Goal: Task Accomplishment & Management: Complete application form

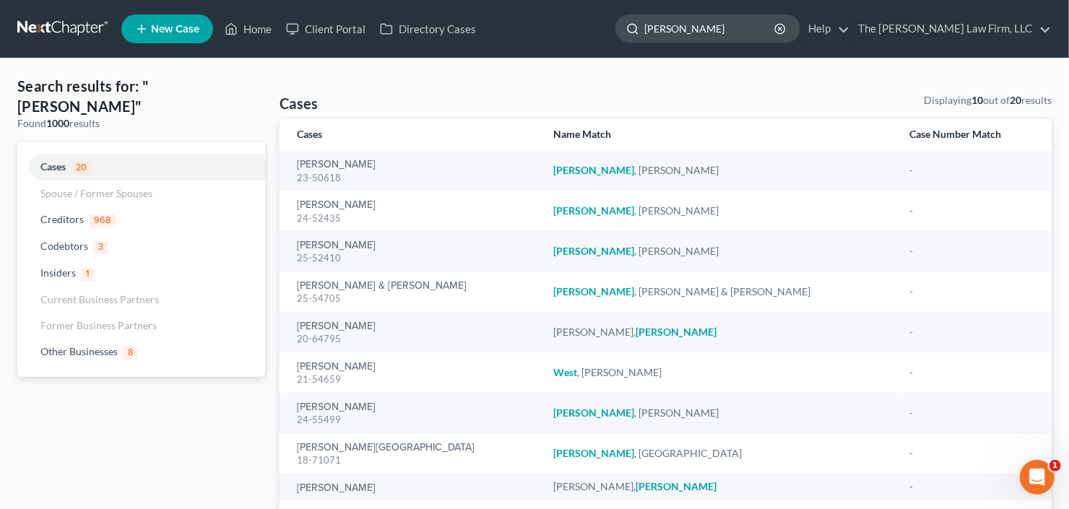
click at [746, 33] on input "weaver" at bounding box center [711, 28] width 132 height 27
drag, startPoint x: 647, startPoint y: 40, endPoint x: 583, endPoint y: 51, distance: 64.5
click at [630, 42] on ul "New Case Home Client Portal Directory Cases lowe - No Result - Creditors Fed Lo…" at bounding box center [586, 29] width 931 height 38
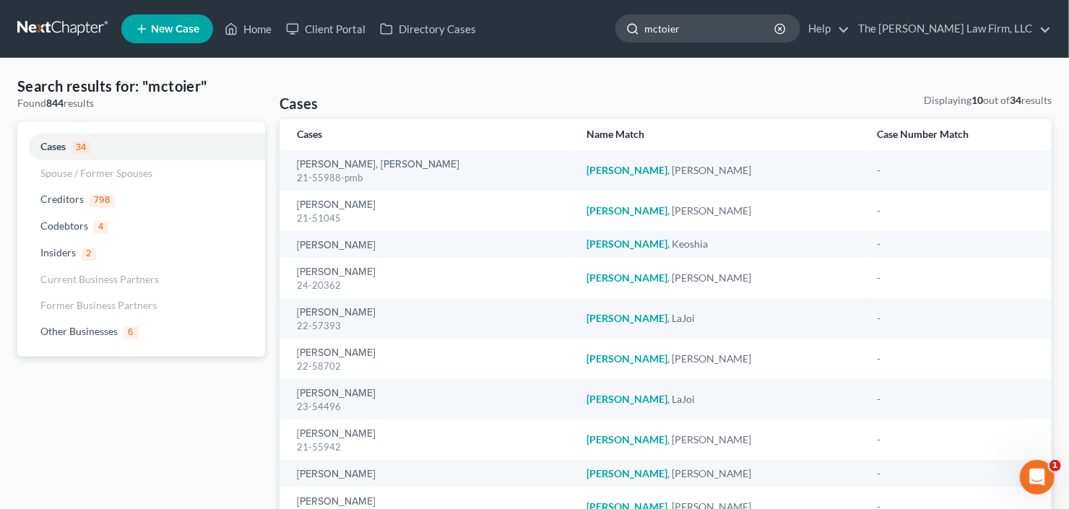
click at [691, 28] on input "mctoier" at bounding box center [711, 28] width 132 height 27
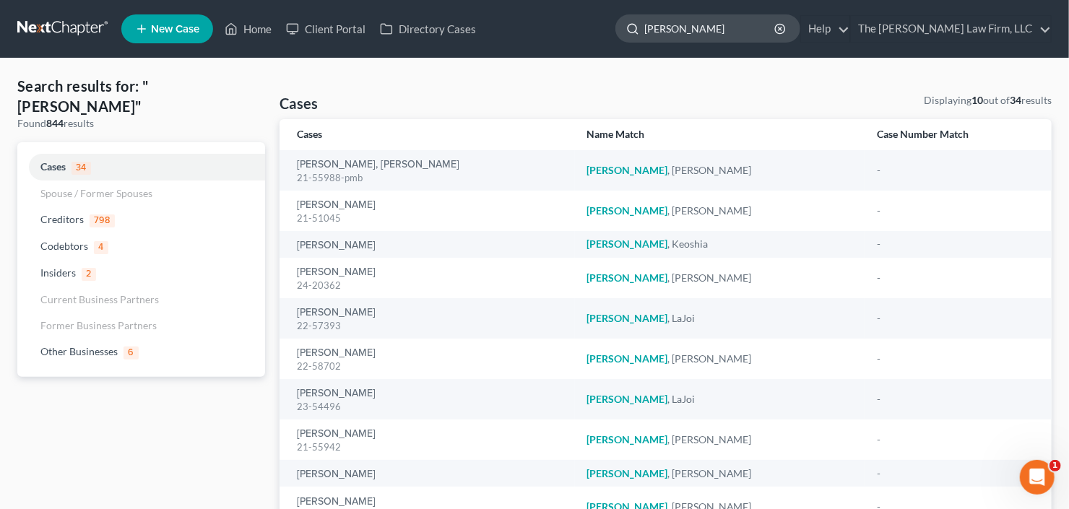
click at [760, 18] on input "mctier" at bounding box center [711, 28] width 132 height 27
drag, startPoint x: 733, startPoint y: 29, endPoint x: 568, endPoint y: 61, distance: 168.5
click at [570, 61] on div "Home New Case Client Portal Directory Cases The Craig Black Law Firm, LLC cb@cr…" at bounding box center [534, 316] width 1069 height 632
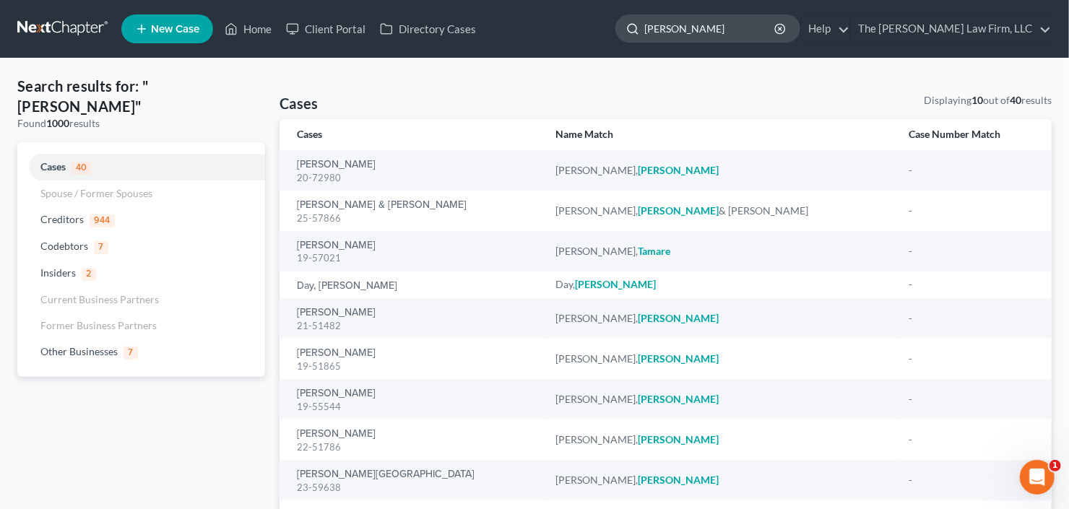
click at [717, 38] on input "tamara" at bounding box center [711, 28] width 132 height 27
drag, startPoint x: 640, startPoint y: 52, endPoint x: 615, endPoint y: 61, distance: 26.7
click at [615, 61] on div "Home New Case Client Portal Directory Cases The Craig Black Law Firm, LLC cb@cr…" at bounding box center [534, 316] width 1069 height 632
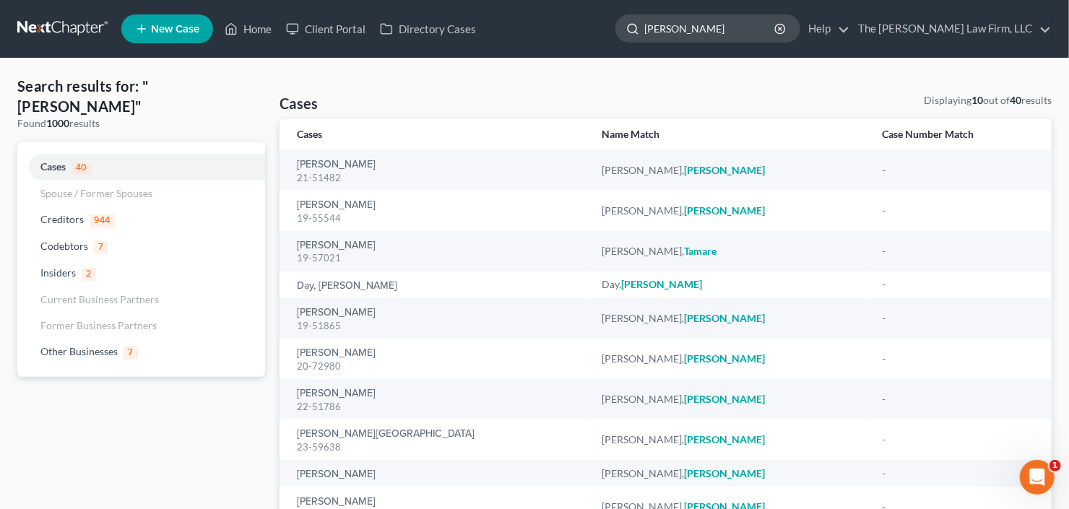
click at [729, 33] on input "tammy" at bounding box center [711, 28] width 132 height 27
drag, startPoint x: 728, startPoint y: 33, endPoint x: 595, endPoint y: 59, distance: 134.8
click at [595, 59] on div "Home New Case Client Portal Directory Cases The Craig Black Law Firm, LLC cb@cr…" at bounding box center [534, 316] width 1069 height 632
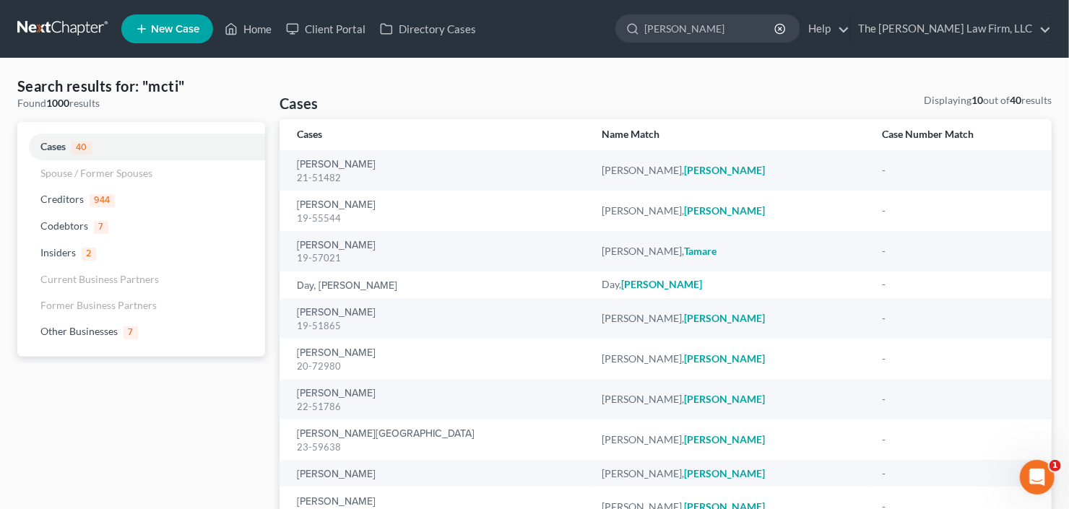
type input "mctier"
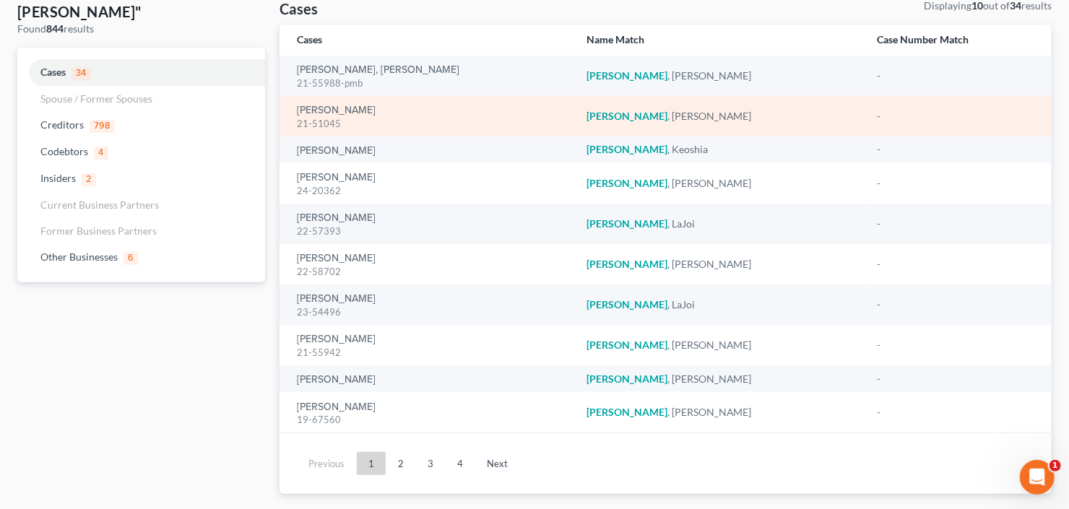
scroll to position [116, 0]
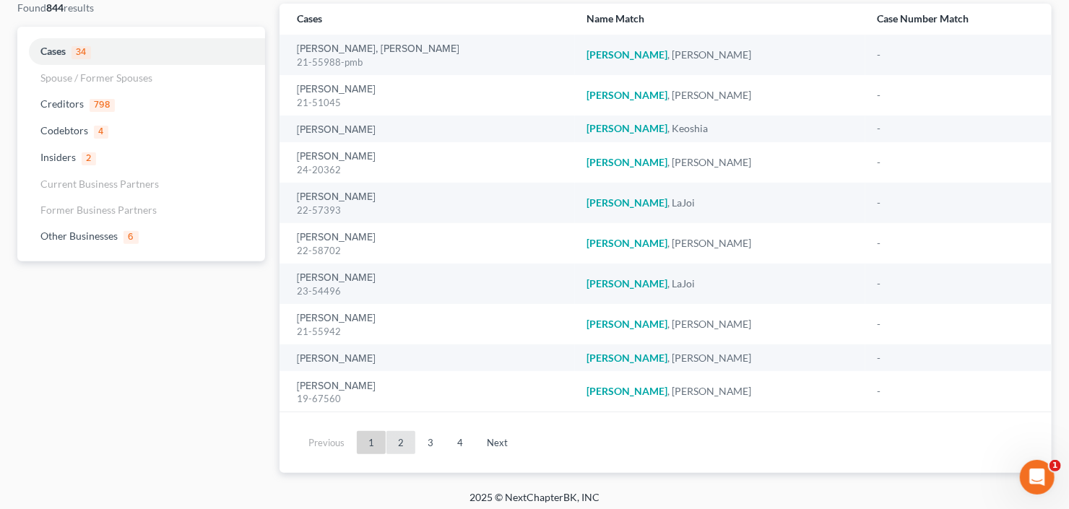
click at [402, 447] on link "2" at bounding box center [401, 442] width 29 height 23
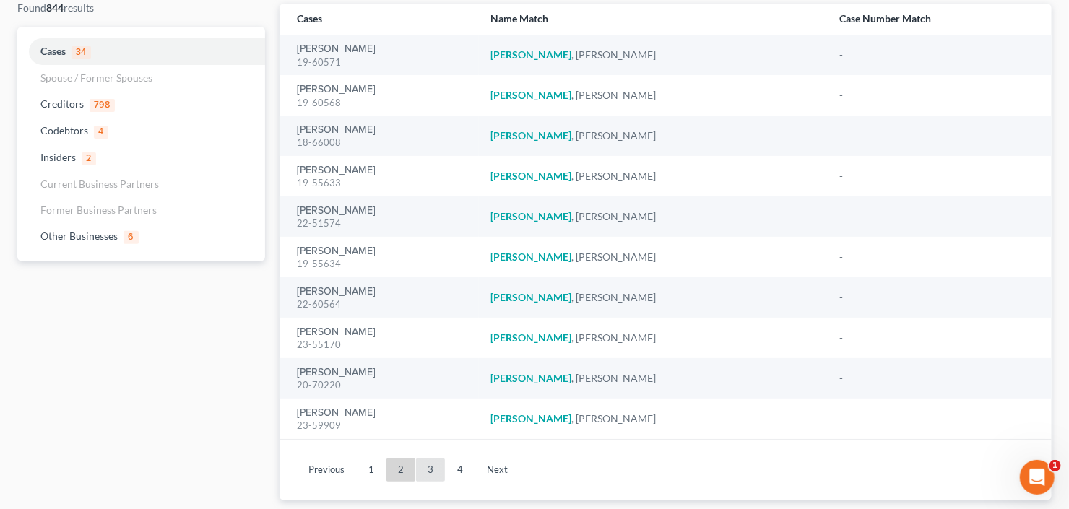
click at [437, 467] on link "3" at bounding box center [430, 470] width 29 height 23
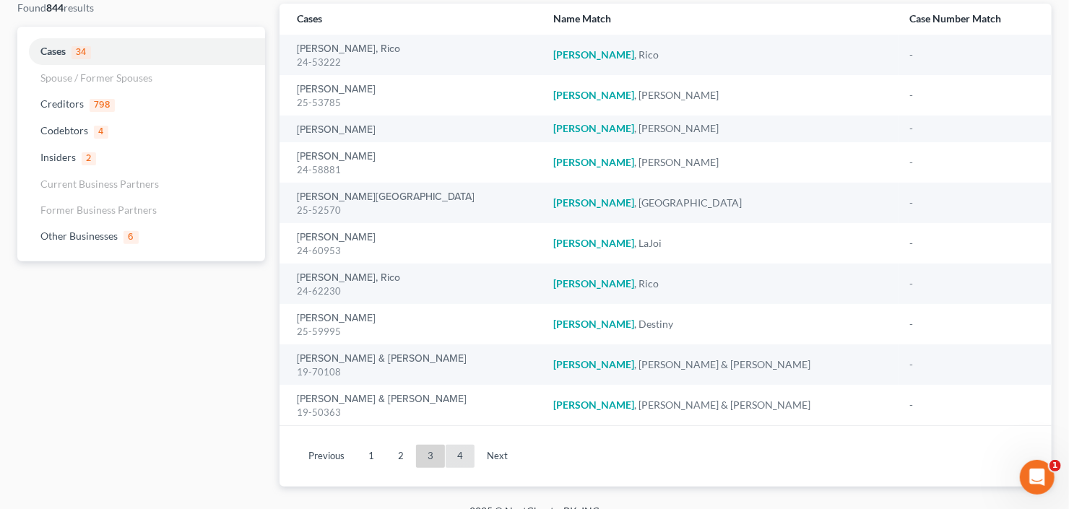
click at [460, 455] on link "4" at bounding box center [460, 456] width 29 height 23
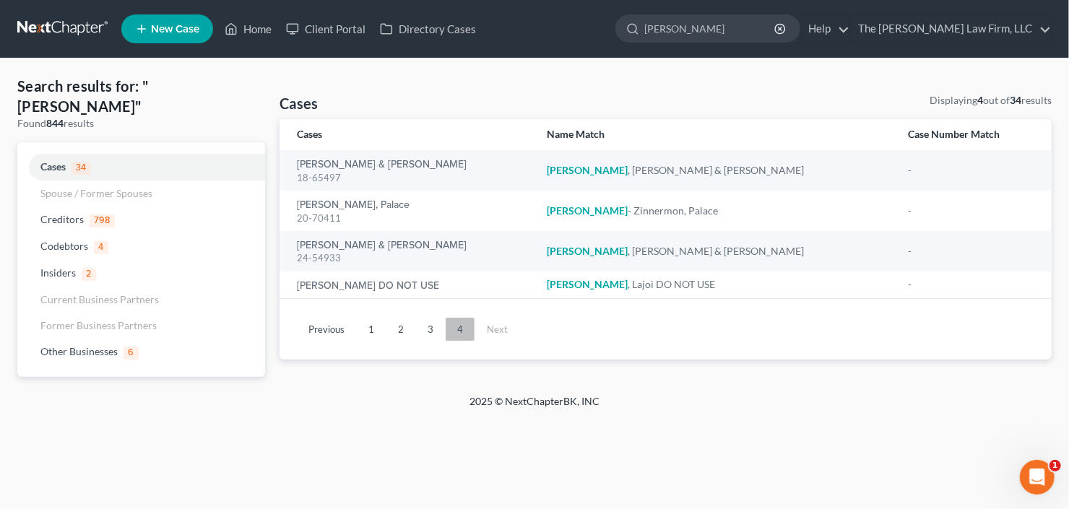
scroll to position [0, 0]
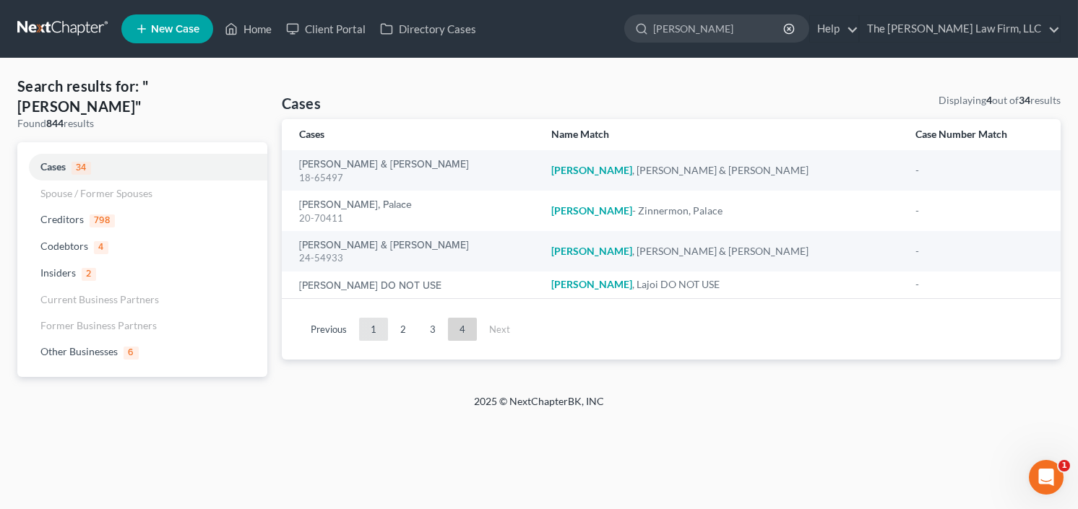
click at [365, 328] on link "1" at bounding box center [373, 329] width 29 height 23
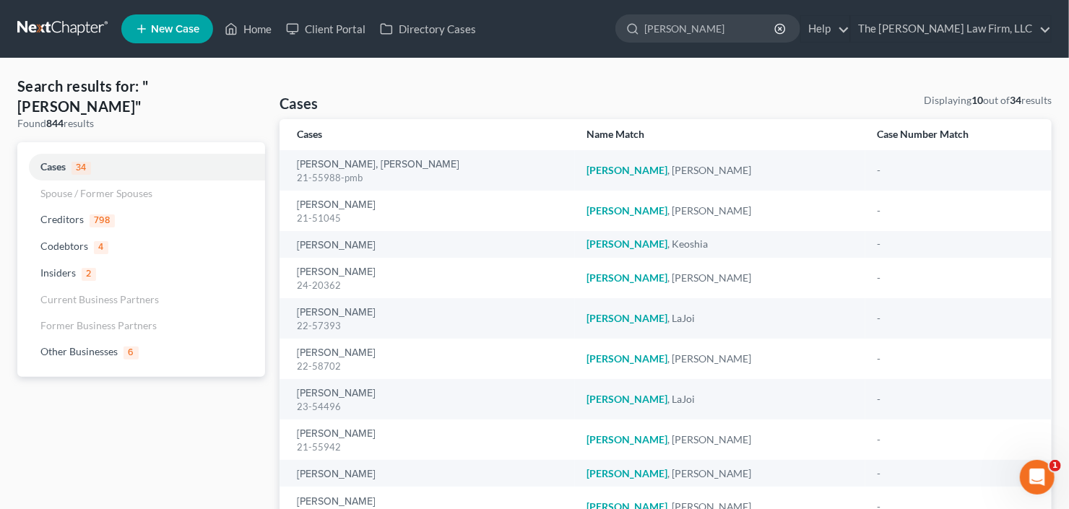
click at [164, 25] on span "New Case" at bounding box center [175, 29] width 48 height 11
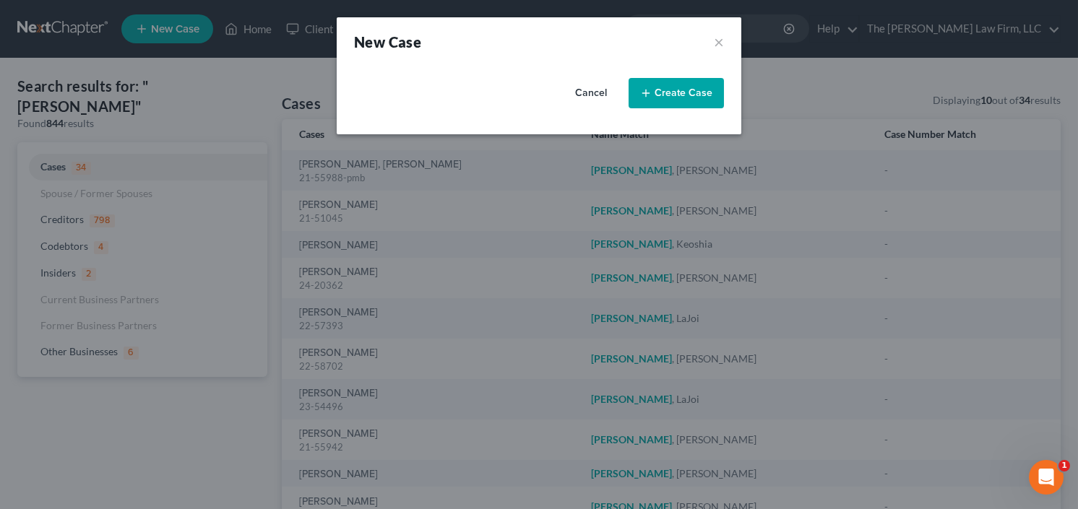
select select "19"
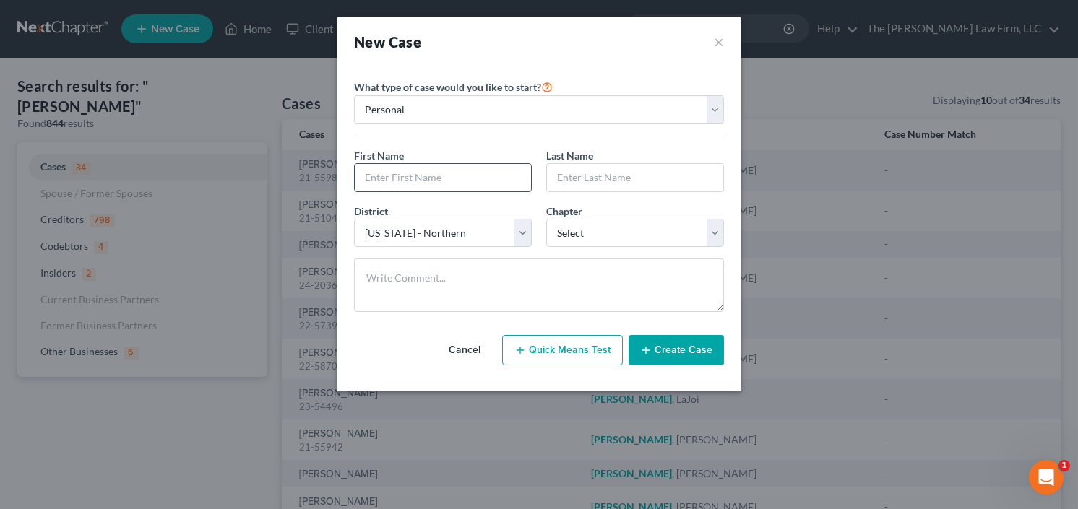
click at [462, 176] on input "text" at bounding box center [443, 177] width 176 height 27
type input "Tammy"
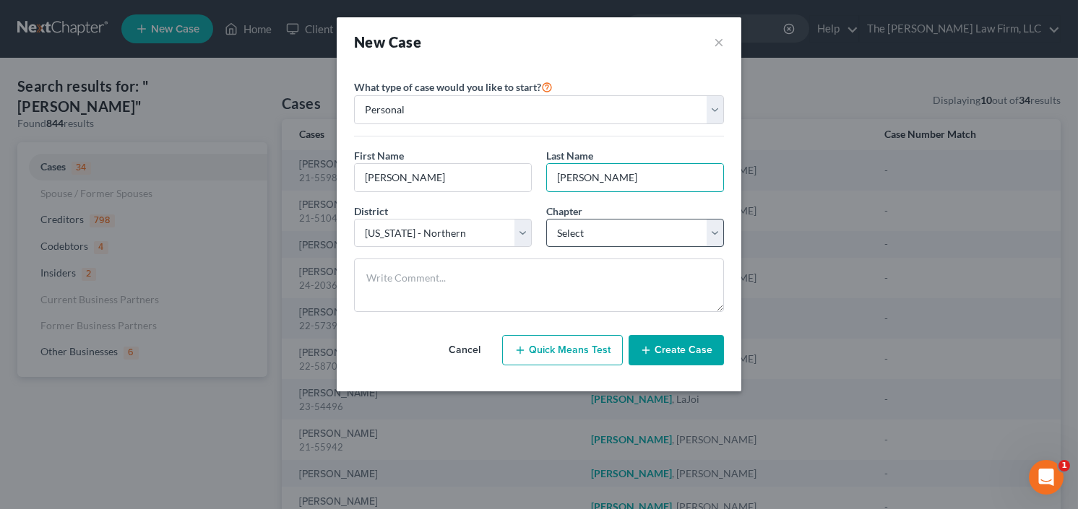
type input "Mctier"
click at [592, 235] on select "Select 7 11 12 13" at bounding box center [635, 233] width 178 height 29
select select "3"
click at [546, 219] on select "Select 7 11 12 13" at bounding box center [635, 233] width 178 height 29
click at [690, 351] on button "Create Case" at bounding box center [676, 350] width 95 height 30
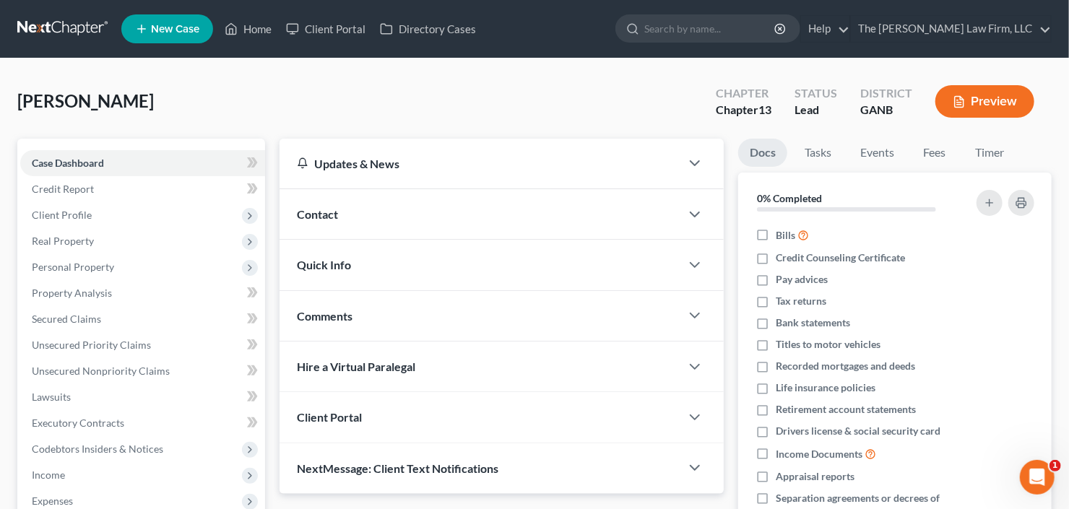
scroll to position [282, 0]
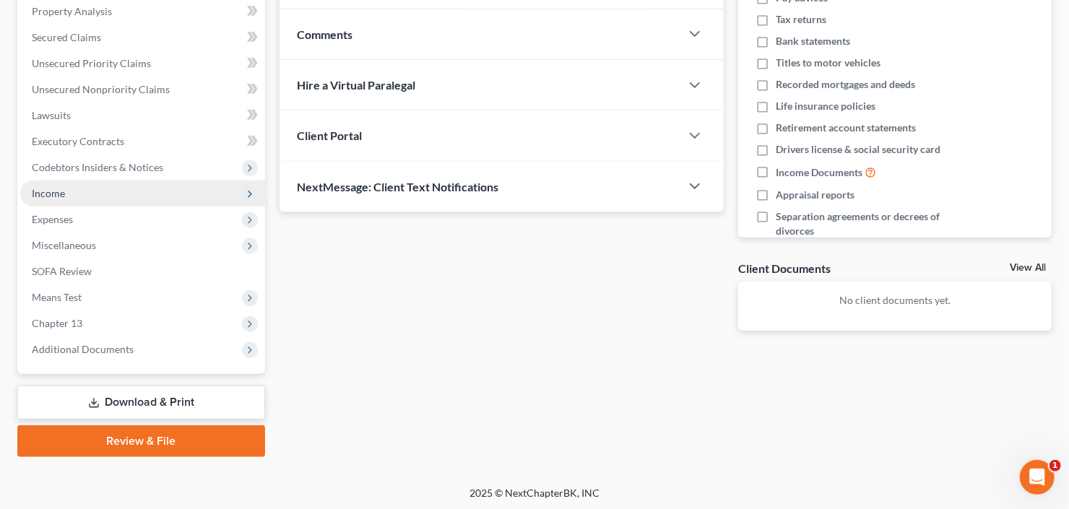
click at [90, 189] on span "Income" at bounding box center [142, 194] width 245 height 26
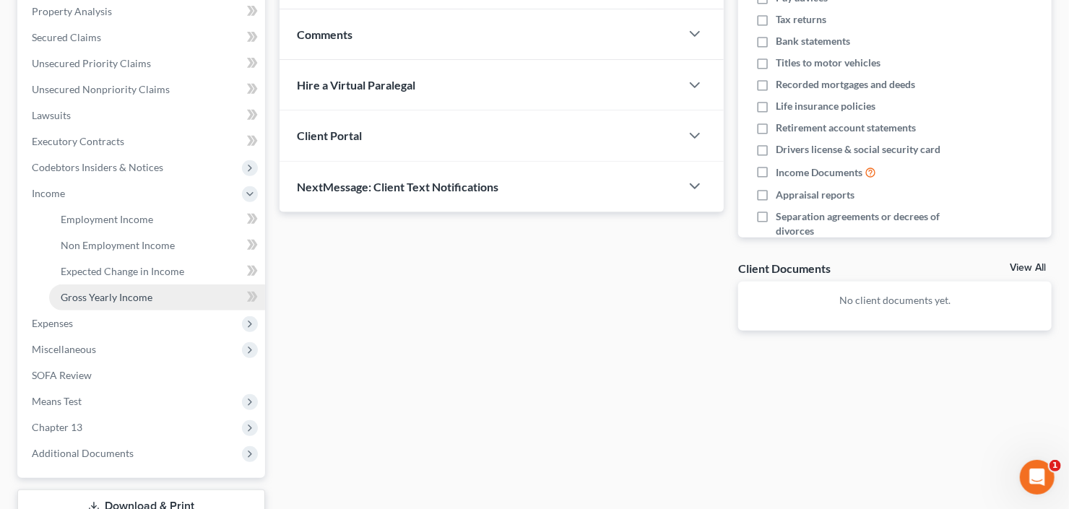
click at [124, 301] on span "Gross Yearly Income" at bounding box center [107, 297] width 92 height 12
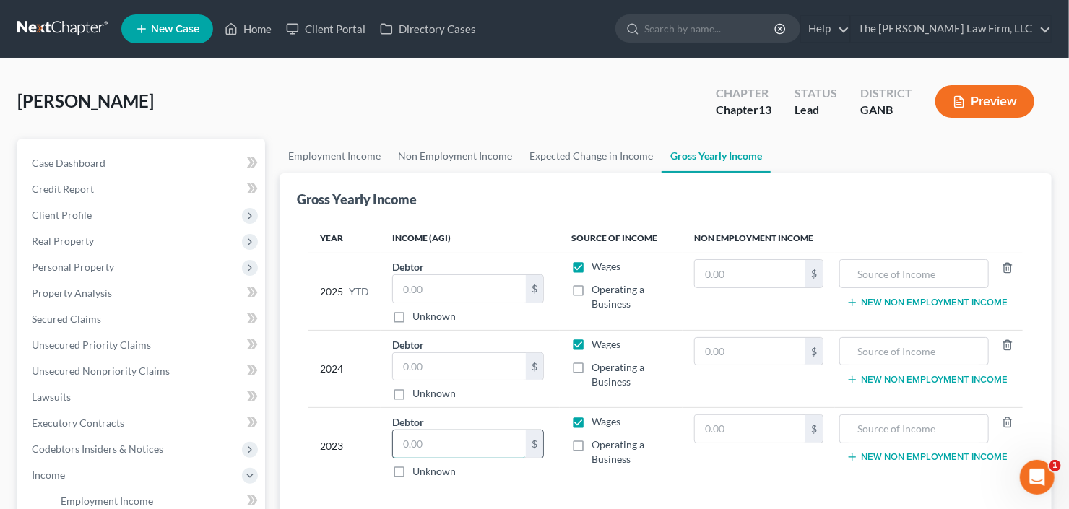
click at [449, 442] on input "text" at bounding box center [459, 444] width 133 height 27
type input "70,372.00"
click at [450, 374] on input "text" at bounding box center [459, 366] width 133 height 27
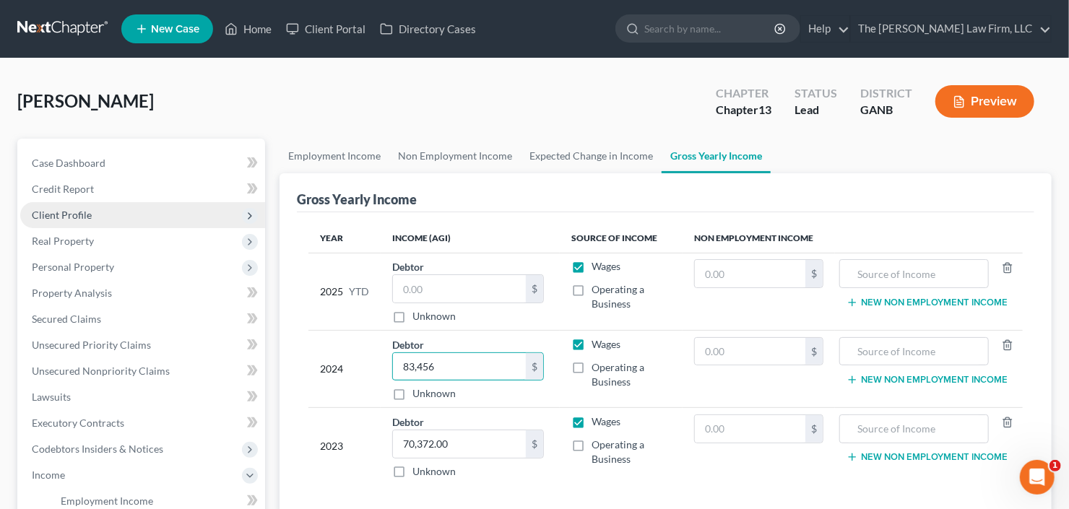
type input "83,456"
click at [70, 217] on span "Client Profile" at bounding box center [62, 215] width 60 height 12
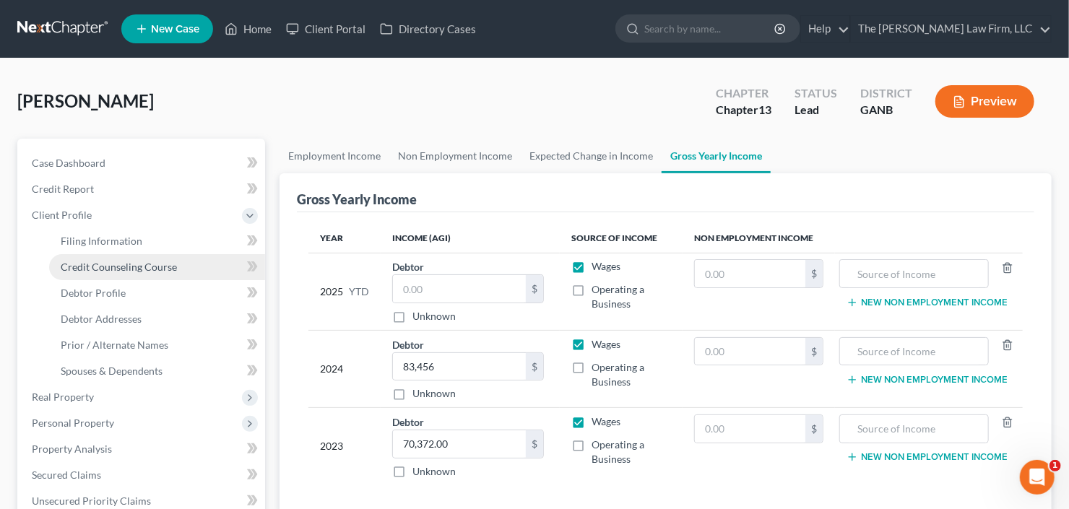
click at [87, 266] on span "Credit Counseling Course" at bounding box center [119, 267] width 116 height 12
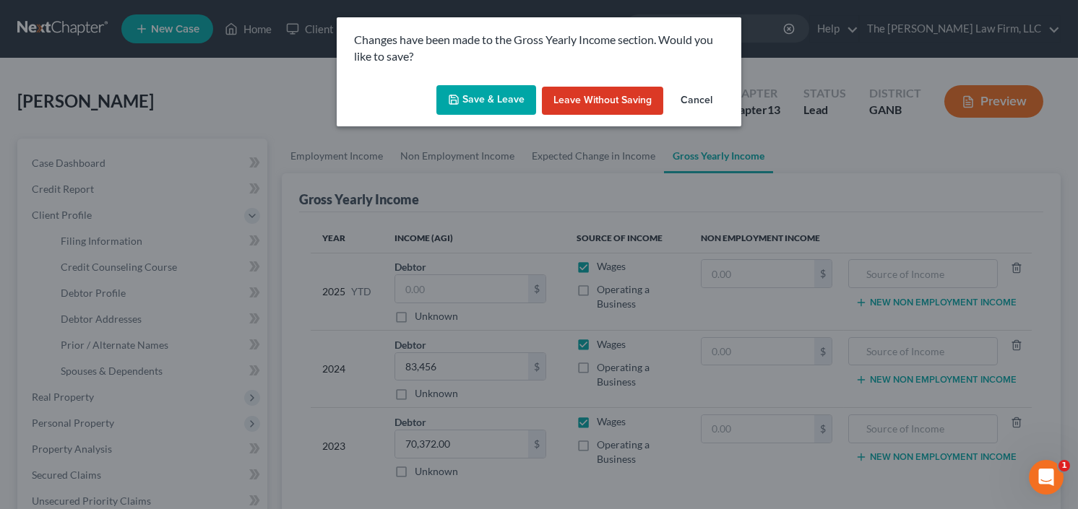
click at [475, 93] on button "Save & Leave" at bounding box center [486, 100] width 100 height 30
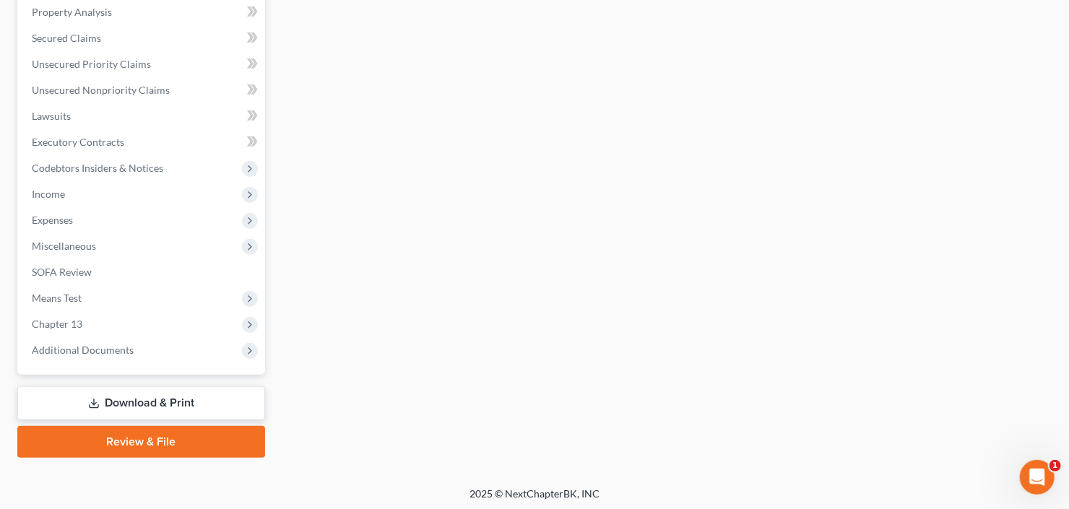
scroll to position [439, 0]
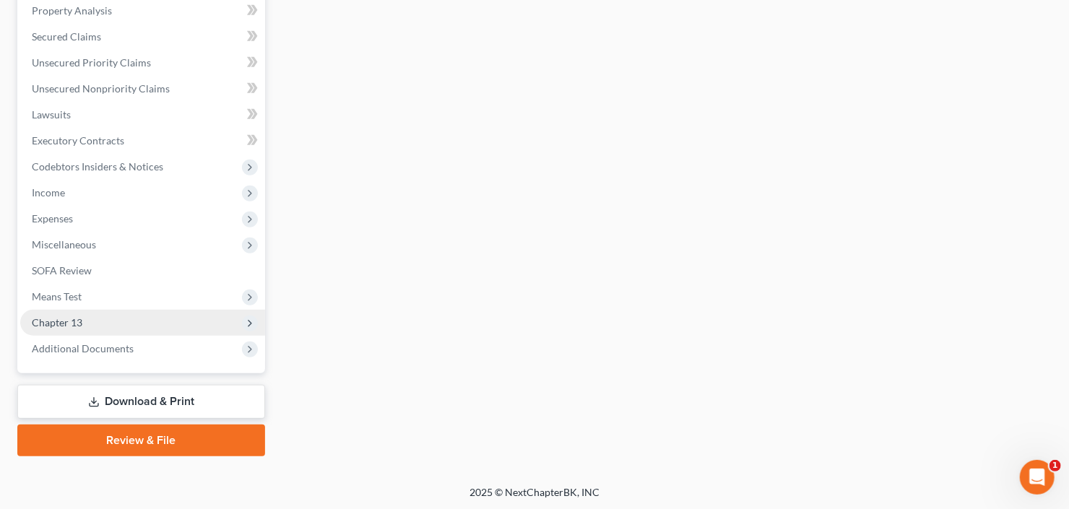
click at [80, 333] on span "Chapter 13" at bounding box center [142, 323] width 245 height 26
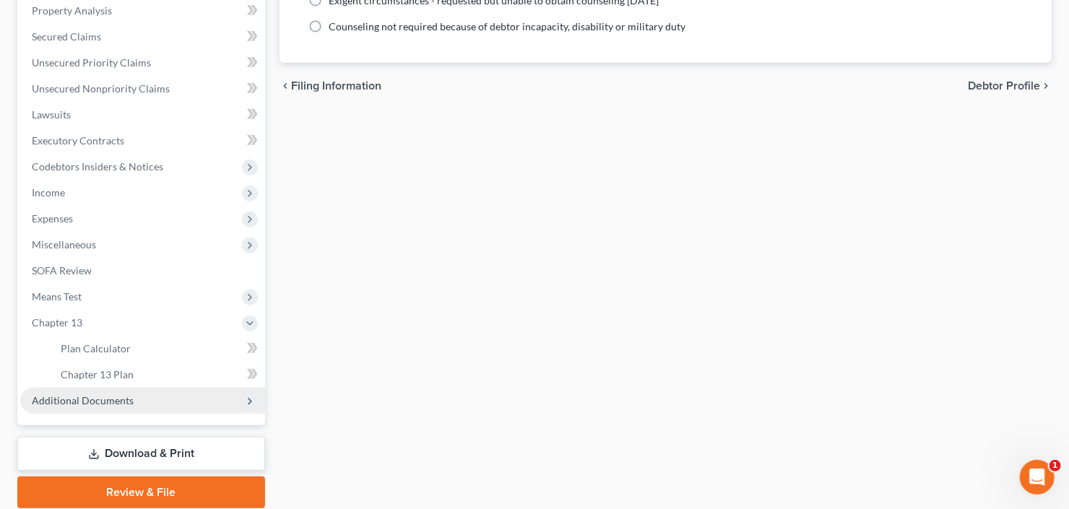
click at [79, 397] on span "Additional Documents" at bounding box center [83, 401] width 102 height 12
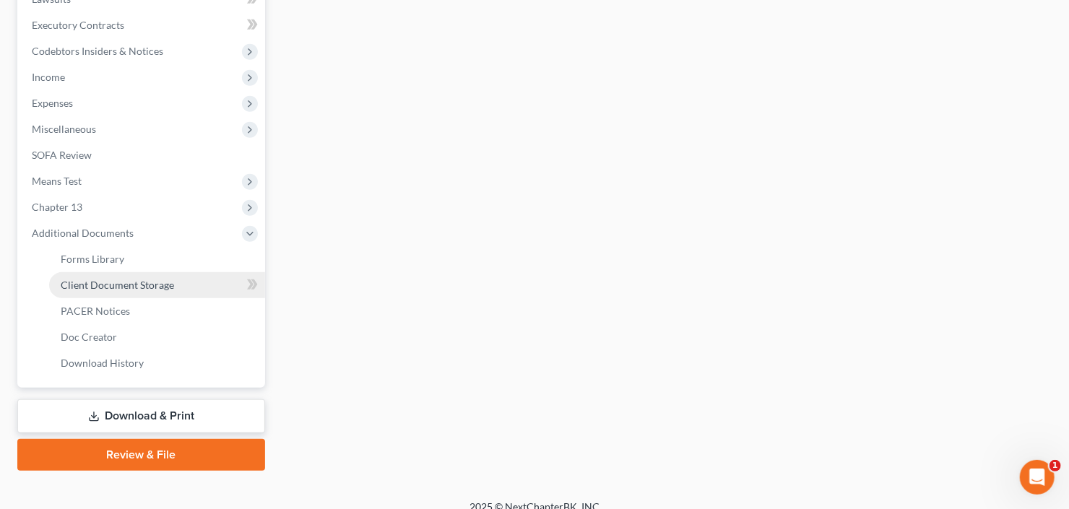
click at [126, 276] on link "Client Document Storage" at bounding box center [157, 285] width 216 height 26
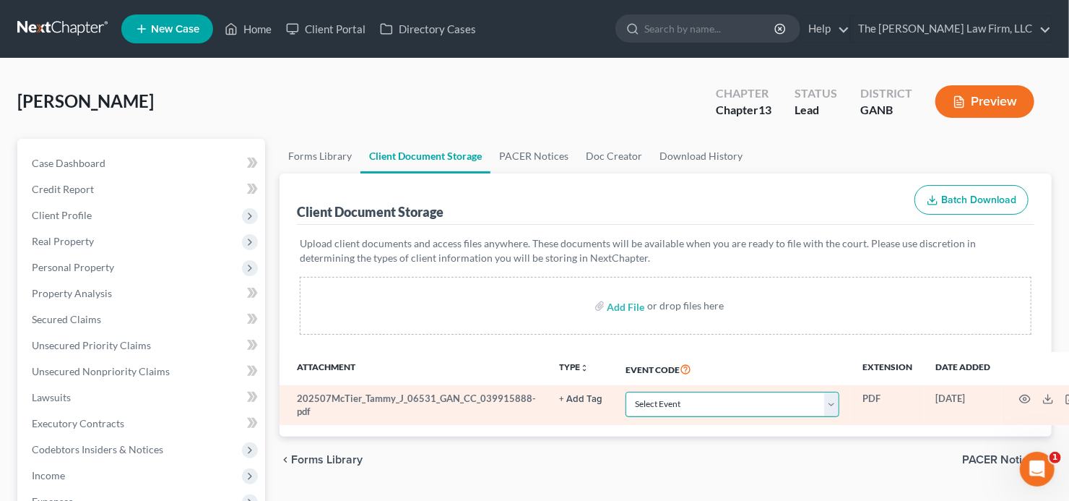
click at [678, 401] on select "Select Event 01 - Chapter 13 Plan - Initial Plan 02-Application to Pay Filing F…" at bounding box center [733, 404] width 214 height 25
select select "5"
click at [694, 405] on select "Select Event 01 - Chapter 13 Plan - Initial Plan 02-Application to Pay Filing F…" at bounding box center [733, 404] width 214 height 25
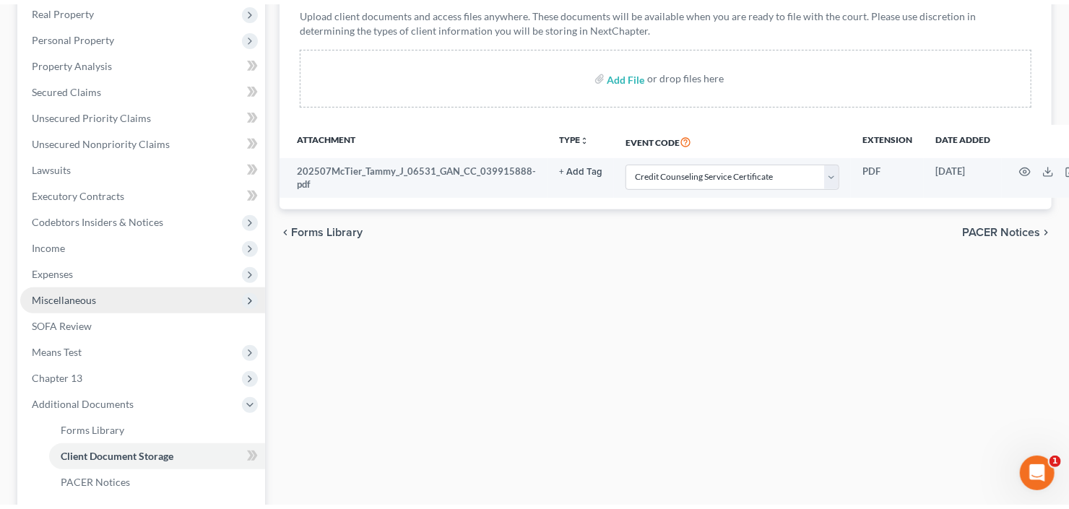
scroll to position [347, 0]
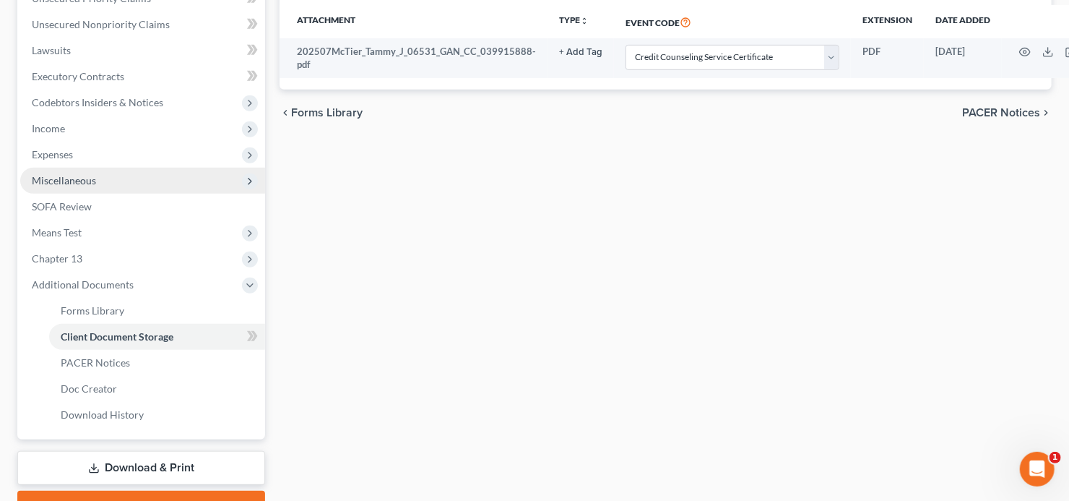
click at [147, 184] on span "Miscellaneous" at bounding box center [142, 181] width 245 height 26
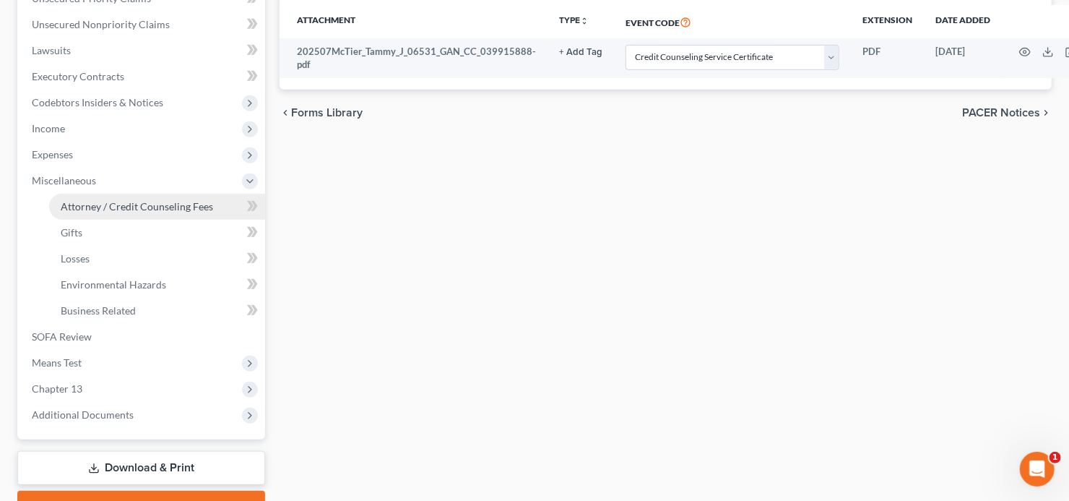
click at [158, 205] on span "Attorney / Credit Counseling Fees" at bounding box center [137, 206] width 152 height 12
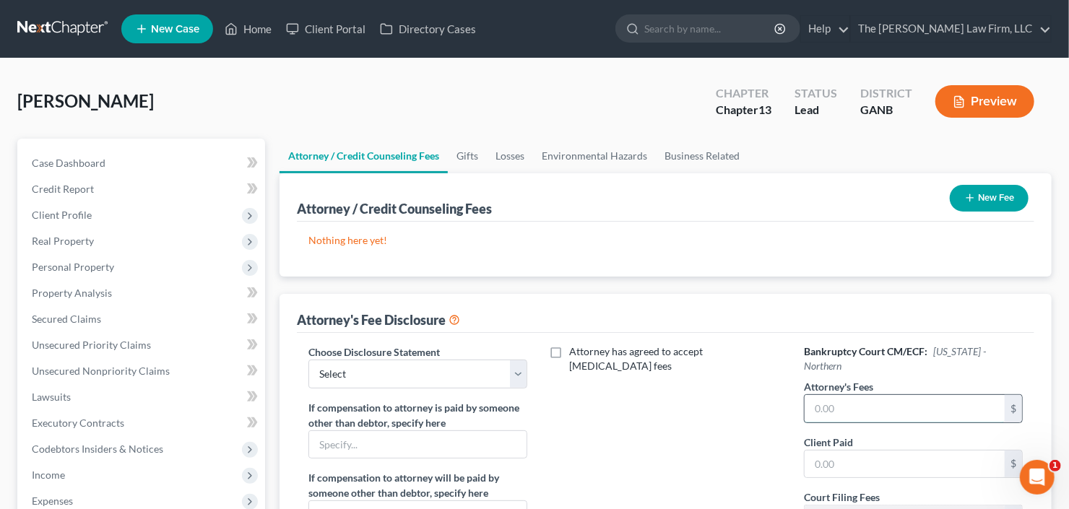
click at [879, 395] on input "text" at bounding box center [905, 408] width 200 height 27
type input "5,850"
type input "500"
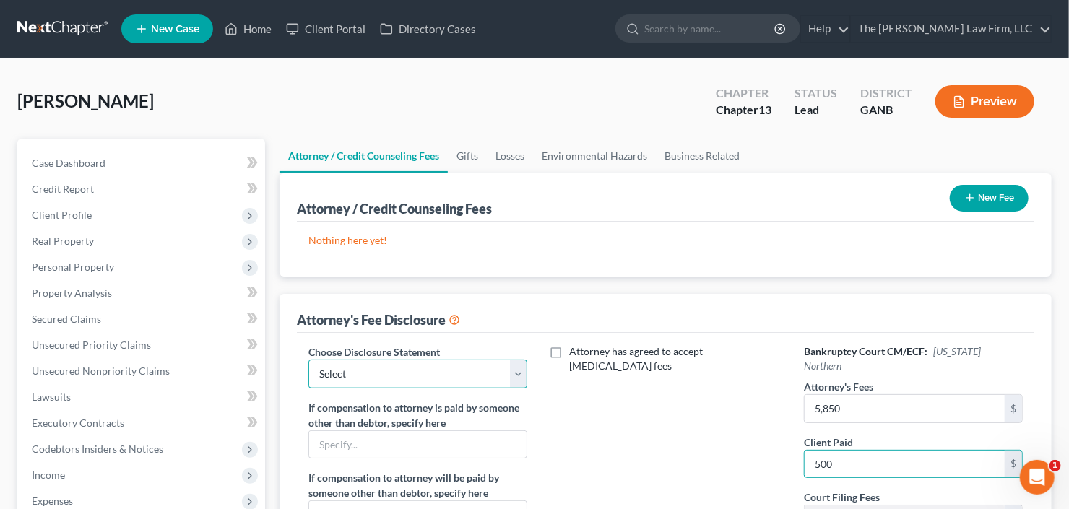
click at [419, 370] on select "Select Advanced Fee 13 Joint Hourly fee agreement Chapter 13 Advance Fee Ch 7 S…" at bounding box center [418, 374] width 219 height 29
select select "2"
click at [309, 360] on select "Select Advanced Fee 13 Joint Hourly fee agreement Chapter 13 Advance Fee Ch 7 S…" at bounding box center [418, 374] width 219 height 29
click at [982, 199] on button "New Fee" at bounding box center [989, 198] width 79 height 27
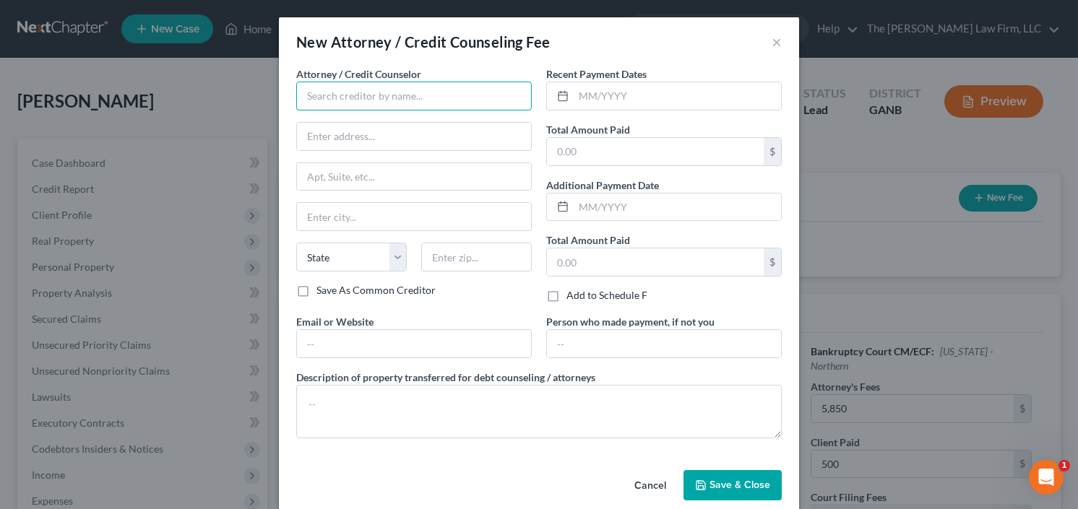
click at [371, 97] on input "text" at bounding box center [414, 96] width 236 height 29
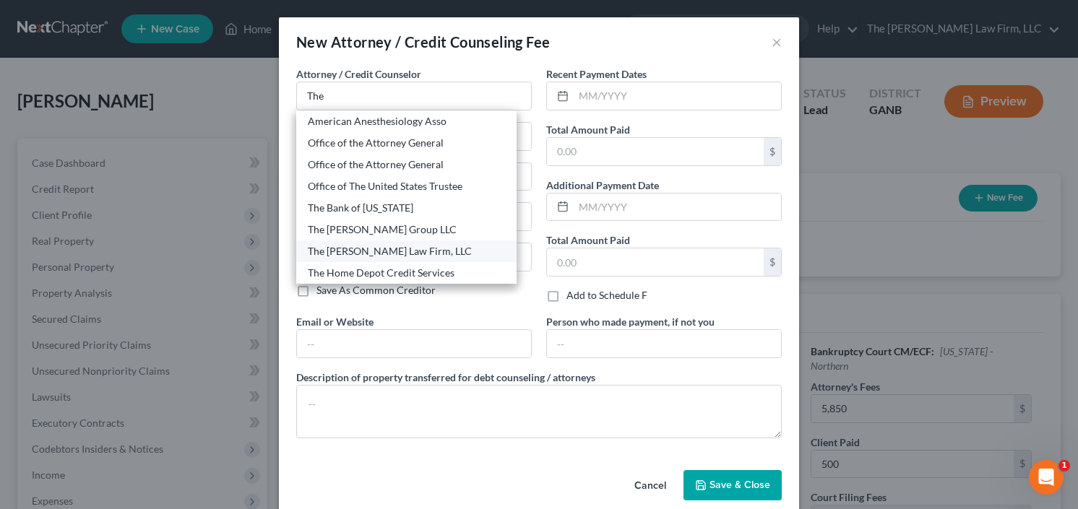
click at [379, 257] on div "The [PERSON_NAME] Law Firm, LLC" at bounding box center [406, 251] width 197 height 14
type input "The [PERSON_NAME] Law Firm, LLC"
type input "5555 Glenridge Connector Suite 200"
type input "Atlanta"
select select "10"
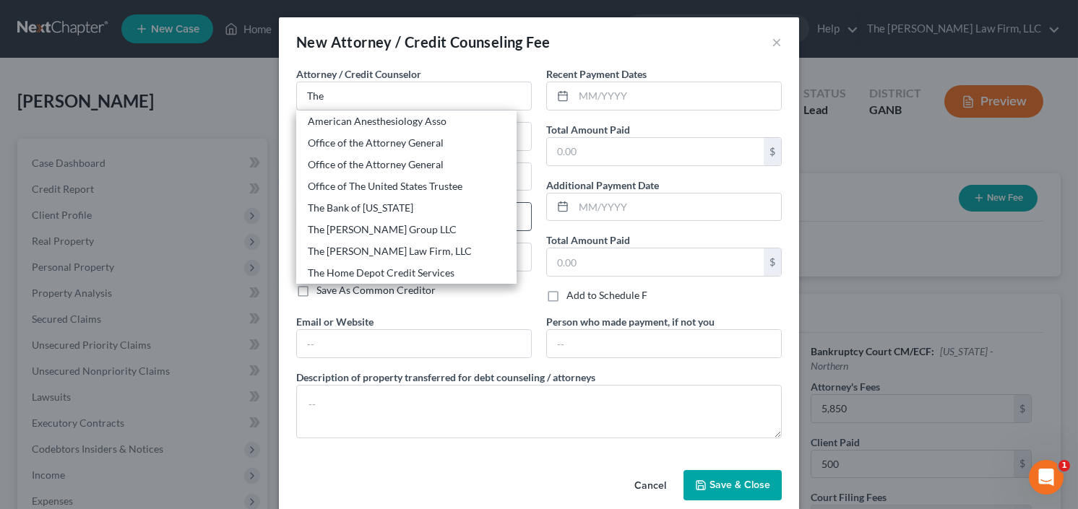
type input "30342"
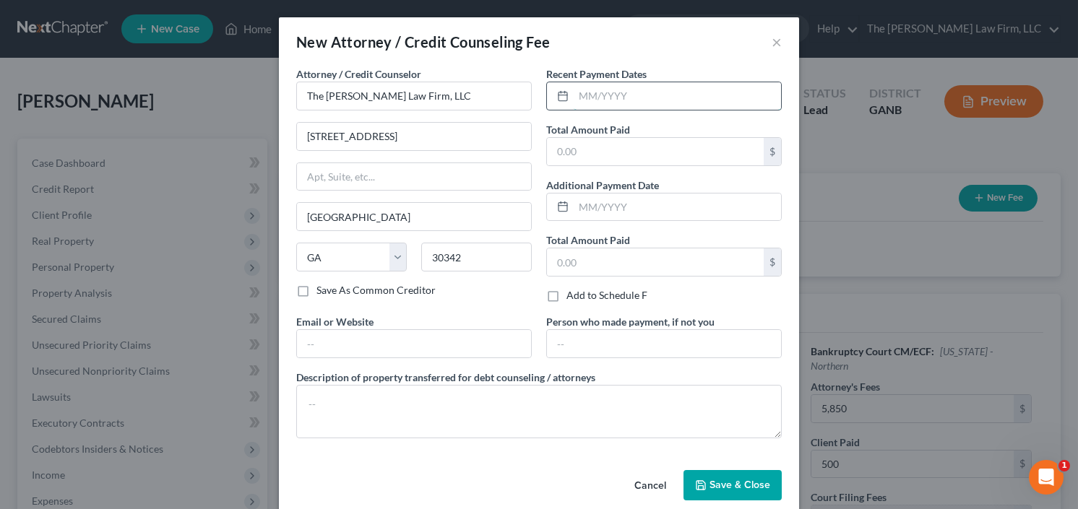
click at [597, 98] on input "text" at bounding box center [677, 95] width 207 height 27
type input "7/25"
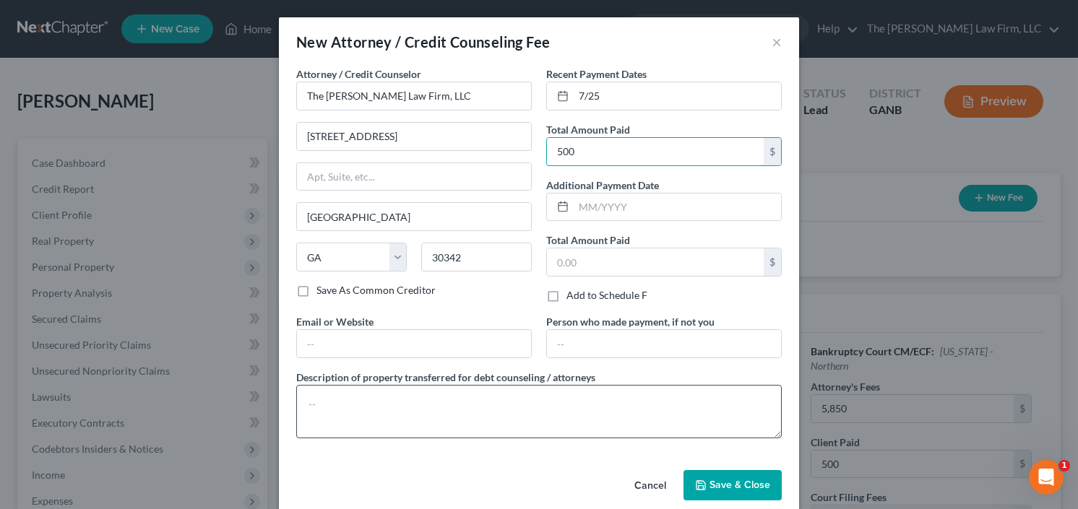
type input "500"
click at [391, 408] on textarea at bounding box center [539, 411] width 486 height 53
type textarea "retainer"
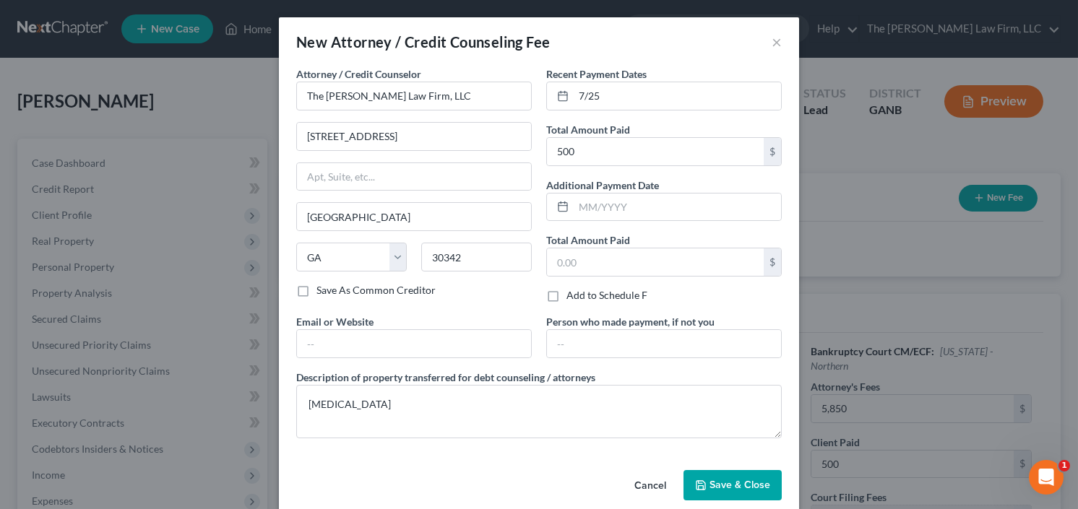
click at [760, 484] on span "Save & Close" at bounding box center [740, 485] width 61 height 12
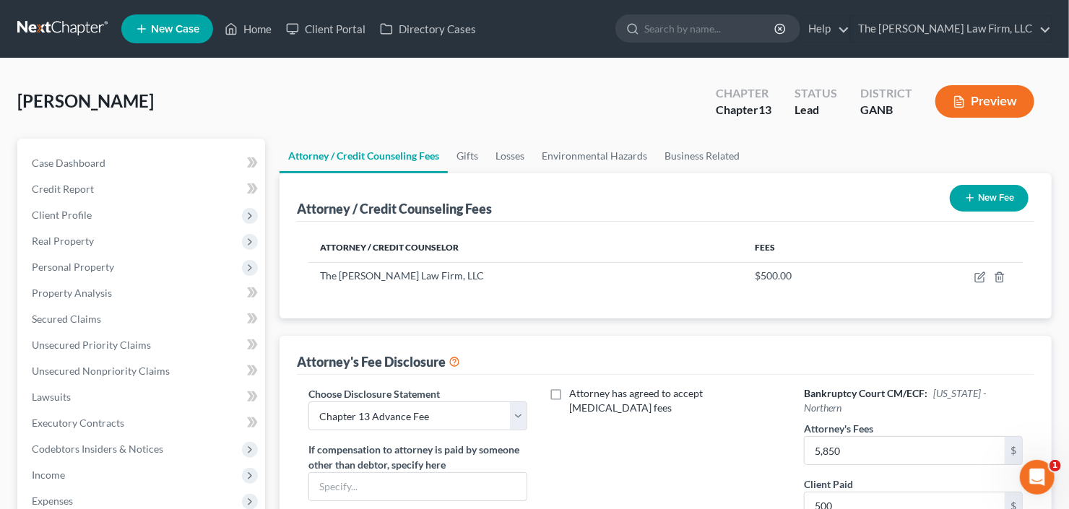
click at [1001, 186] on button "New Fee" at bounding box center [989, 198] width 79 height 27
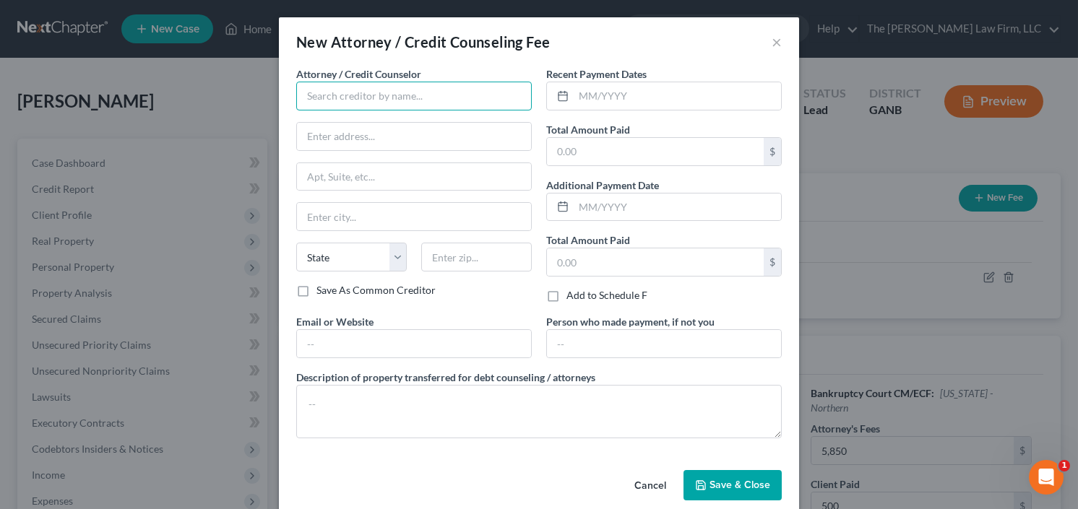
click at [337, 96] on input "text" at bounding box center [414, 96] width 236 height 29
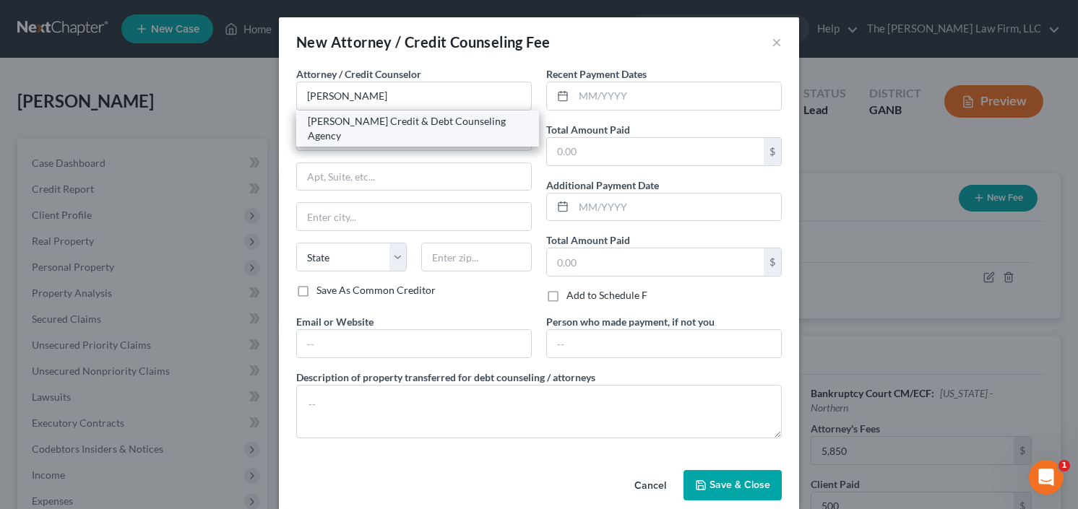
click at [364, 119] on div "Allen Credit & Debt Counseling Agency" at bounding box center [418, 128] width 220 height 29
type input "Allen Credit & Debt Counseling Agency"
type input "20003 387th Ave"
type input "Wolsey"
select select "43"
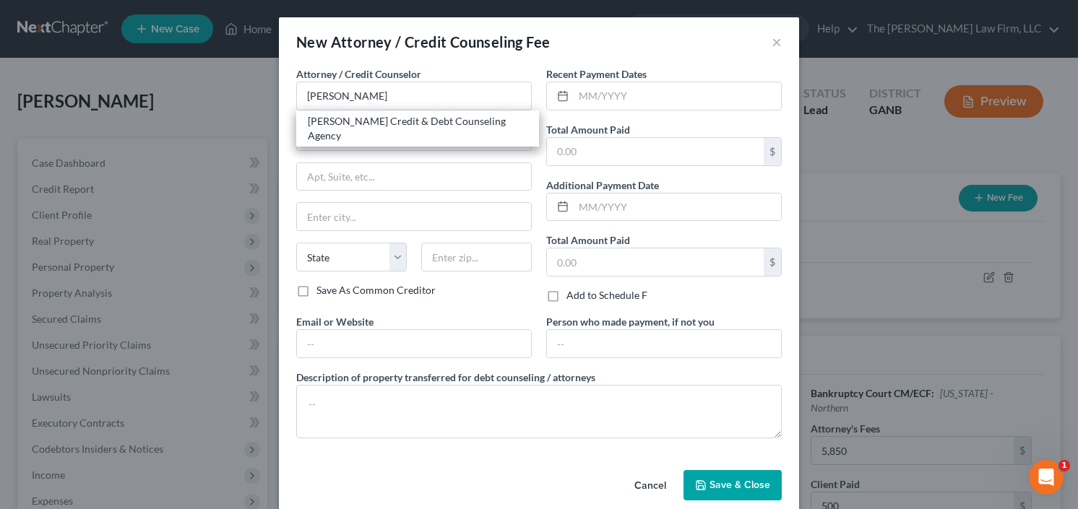
type input "57384"
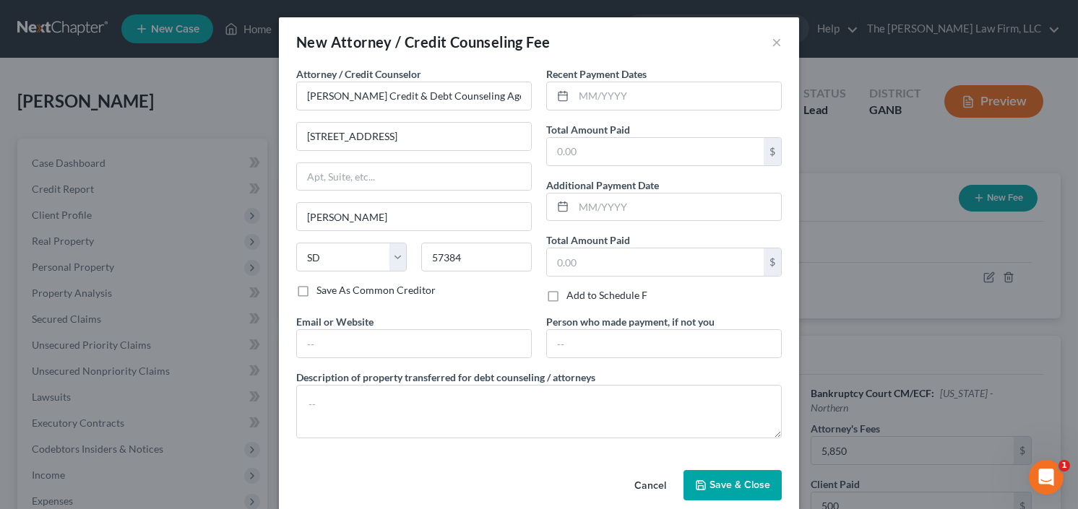
click at [572, 111] on div "Recent Payment Dates Total Amount Paid $ Additional Payment Date Total Amount P…" at bounding box center [664, 190] width 250 height 248
click at [587, 103] on input "text" at bounding box center [677, 95] width 207 height 27
type input "7/25"
type input "25"
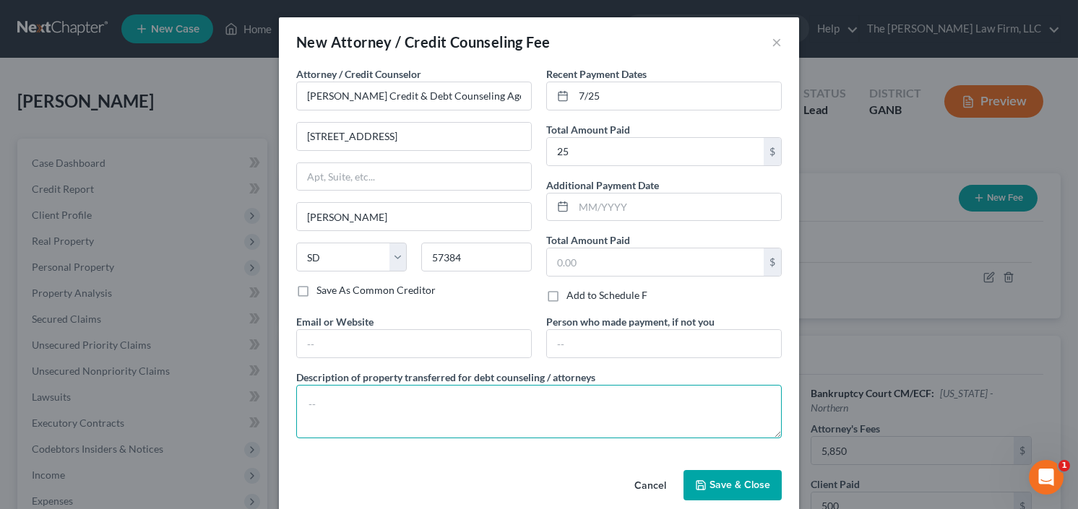
click at [432, 408] on textarea at bounding box center [539, 411] width 486 height 53
type textarea "r"
type textarea "credit counseling"
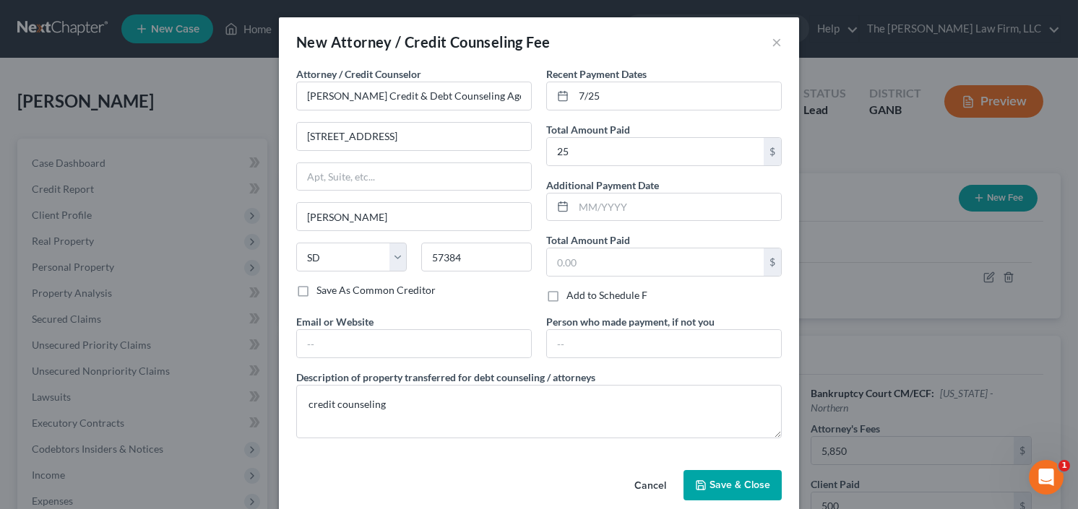
click at [756, 482] on span "Save & Close" at bounding box center [740, 485] width 61 height 12
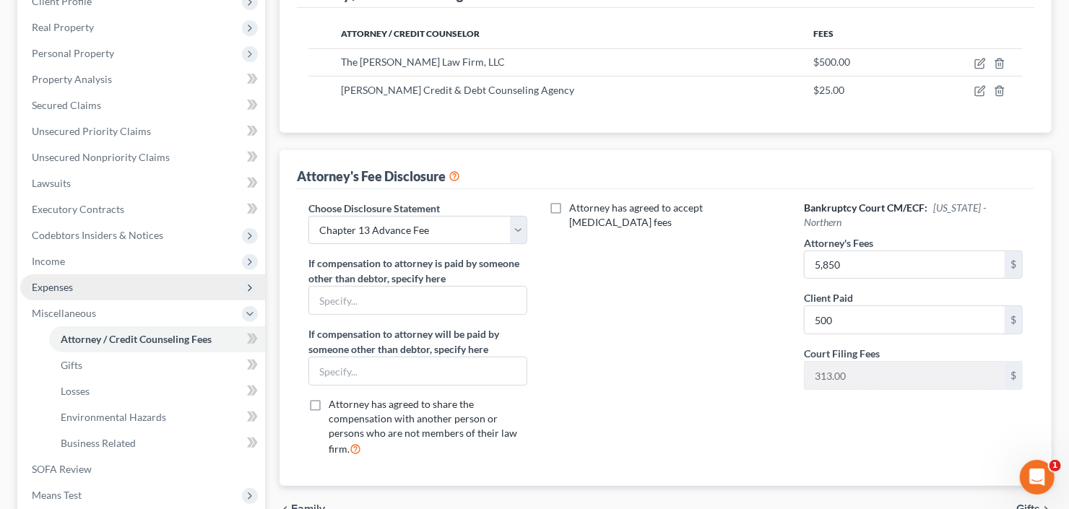
scroll to position [116, 0]
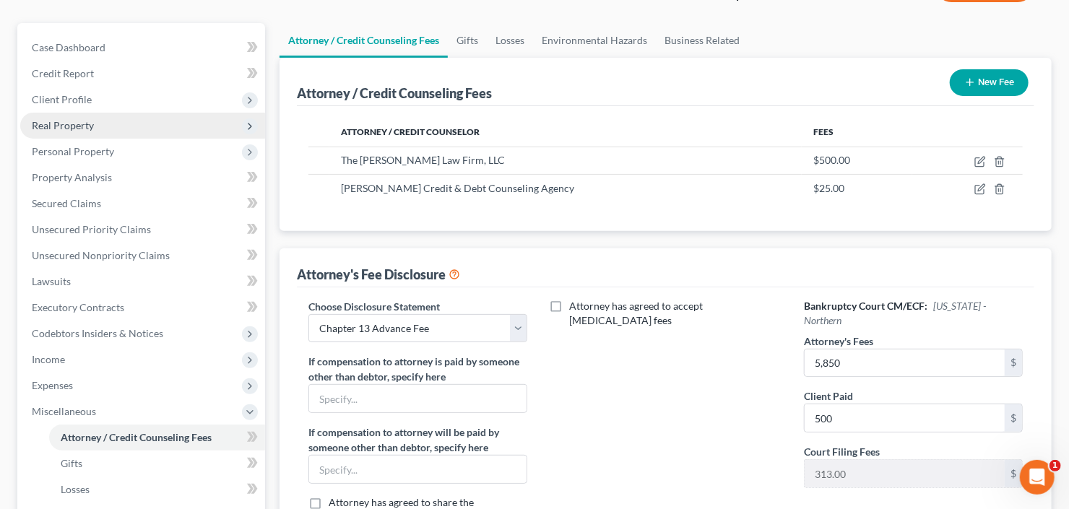
click at [126, 129] on span "Real Property" at bounding box center [142, 126] width 245 height 26
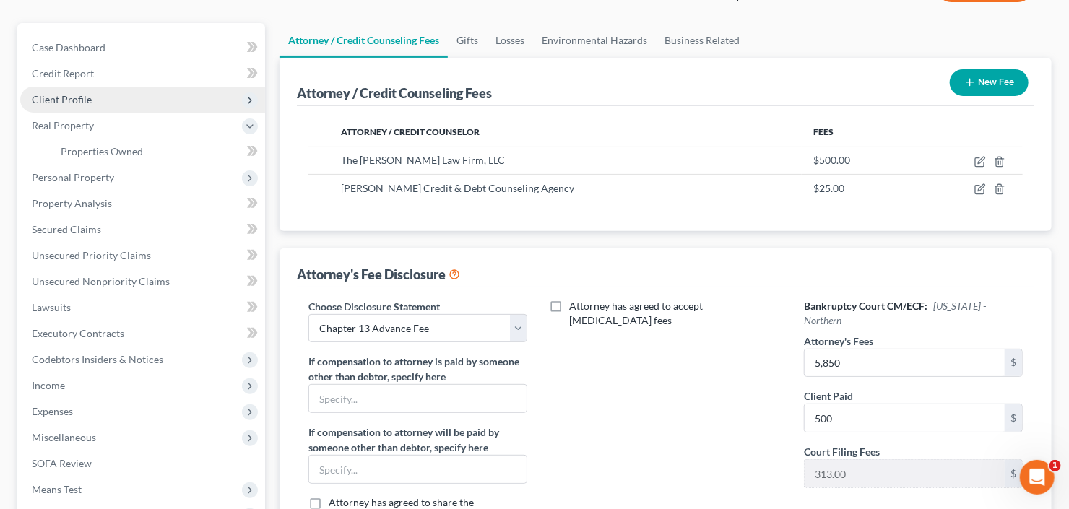
click at [108, 94] on span "Client Profile" at bounding box center [142, 100] width 245 height 26
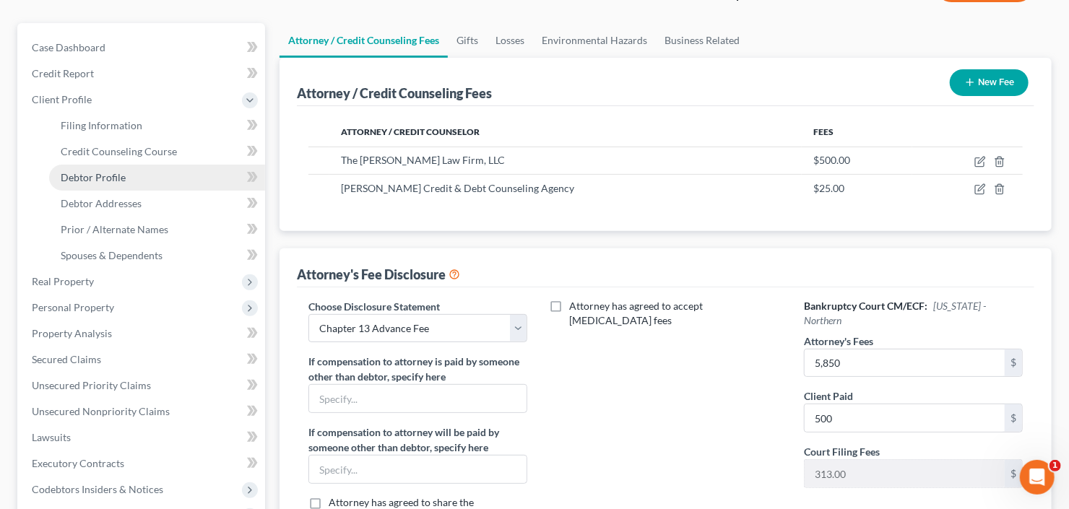
click at [116, 171] on span "Debtor Profile" at bounding box center [93, 177] width 65 height 12
select select "0"
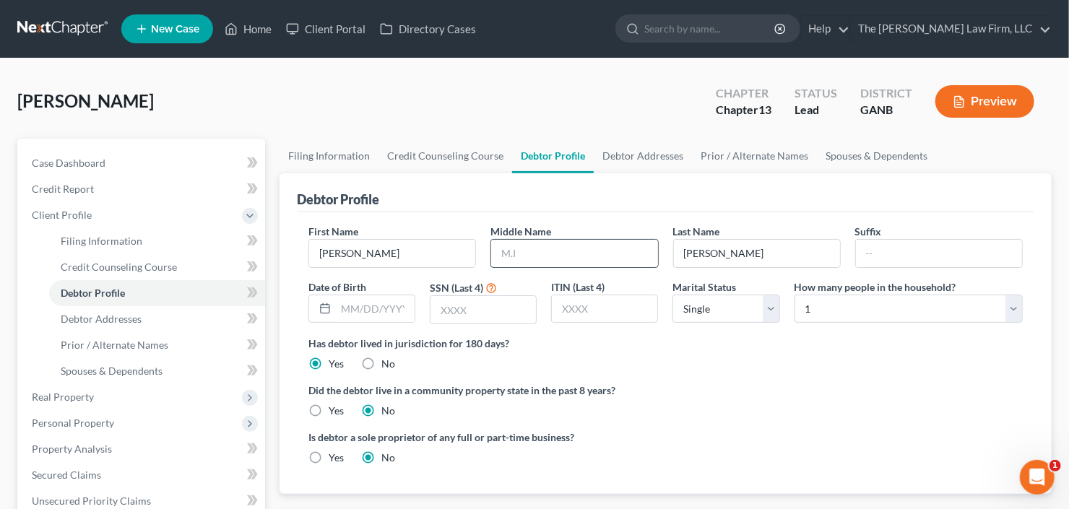
click at [543, 254] on input "text" at bounding box center [574, 253] width 166 height 27
type input "Jean"
click at [132, 317] on span "Debtor Addresses" at bounding box center [101, 319] width 81 height 12
select select "0"
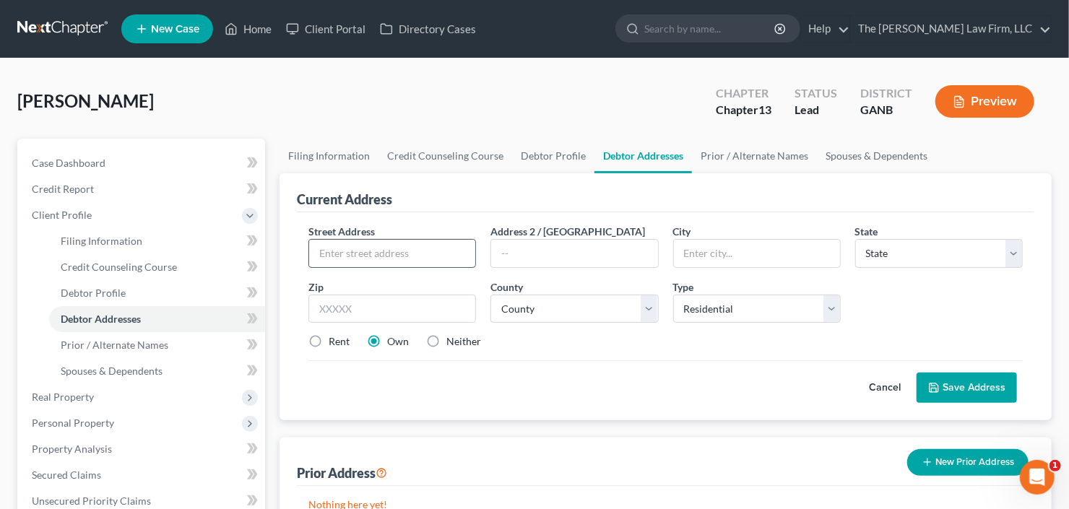
click at [383, 246] on input "text" at bounding box center [392, 253] width 166 height 27
click at [462, 254] on input "644 Laurel Wood Drive" at bounding box center [392, 253] width 166 height 27
type input "644 Laurel Wood Drive SW"
click at [386, 308] on input "text" at bounding box center [393, 309] width 168 height 29
type input "30064"
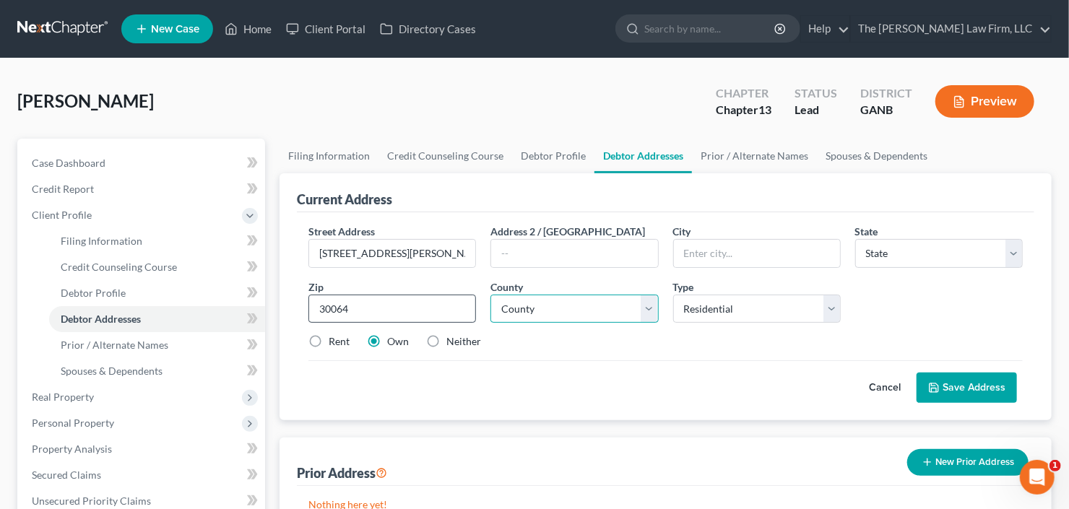
type input "Marietta"
select select "10"
click at [538, 305] on select "County" at bounding box center [575, 309] width 168 height 29
select select "32"
click at [491, 295] on select "County Appling County Atkinson County Bacon County Baker County Baldwin County …" at bounding box center [575, 309] width 168 height 29
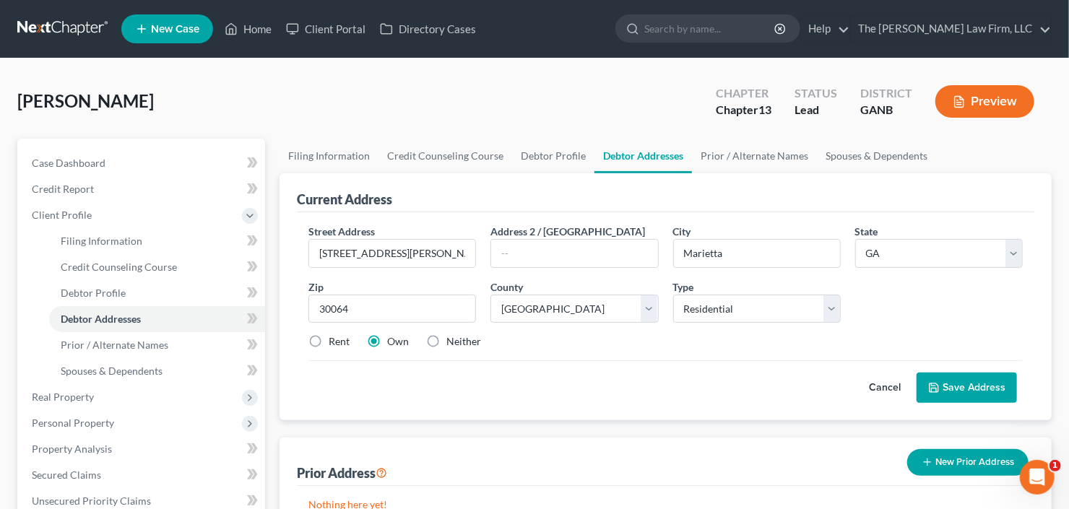
click at [936, 390] on icon at bounding box center [934, 388] width 9 height 9
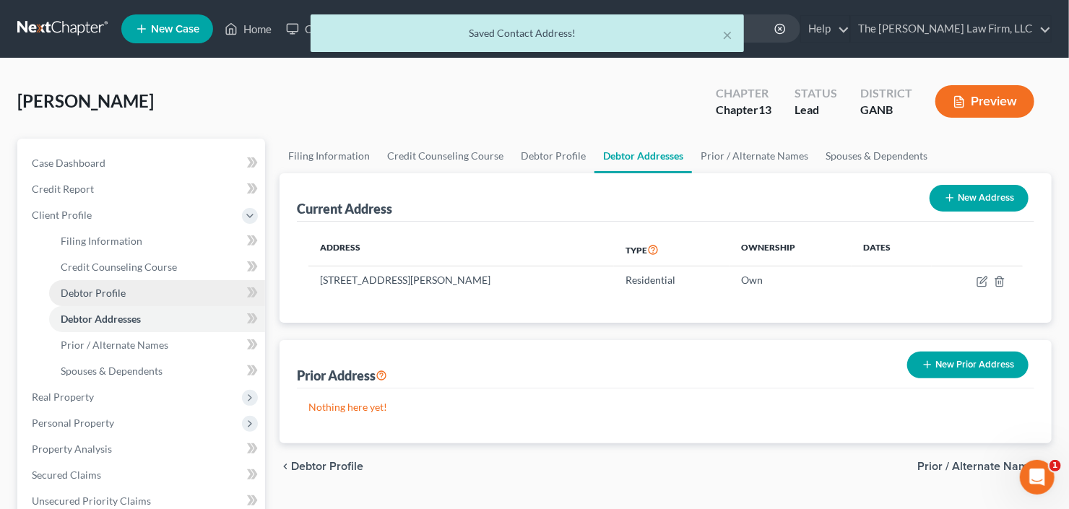
click at [80, 285] on link "Debtor Profile" at bounding box center [157, 293] width 216 height 26
select select "0"
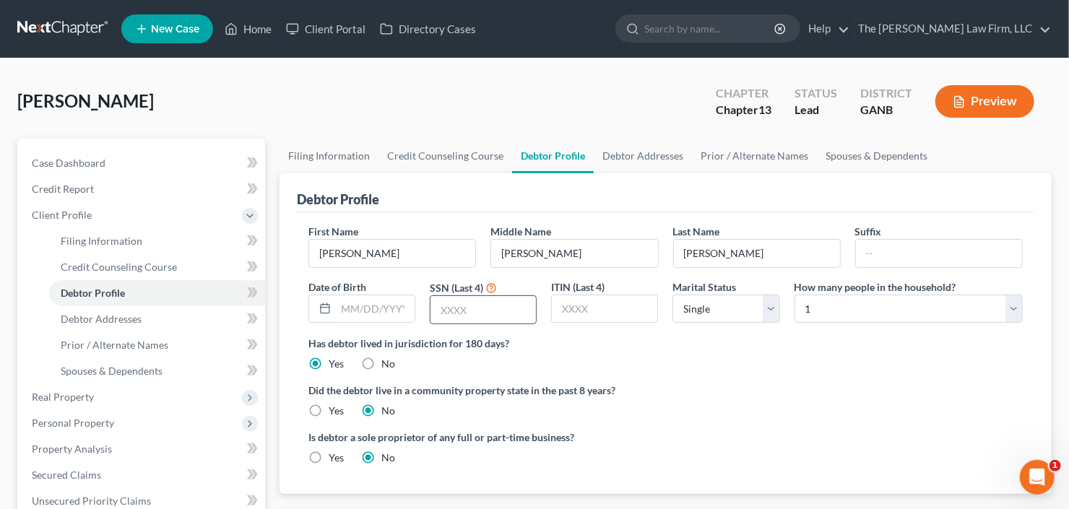
click at [497, 305] on input "text" at bounding box center [483, 309] width 105 height 27
type input "2052"
click at [849, 308] on select "Select 1 2 3 4 5 6 7 8 9 10 11 12 13 14 15 16 17 18 19 20" at bounding box center [909, 309] width 228 height 29
select select "1"
click at [795, 295] on select "Select 1 2 3 4 5 6 7 8 9 10 11 12 13 14 15 16 17 18 19 20" at bounding box center [909, 309] width 228 height 29
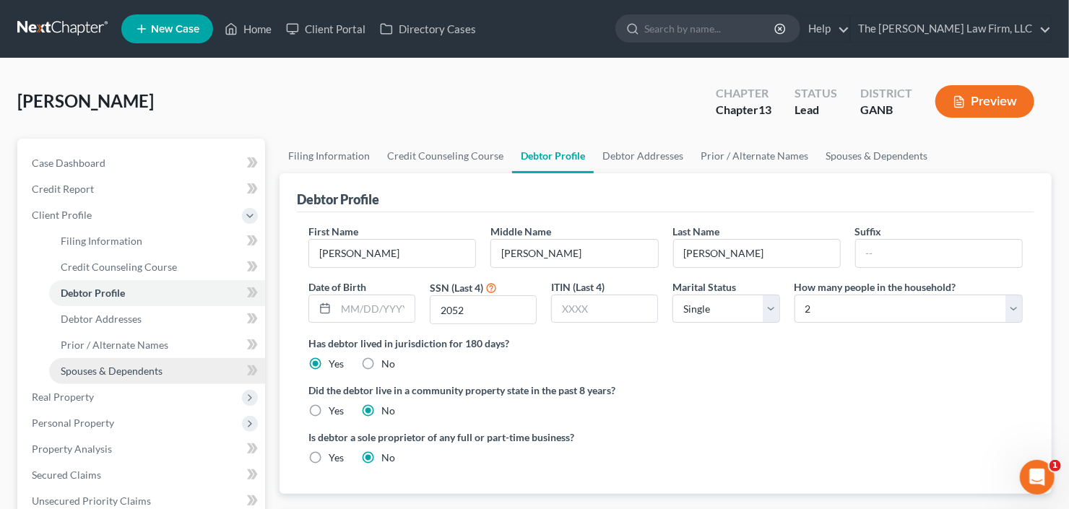
click at [105, 368] on span "Spouses & Dependents" at bounding box center [112, 371] width 102 height 12
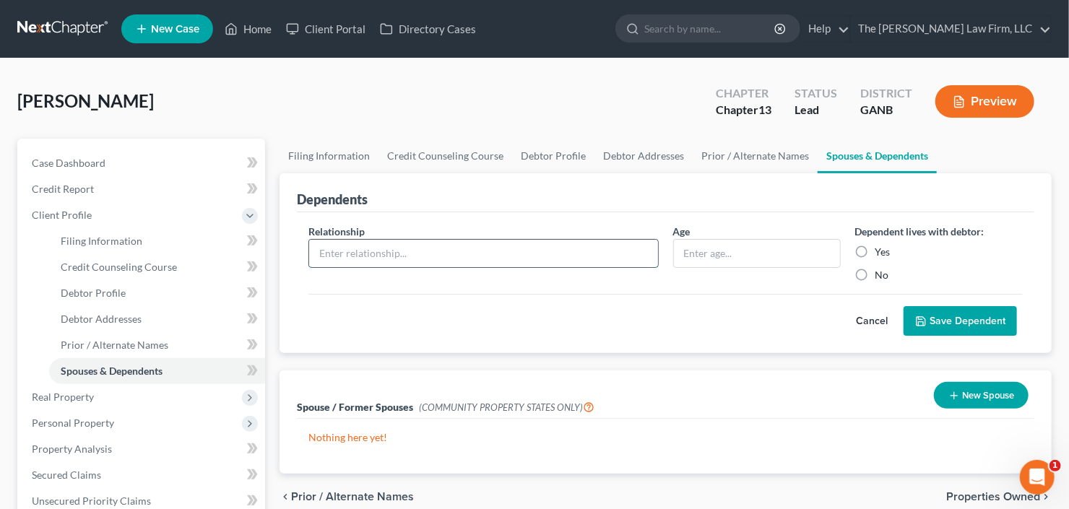
click at [423, 251] on input "text" at bounding box center [483, 253] width 349 height 27
type input "Child"
click at [710, 259] on input "text" at bounding box center [757, 253] width 166 height 27
type input "26"
click at [876, 251] on label "Yes" at bounding box center [883, 252] width 15 height 14
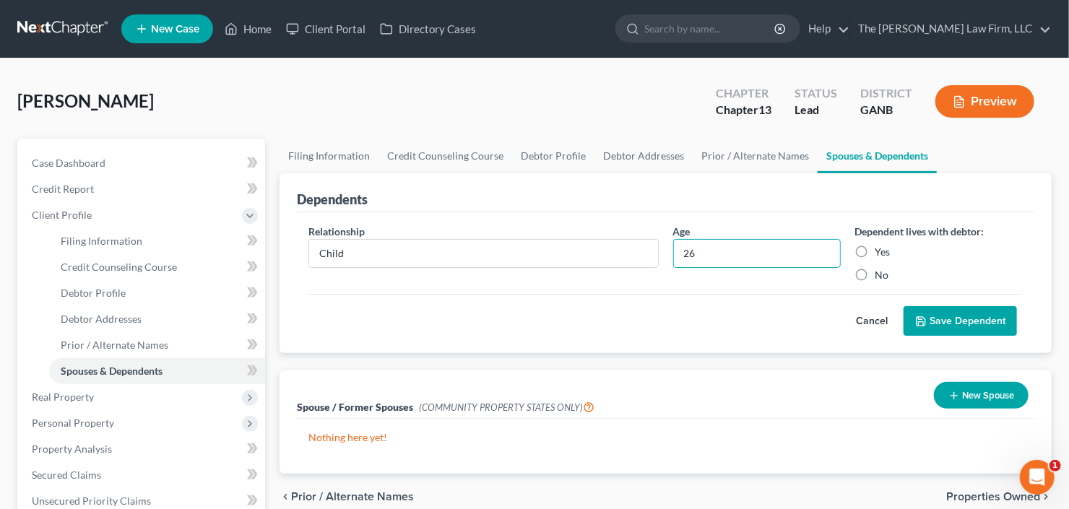
click at [881, 251] on input "Yes" at bounding box center [885, 249] width 9 height 9
radio input "true"
click at [1012, 315] on button "Save Dependent" at bounding box center [960, 321] width 113 height 30
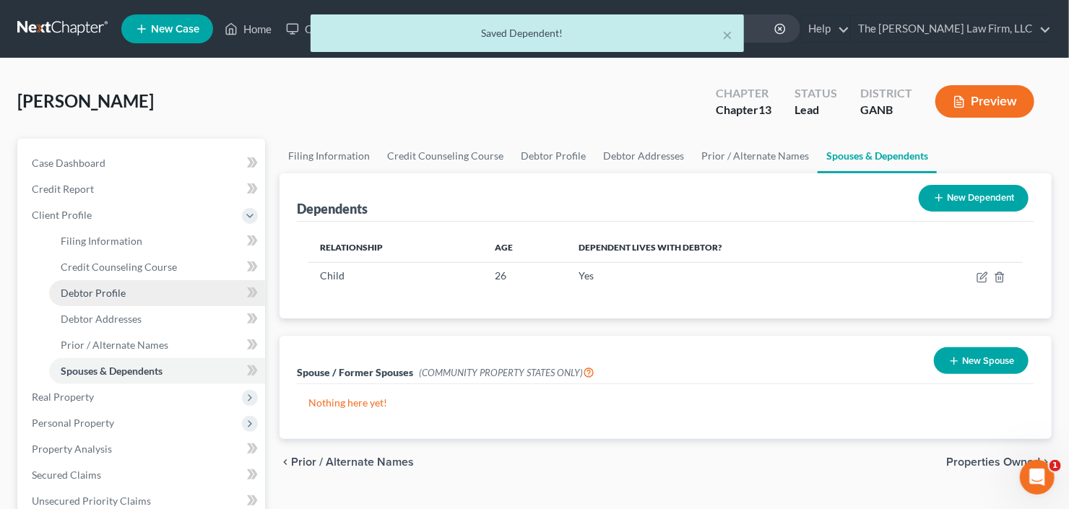
click at [82, 301] on link "Debtor Profile" at bounding box center [157, 293] width 216 height 26
select select "0"
select select "1"
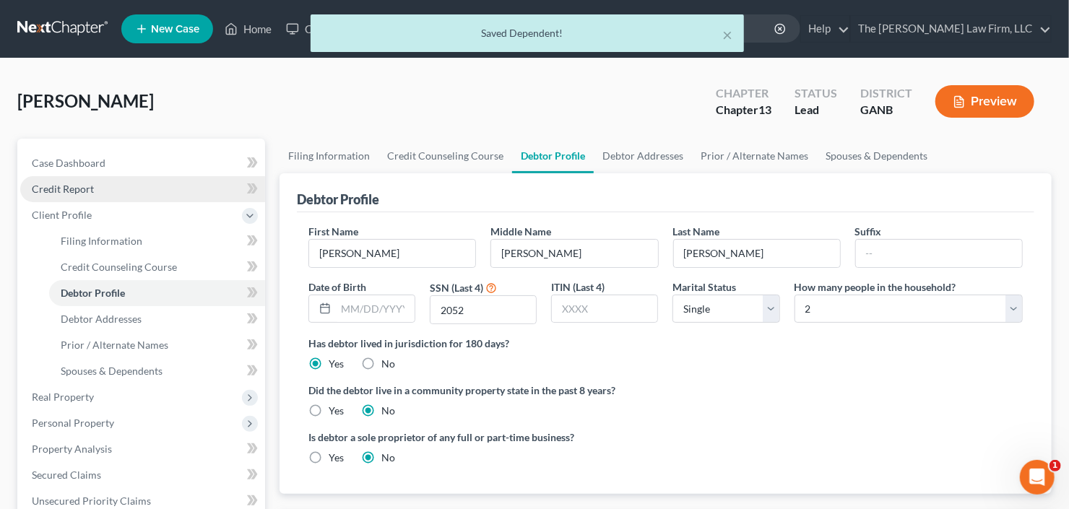
click at [92, 185] on span "Credit Report" at bounding box center [63, 189] width 62 height 12
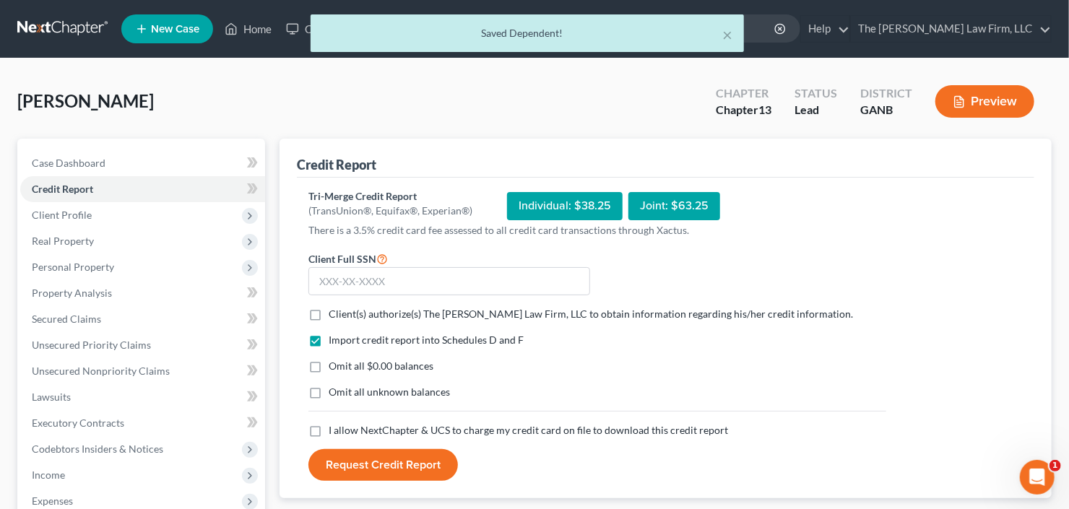
drag, startPoint x: 319, startPoint y: 312, endPoint x: 330, endPoint y: 350, distance: 40.0
click at [329, 312] on label "Client(s) authorize(s) The Craig Black Law Firm, LLC to obtain information rega…" at bounding box center [591, 314] width 525 height 14
click at [335, 312] on input "Client(s) authorize(s) The Craig Black Law Firm, LLC to obtain information rega…" at bounding box center [339, 311] width 9 height 9
checkbox input "true"
click at [329, 428] on label "I allow NextChapter & UCS to charge my credit card on file to download this cre…" at bounding box center [529, 430] width 400 height 14
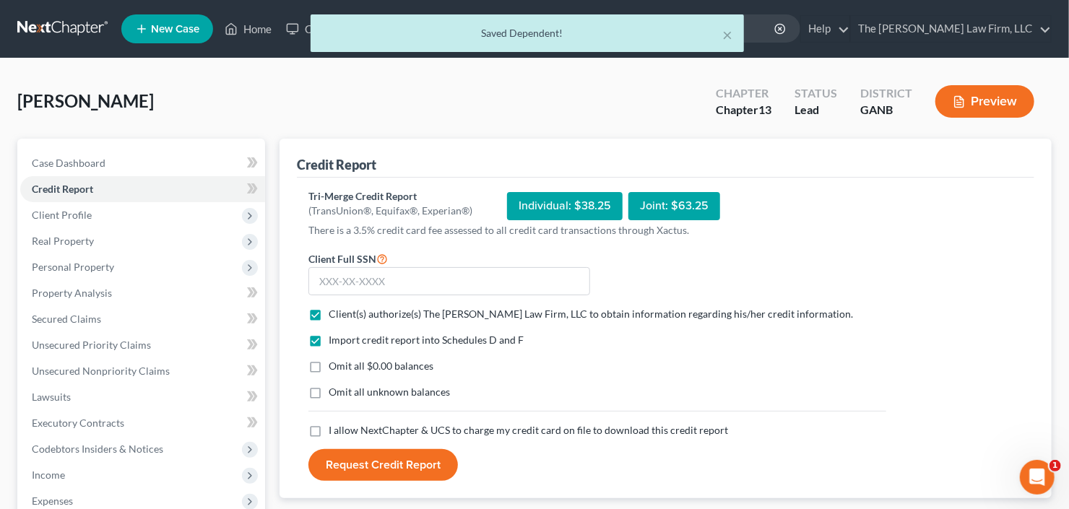
click at [335, 428] on input "I allow NextChapter & UCS to charge my credit card on file to download this cre…" at bounding box center [339, 427] width 9 height 9
checkbox input "true"
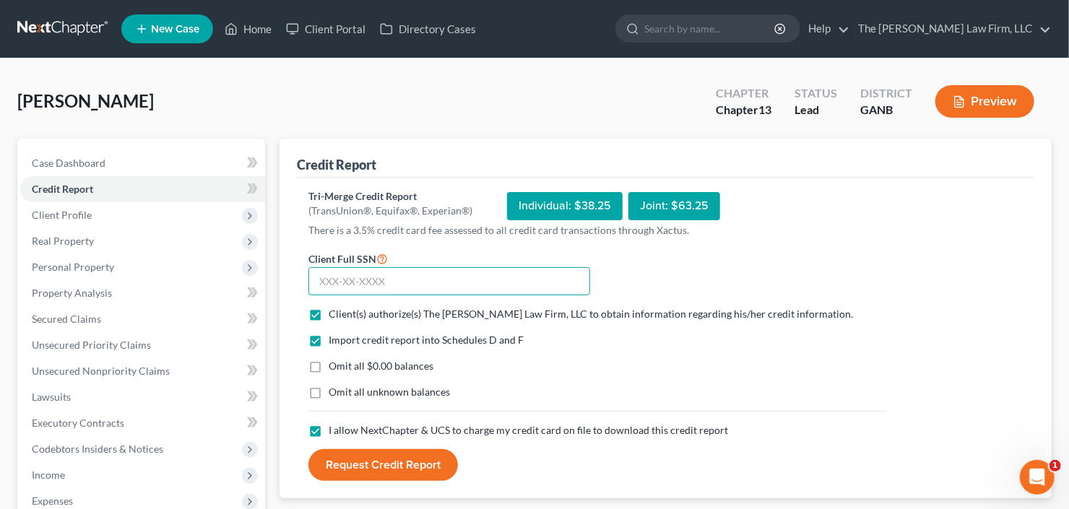
click at [391, 288] on input "text" at bounding box center [450, 281] width 282 height 29
type input "417-11-2052"
click at [371, 465] on button "Request Credit Report" at bounding box center [384, 465] width 150 height 32
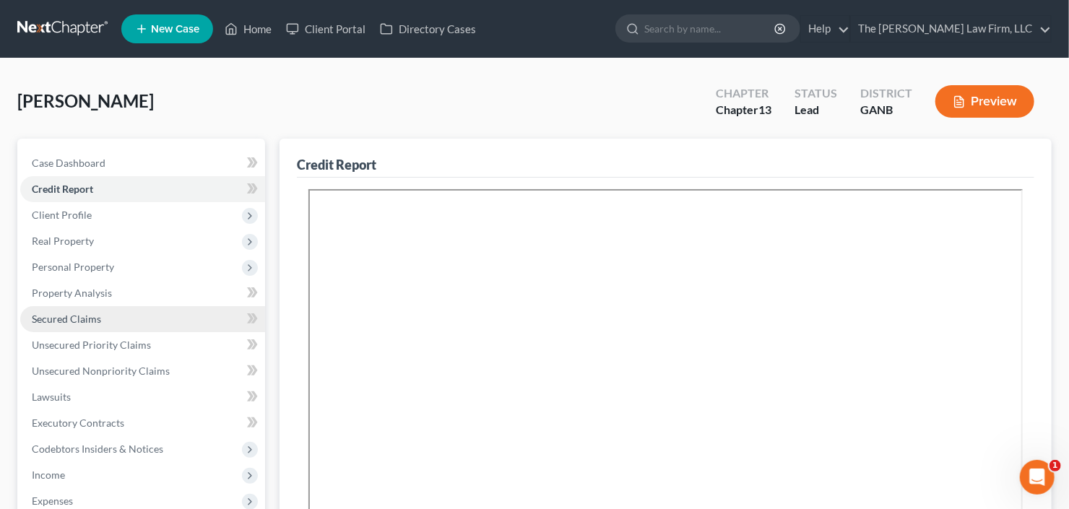
click at [56, 325] on link "Secured Claims" at bounding box center [142, 319] width 245 height 26
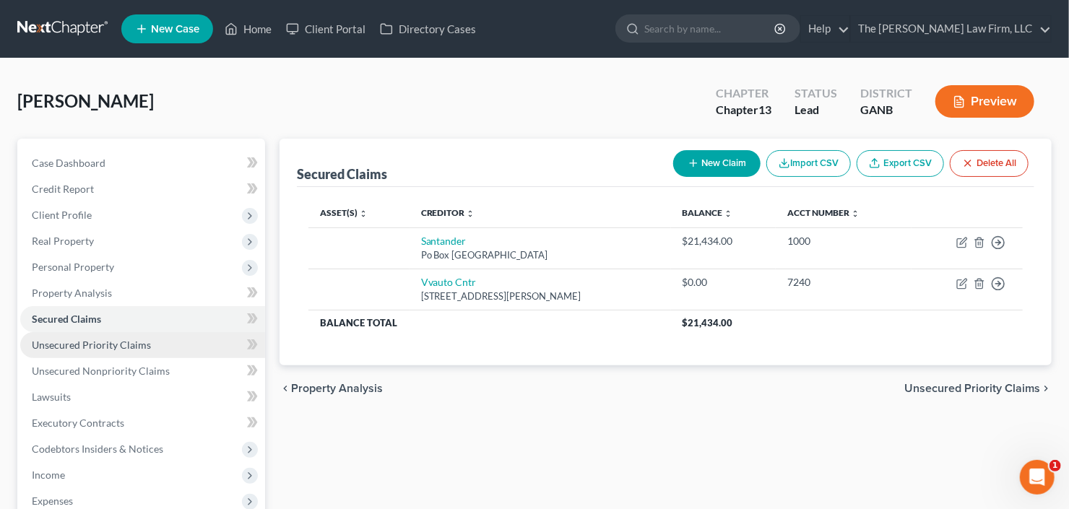
click at [64, 349] on span "Unsecured Priority Claims" at bounding box center [91, 345] width 119 height 12
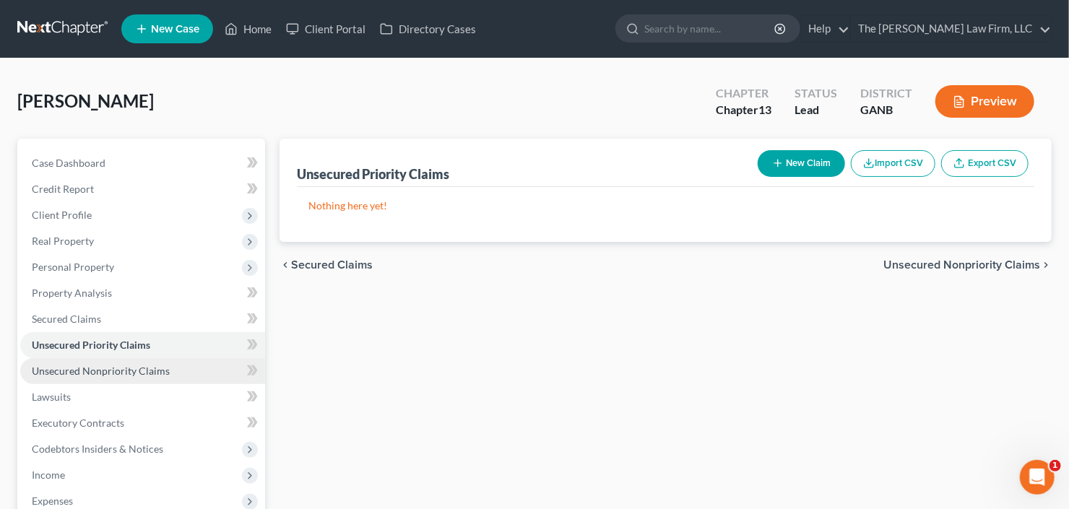
click at [92, 375] on span "Unsecured Nonpriority Claims" at bounding box center [101, 371] width 138 height 12
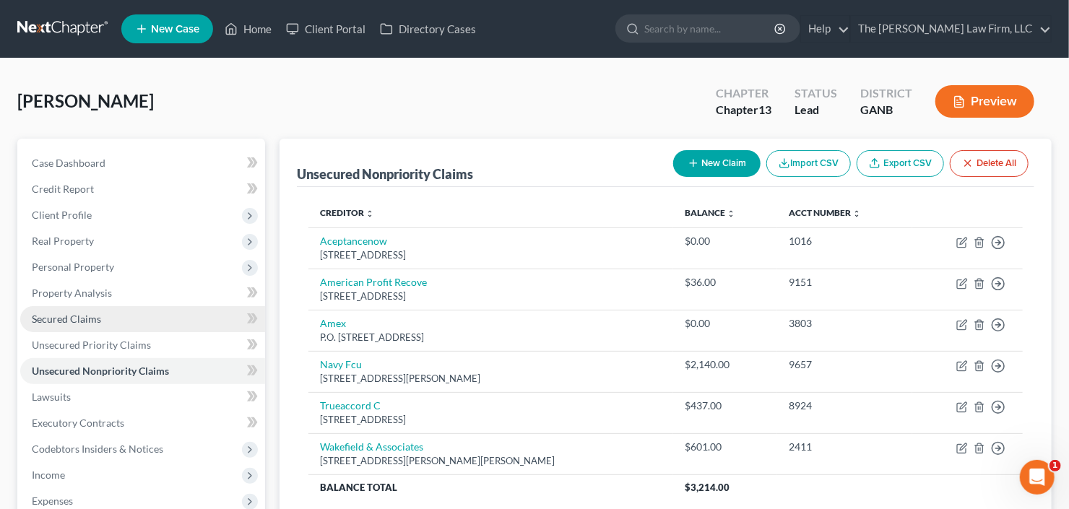
click at [54, 315] on span "Secured Claims" at bounding box center [66, 319] width 69 height 12
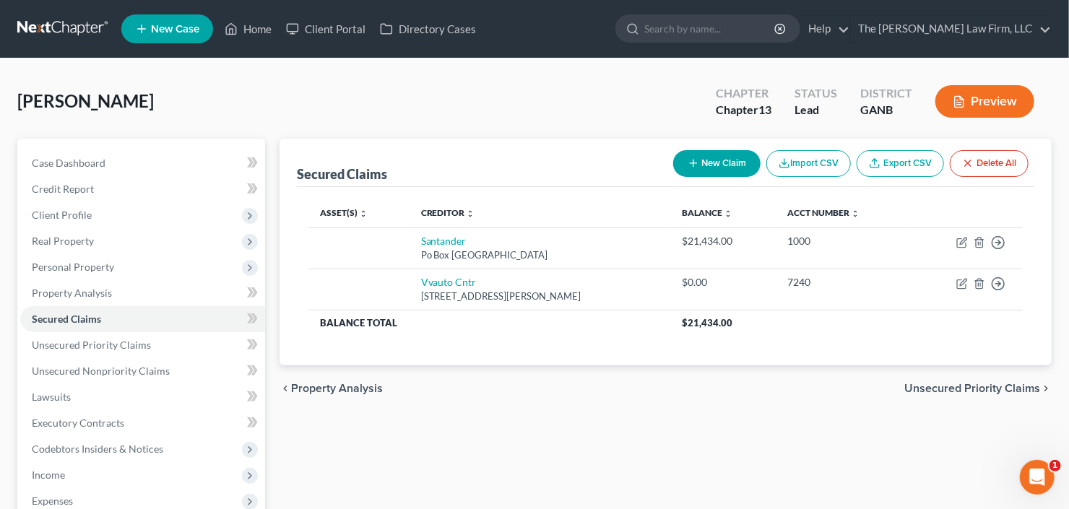
click at [709, 162] on button "New Claim" at bounding box center [716, 163] width 87 height 27
select select "0"
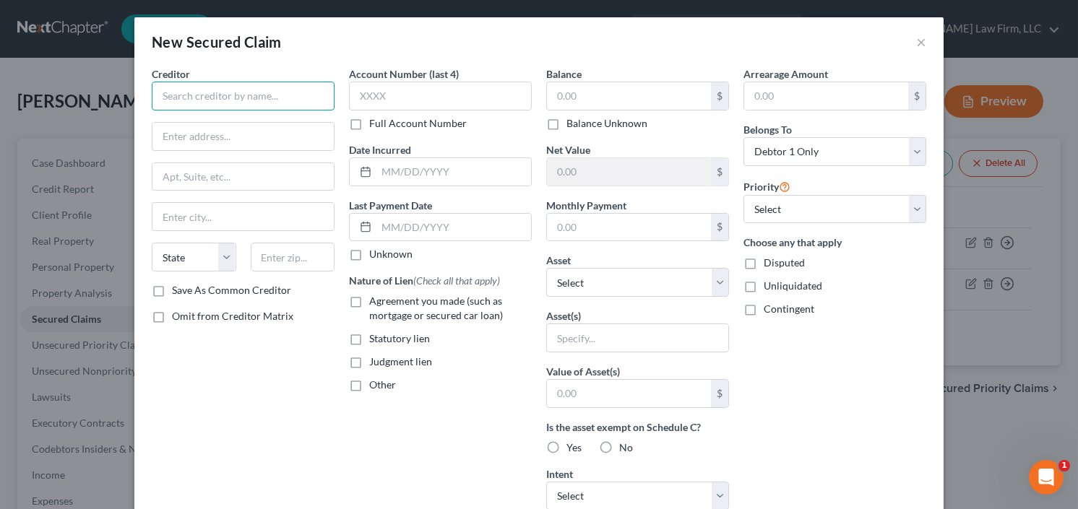
click at [234, 103] on input "text" at bounding box center [243, 96] width 183 height 29
type input "PHH Mortgage"
click at [369, 304] on label "Agreement you made (such as mortgage or secured car loan)" at bounding box center [450, 308] width 163 height 29
click at [375, 303] on input "Agreement you made (such as mortgage or secured car loan)" at bounding box center [379, 298] width 9 height 9
checkbox input "true"
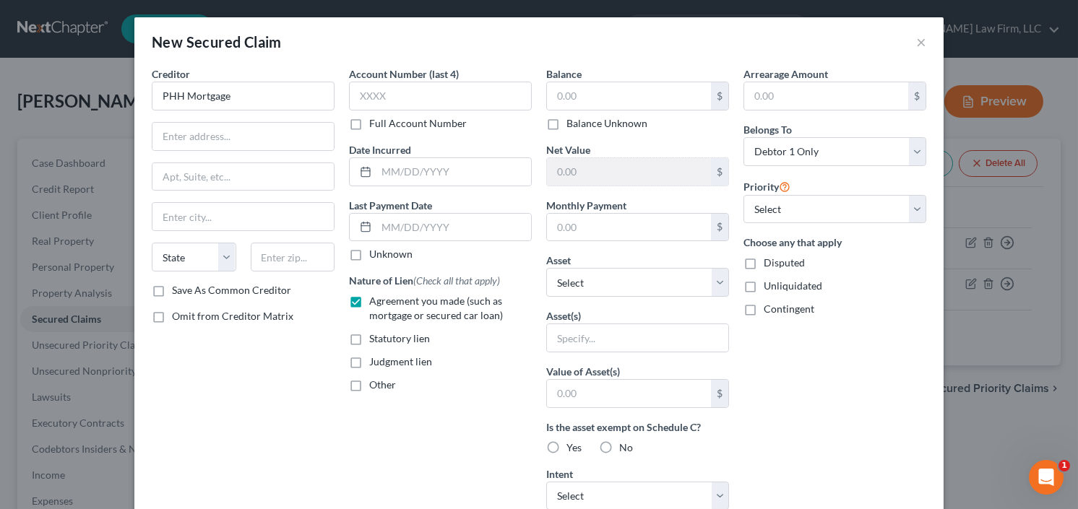
type input "PHH Mortgage"
click at [611, 288] on select "Select Other Multiple Assets 644 Laurel Wood Drive SW - $0.0" at bounding box center [637, 282] width 183 height 29
select select "2"
click at [546, 268] on select "Select Other Multiple Assets 644 Laurel Wood Drive SW - $0.0" at bounding box center [637, 282] width 183 height 29
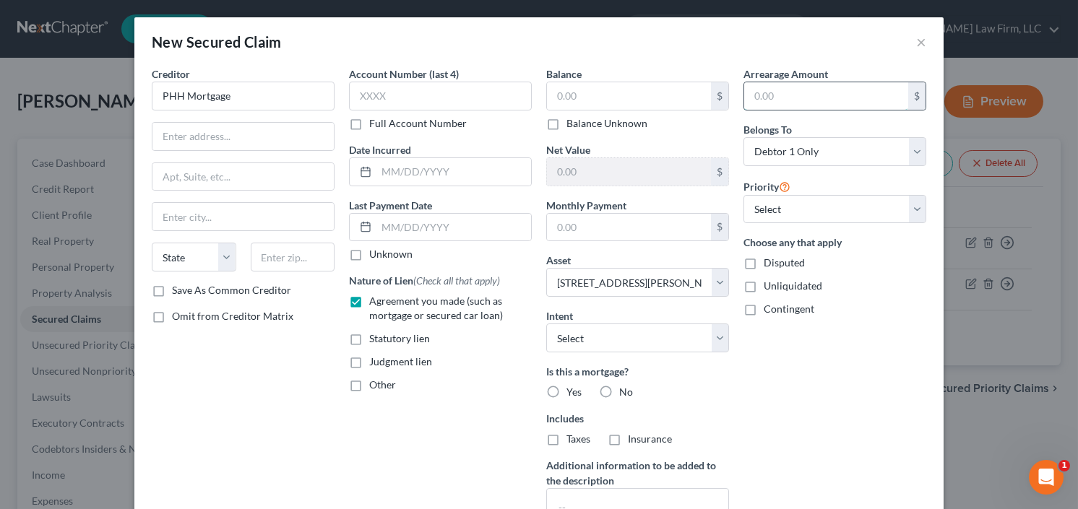
click at [770, 101] on input "text" at bounding box center [826, 95] width 164 height 27
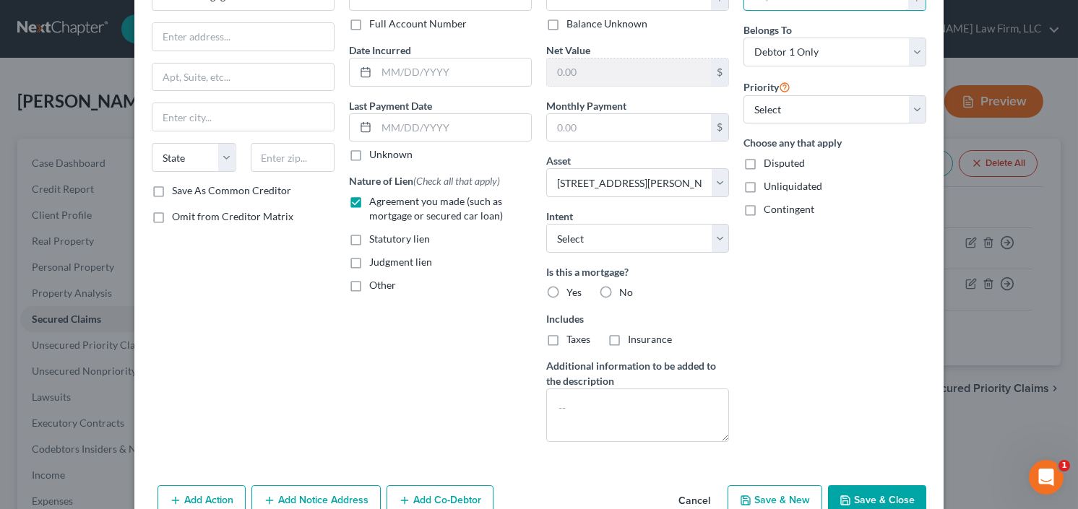
scroll to position [132, 0]
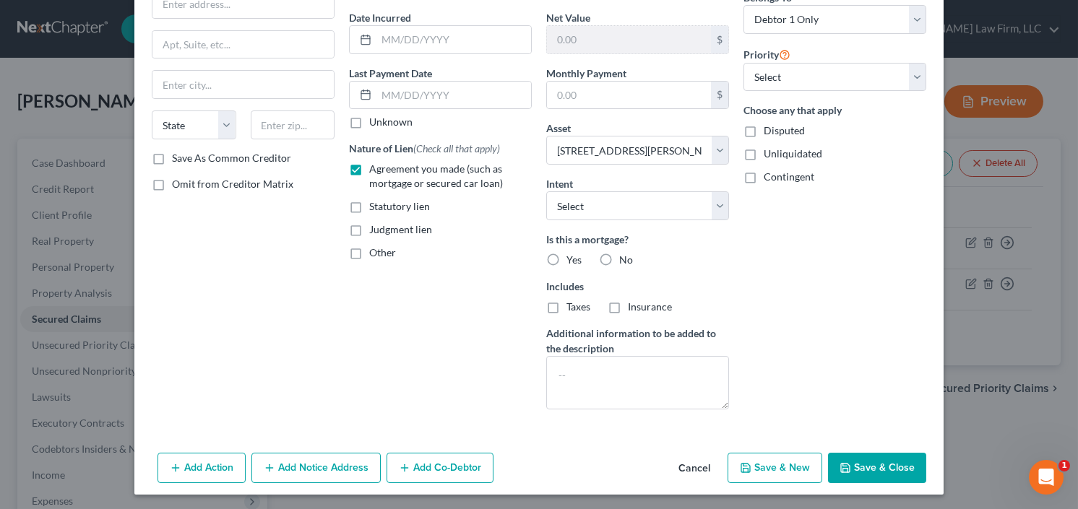
type input "11,000"
click at [876, 467] on button "Save & Close" at bounding box center [877, 468] width 98 height 30
select select
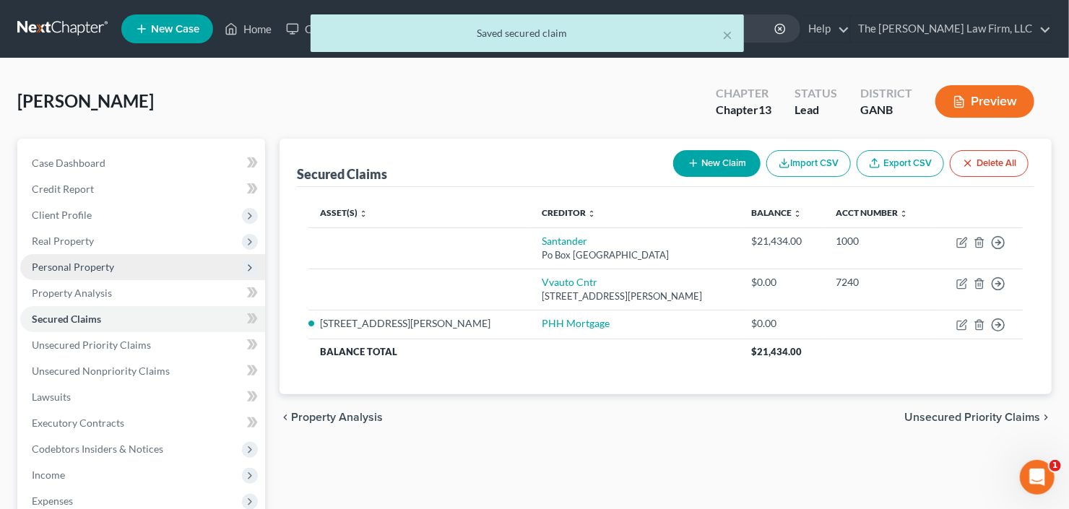
click at [105, 268] on span "Personal Property" at bounding box center [73, 267] width 82 height 12
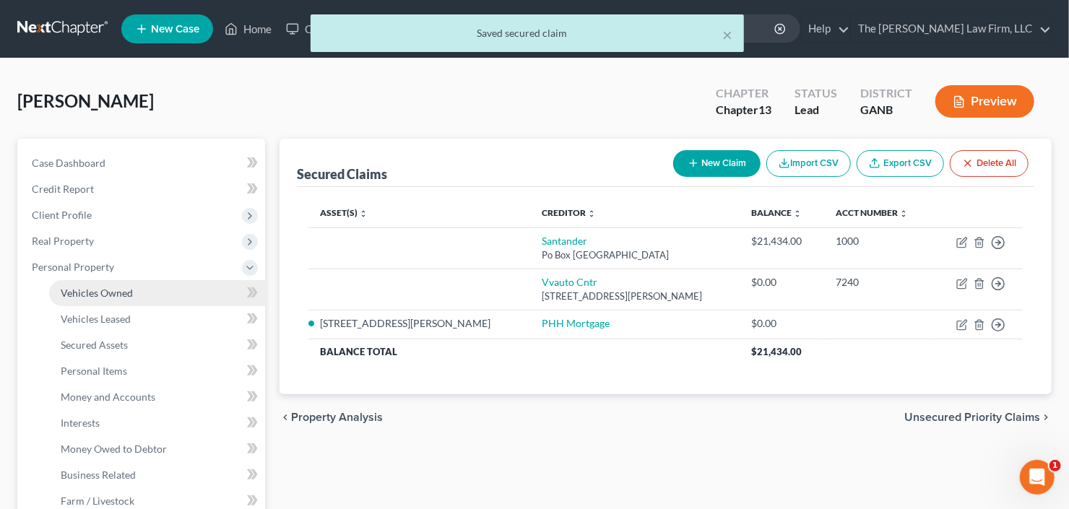
click at [126, 292] on span "Vehicles Owned" at bounding box center [97, 293] width 72 height 12
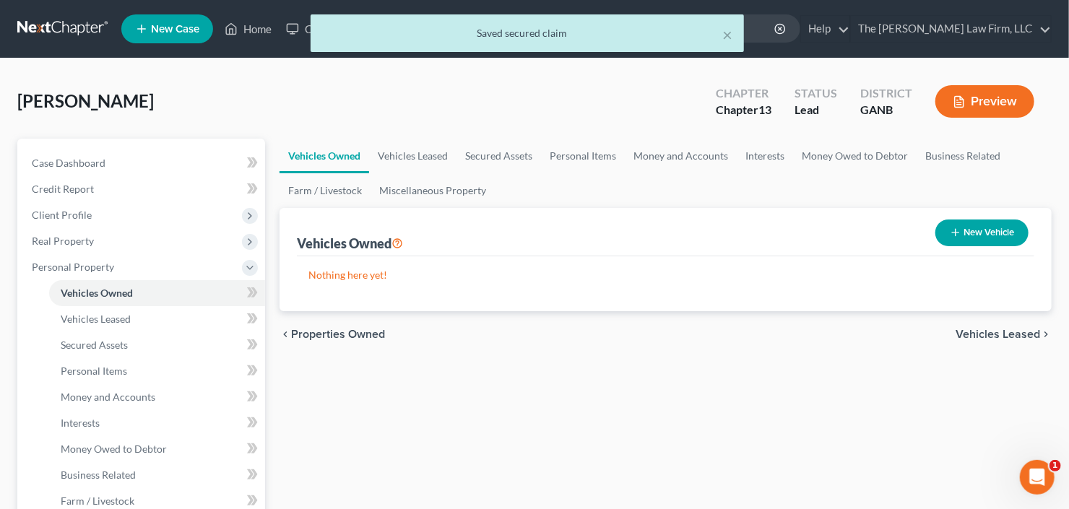
click at [966, 228] on button "New Vehicle" at bounding box center [982, 233] width 93 height 27
select select "0"
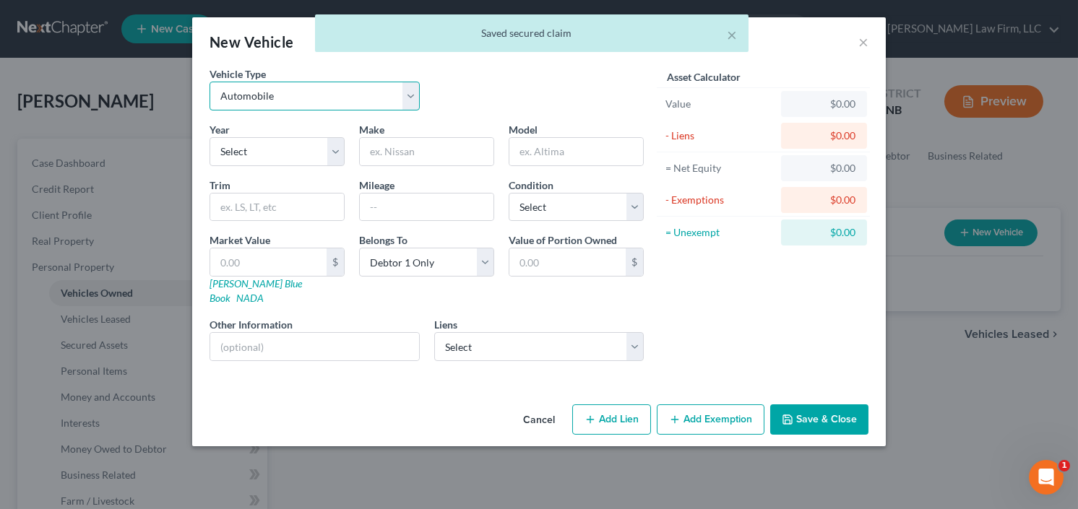
click at [277, 98] on select "Select Automobile Truck Trailer Watercraft Aircraft Motor Home Atv Other Vehicle" at bounding box center [315, 96] width 210 height 29
click at [210, 82] on select "Select Automobile Truck Trailer Watercraft Aircraft Motor Home Atv Other Vehicle" at bounding box center [315, 96] width 210 height 29
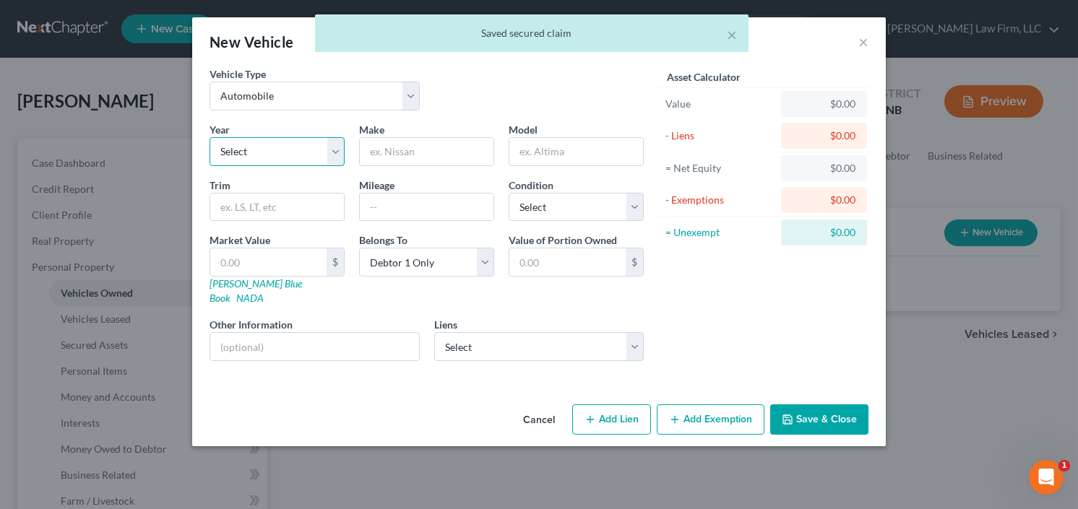
click at [265, 147] on select "Select 2026 2025 2024 2023 2022 2021 2020 2019 2018 2017 2016 2015 2014 2013 20…" at bounding box center [277, 151] width 135 height 29
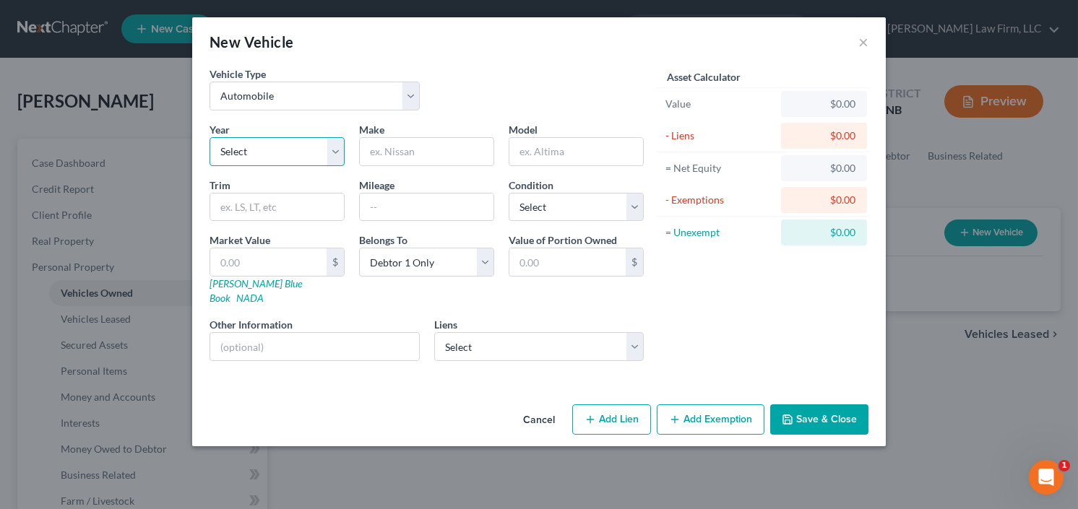
select select "11"
click at [210, 137] on select "Select 2026 2025 2024 2023 2022 2021 2020 2019 2018 2017 2016 2015 2014 2013 20…" at bounding box center [277, 151] width 135 height 29
click at [433, 155] on input "text" at bounding box center [427, 151] width 134 height 27
type input "Audi"
type input "A5"
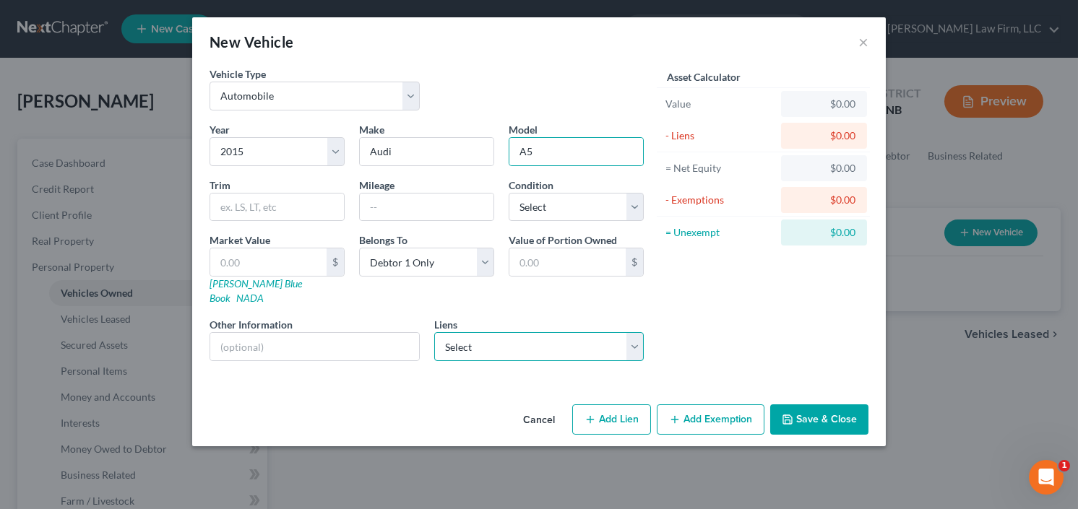
click at [552, 332] on select "Select Santander - $21,434.00 Vvauto Cntr - $0.00" at bounding box center [539, 346] width 210 height 29
select select "0"
click at [434, 332] on select "Select Santander - $21,434.00 Vvauto Cntr - $0.00" at bounding box center [539, 346] width 210 height 29
select select
select select "45"
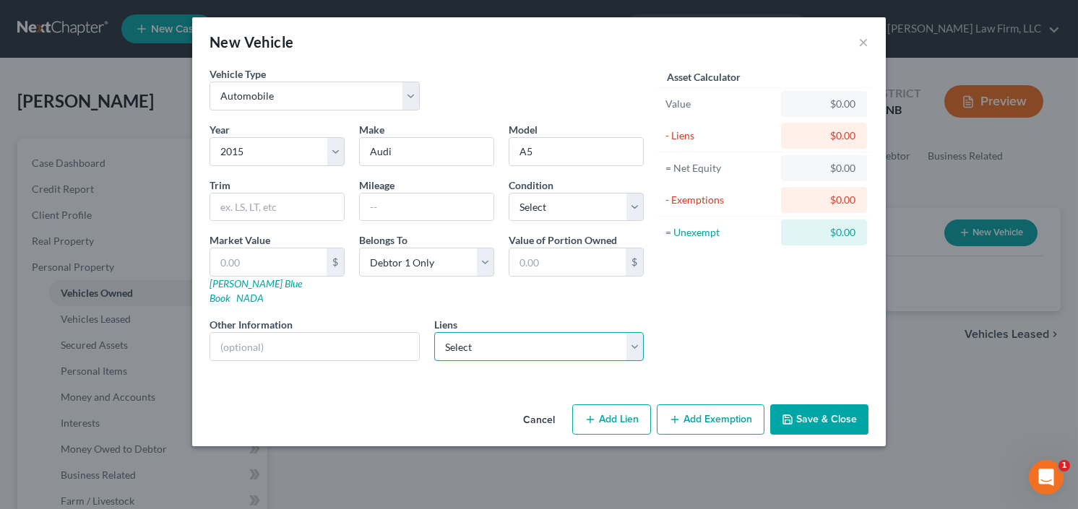
select select "0"
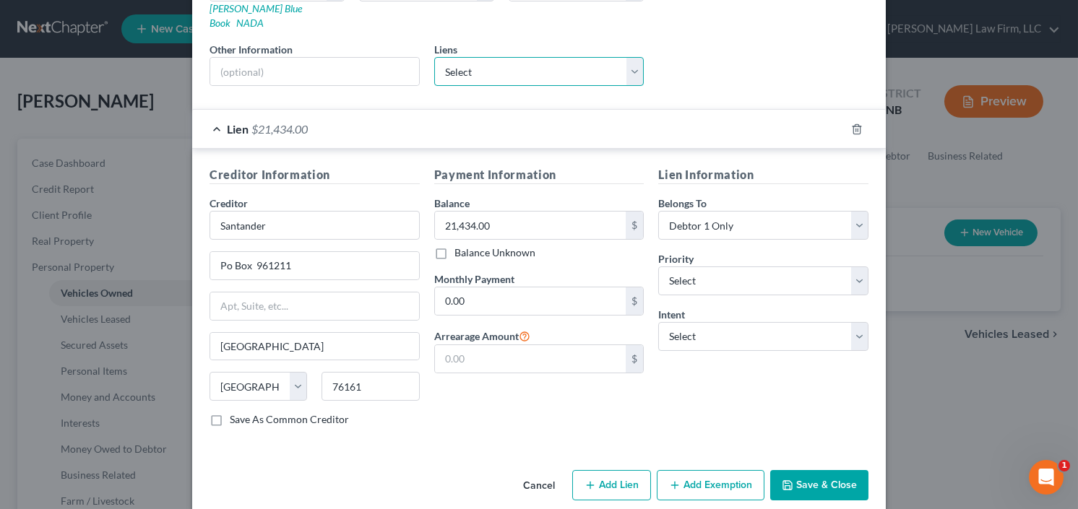
scroll to position [277, 0]
drag, startPoint x: 819, startPoint y: 468, endPoint x: 793, endPoint y: 385, distance: 87.1
click at [794, 392] on div "New Vehicle × Vehicle Type Select Automobile Truck Trailer Watercraft Aircraft …" at bounding box center [539, 126] width 694 height 770
click at [853, 122] on icon "button" at bounding box center [857, 128] width 12 height 12
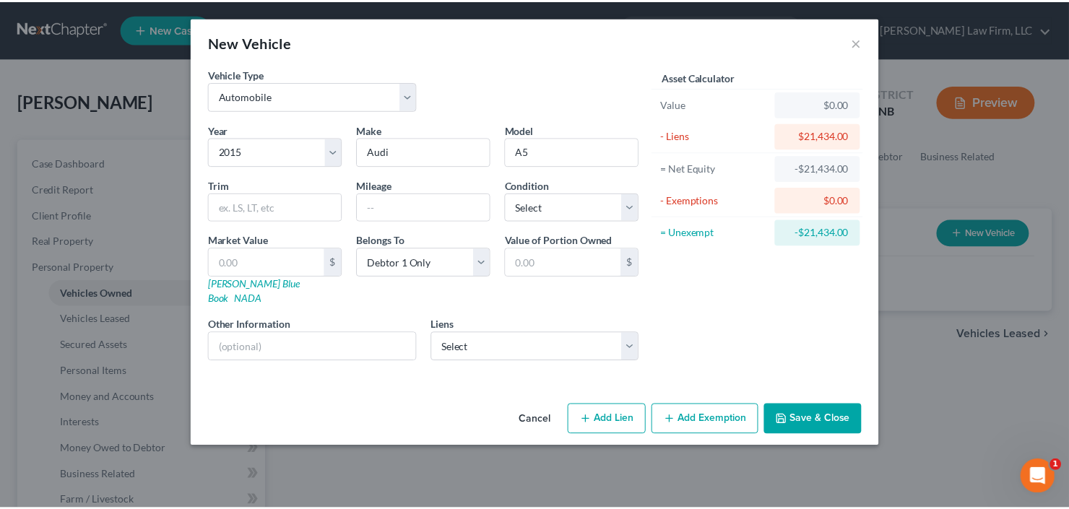
scroll to position [0, 0]
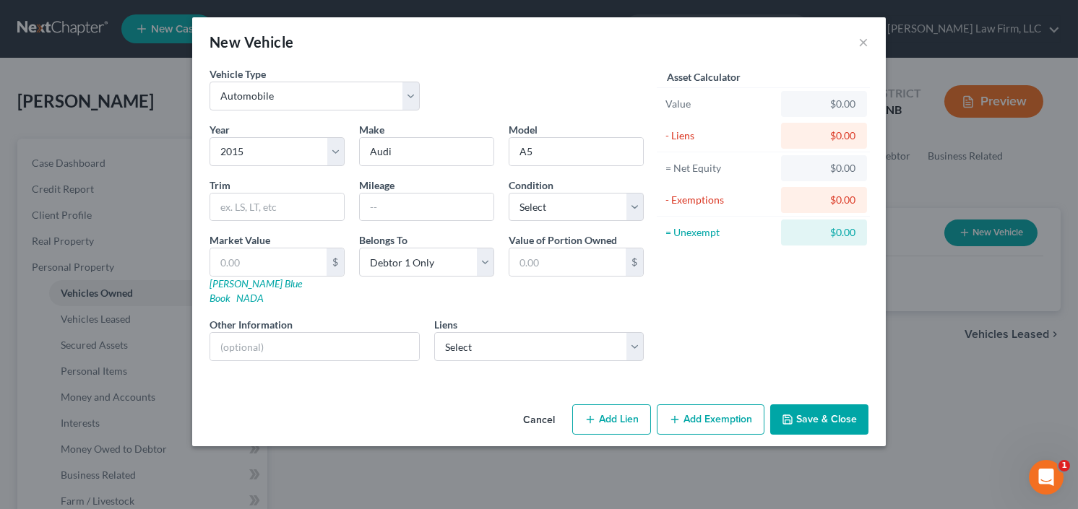
click at [816, 408] on button "Save & Close" at bounding box center [819, 420] width 98 height 30
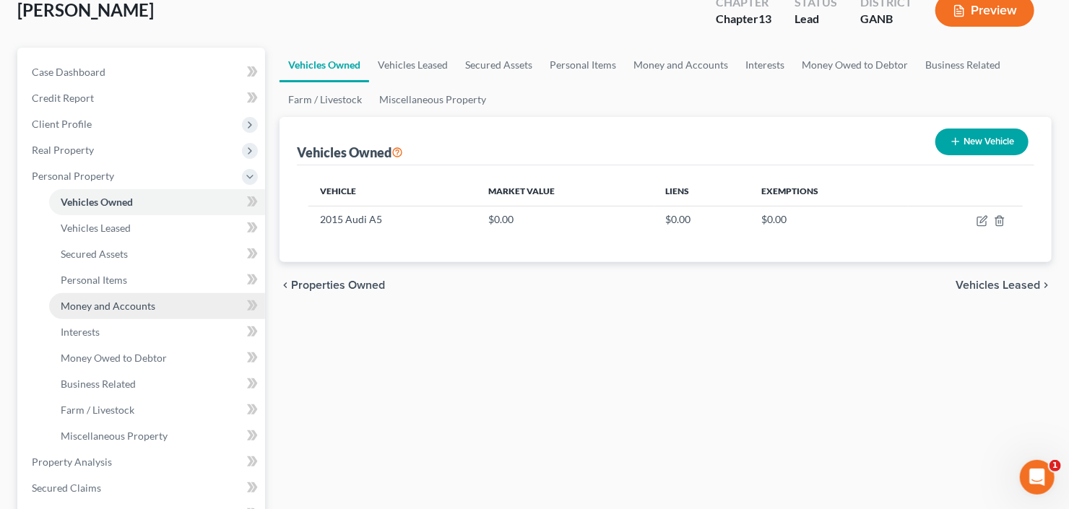
scroll to position [173, 0]
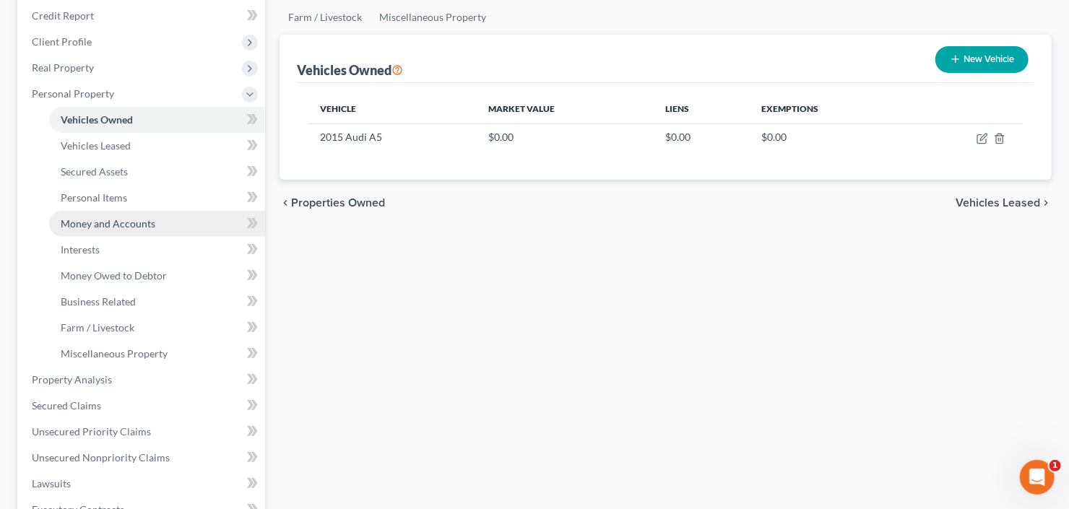
click at [137, 215] on link "Money and Accounts" at bounding box center [157, 224] width 216 height 26
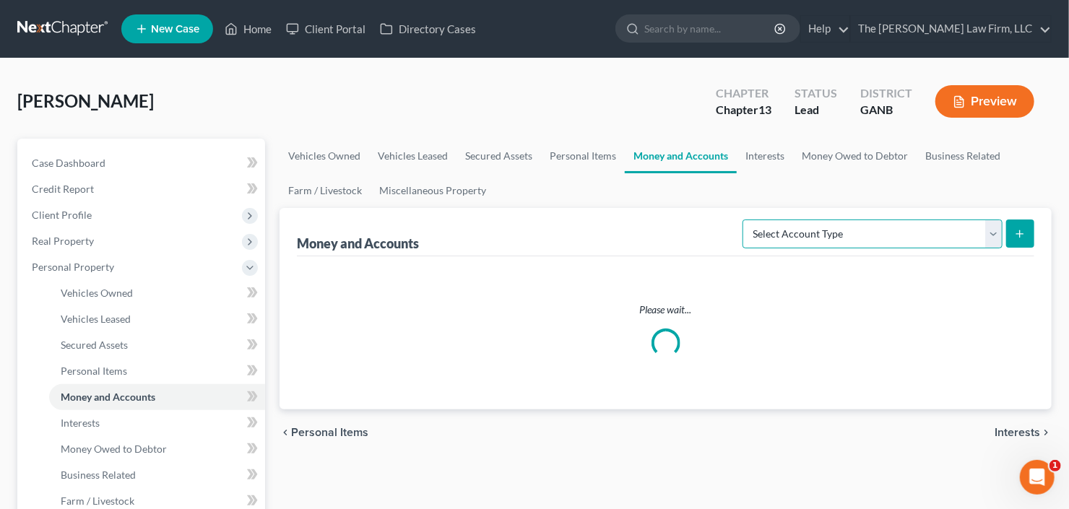
click at [829, 234] on select "Select Account Type Brokerage Cash on Hand Certificates of Deposit Checking Acc…" at bounding box center [873, 234] width 260 height 29
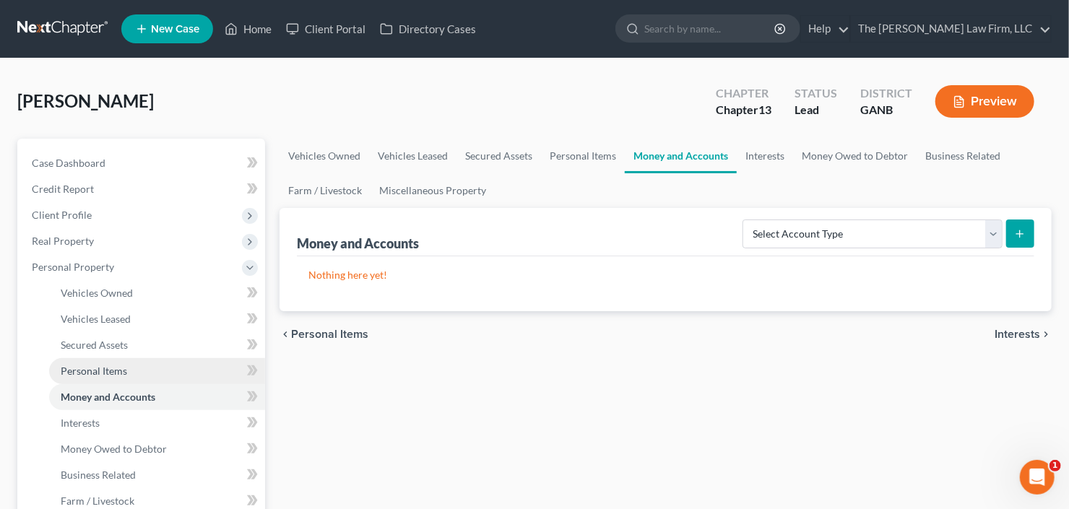
click at [113, 365] on span "Personal Items" at bounding box center [94, 371] width 66 height 12
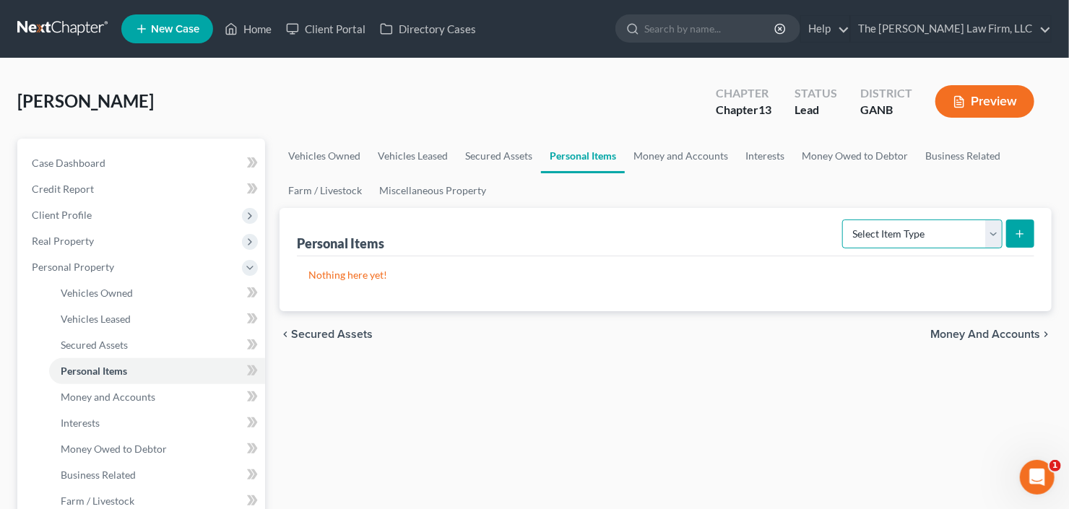
click at [915, 229] on select "Select Item Type Clothing Collectibles Of Value Electronics Firearms Household …" at bounding box center [922, 234] width 160 height 29
select select "electronics"
click at [845, 220] on select "Select Item Type Clothing Collectibles Of Value Electronics Firearms Household …" at bounding box center [922, 234] width 160 height 29
click at [1030, 230] on button "submit" at bounding box center [1020, 234] width 28 height 28
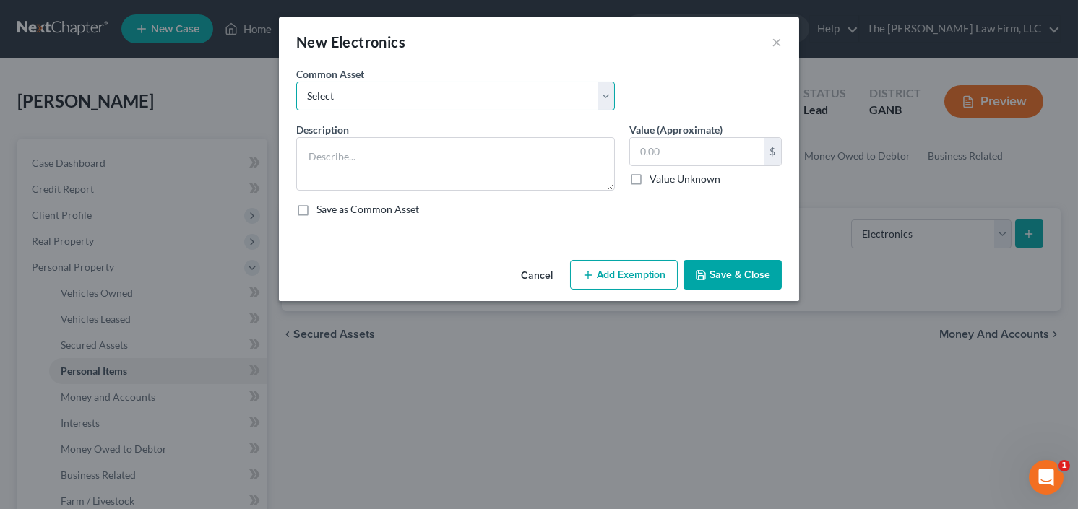
click at [400, 98] on select "Select All Electronics" at bounding box center [455, 96] width 319 height 29
select select "0"
click at [296, 82] on select "Select All Electronics" at bounding box center [455, 96] width 319 height 29
type textarea "All Electronics"
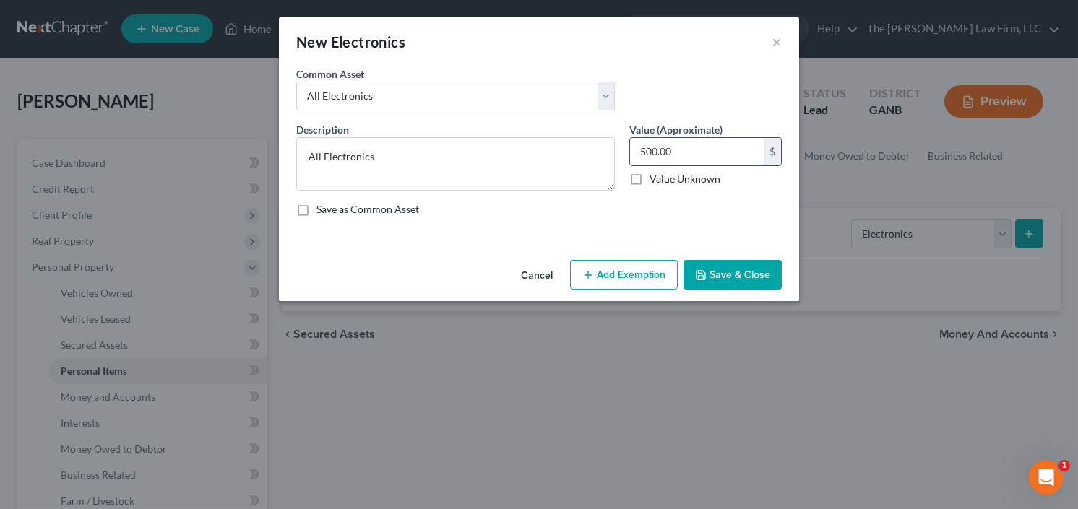
click at [716, 149] on input "500.00" at bounding box center [697, 151] width 134 height 27
type input "2,000"
click at [633, 276] on button "Add Exemption" at bounding box center [624, 275] width 108 height 30
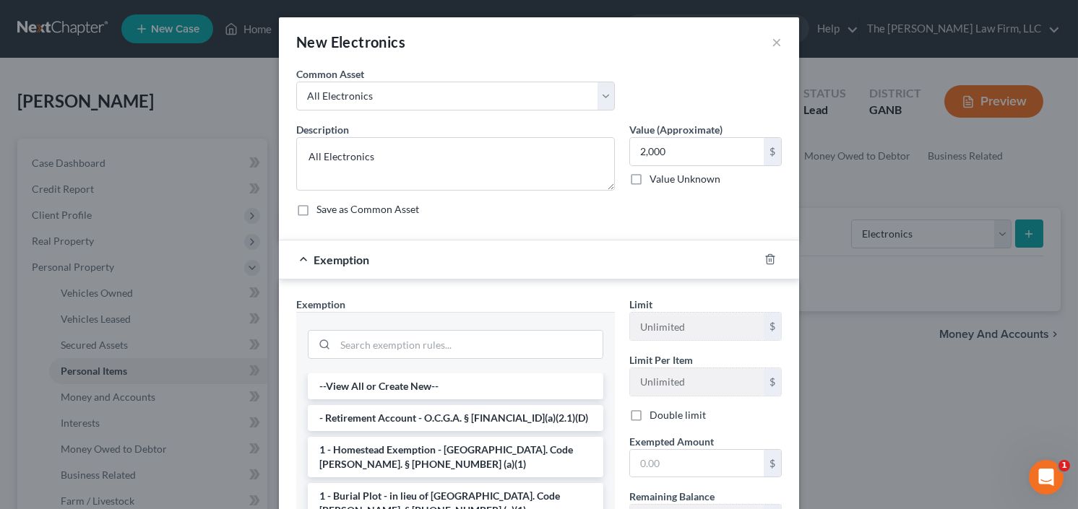
click at [429, 320] on div at bounding box center [455, 342] width 319 height 61
click at [408, 339] on input "search" at bounding box center [468, 344] width 267 height 27
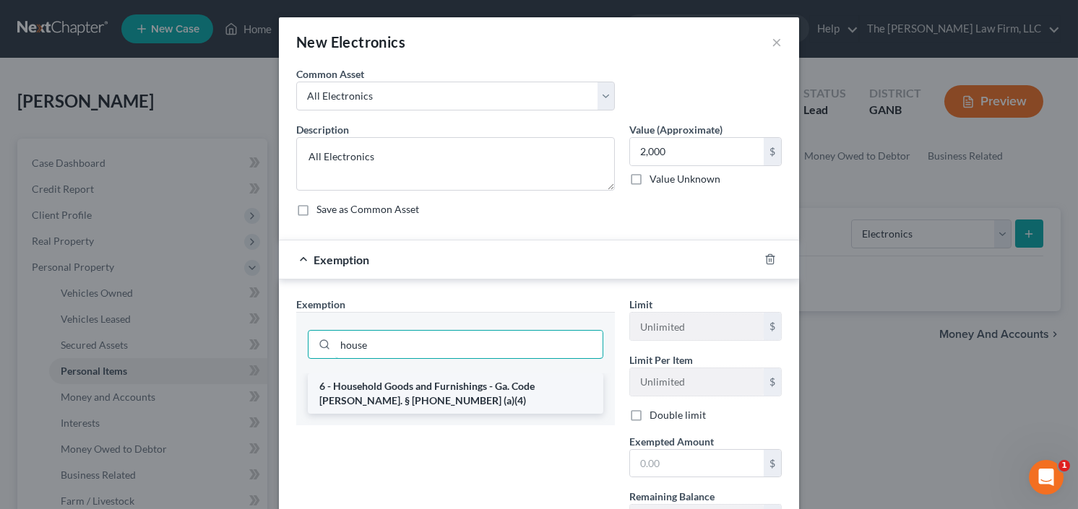
type input "house"
click at [424, 385] on li "6 - Household Goods and Furnishings - Ga. Code Ann. § 44-13-100 (a)(4)" at bounding box center [456, 394] width 296 height 40
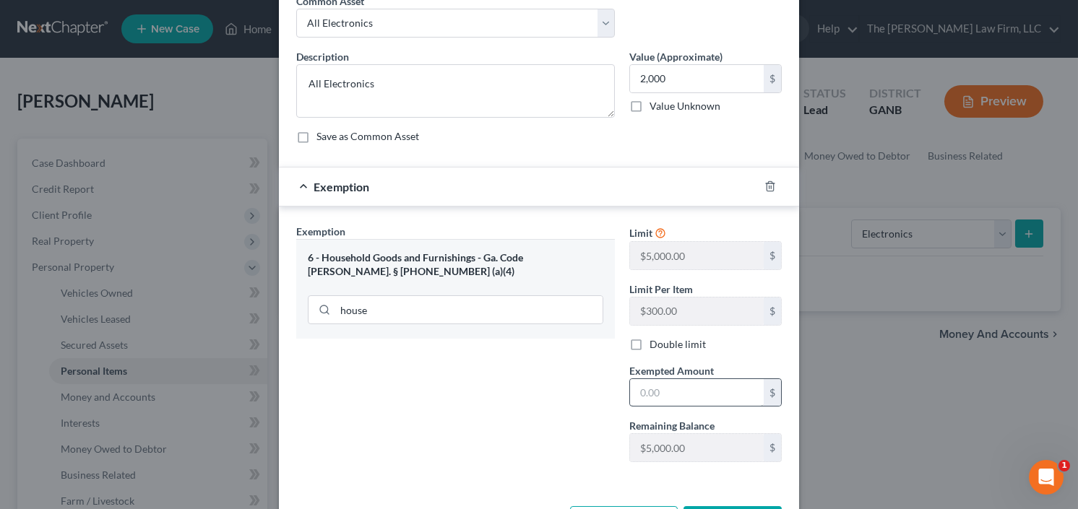
scroll to position [116, 0]
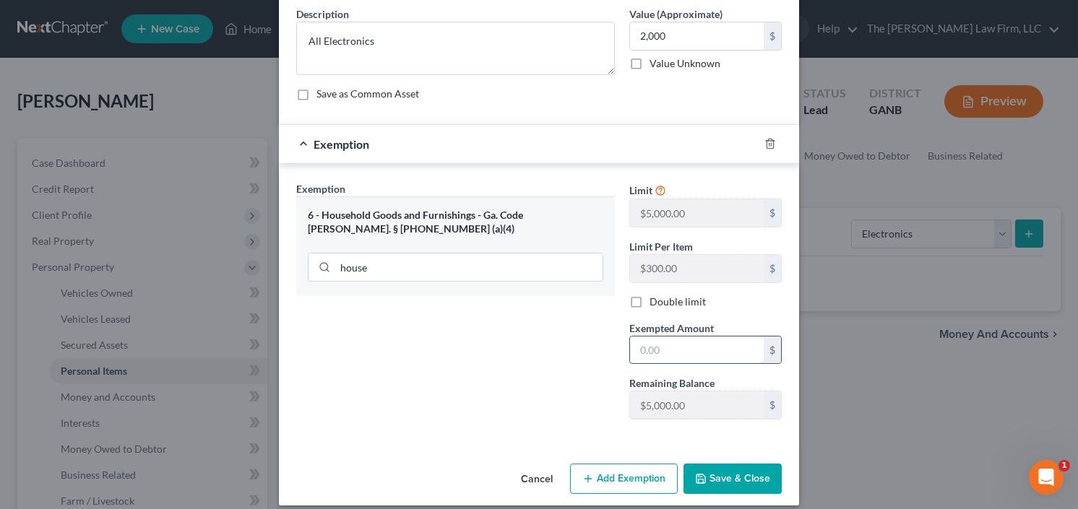
click at [681, 351] on input "text" at bounding box center [697, 350] width 134 height 27
type input "2,000.00"
drag, startPoint x: 738, startPoint y: 493, endPoint x: 741, endPoint y: 483, distance: 10.5
click at [738, 491] on div "Cancel Add Exemption Save & Close" at bounding box center [539, 482] width 520 height 48
click at [741, 483] on button "Save & Close" at bounding box center [733, 479] width 98 height 30
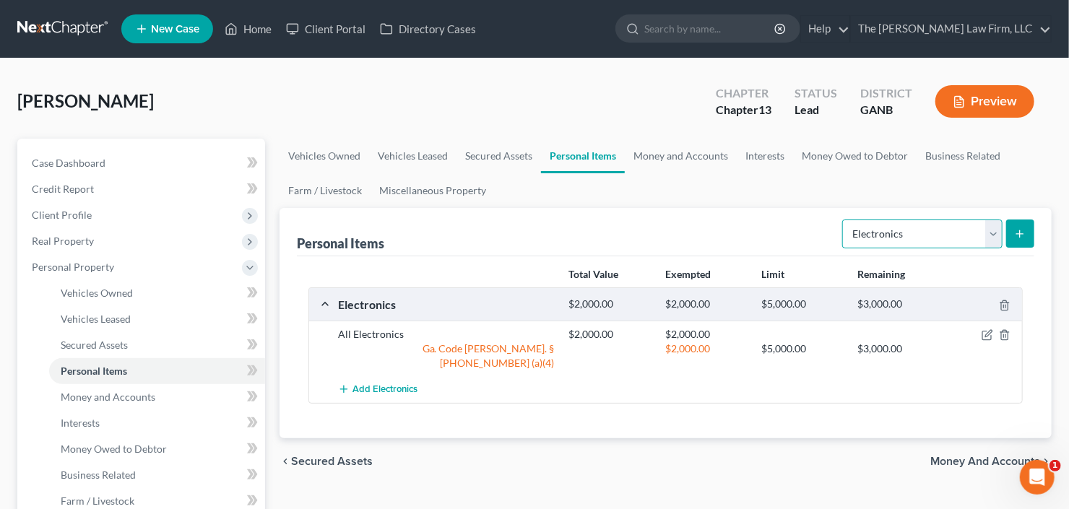
click at [949, 228] on select "Select Item Type Clothing Collectibles Of Value Electronics Firearms Household …" at bounding box center [922, 234] width 160 height 29
select select "household_goods"
click at [845, 220] on select "Select Item Type Clothing Collectibles Of Value Electronics Firearms Household …" at bounding box center [922, 234] width 160 height 29
click at [1032, 220] on button "submit" at bounding box center [1020, 234] width 28 height 28
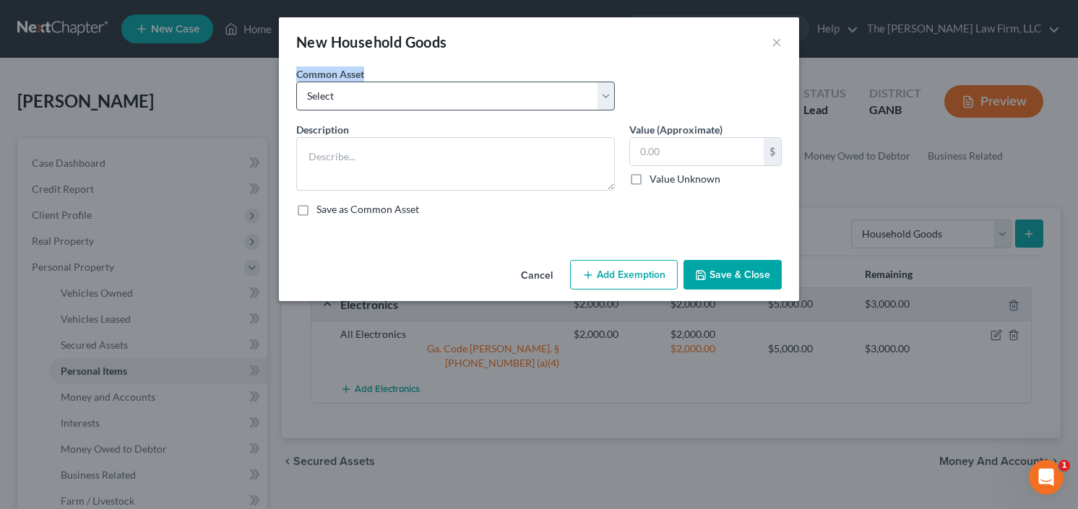
click at [421, 82] on div "Common Asset Select All household goods and furniture All household goods and f…" at bounding box center [455, 88] width 333 height 44
click at [412, 96] on select "Select All household goods and furniture All household goods and furniture All …" at bounding box center [455, 96] width 319 height 29
select select "0"
click at [296, 82] on select "Select All household goods and furniture All household goods and furniture All …" at bounding box center [455, 96] width 319 height 29
type textarea "All household goods and furniture"
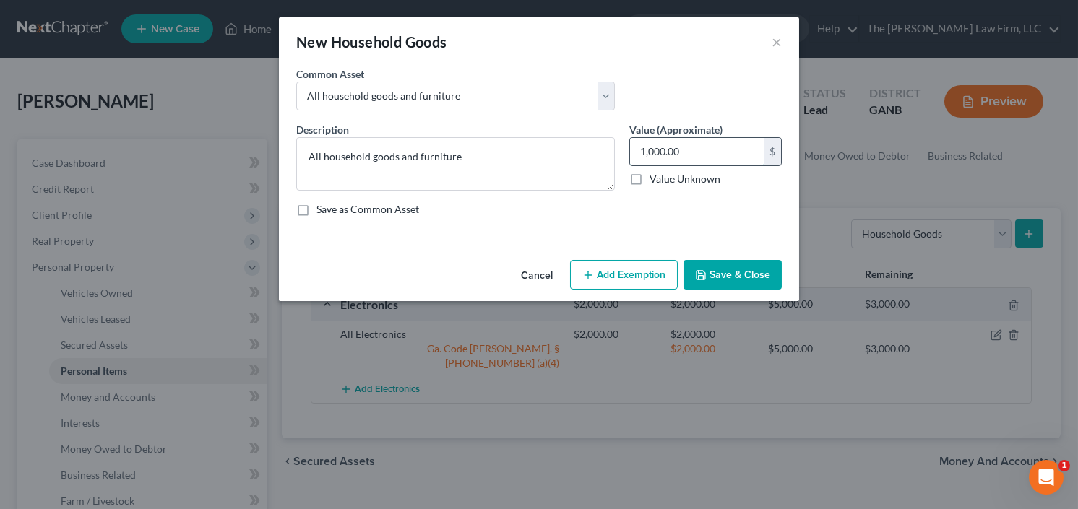
click at [711, 150] on input "1,000.00" at bounding box center [697, 151] width 134 height 27
type input "2,000"
click at [631, 273] on button "Add Exemption" at bounding box center [624, 275] width 108 height 30
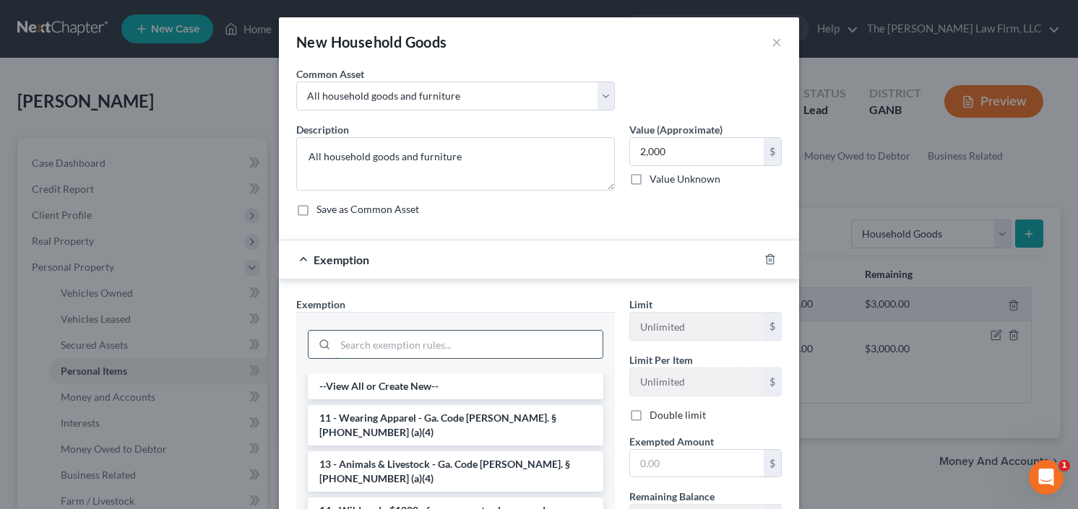
click at [434, 343] on input "search" at bounding box center [468, 344] width 267 height 27
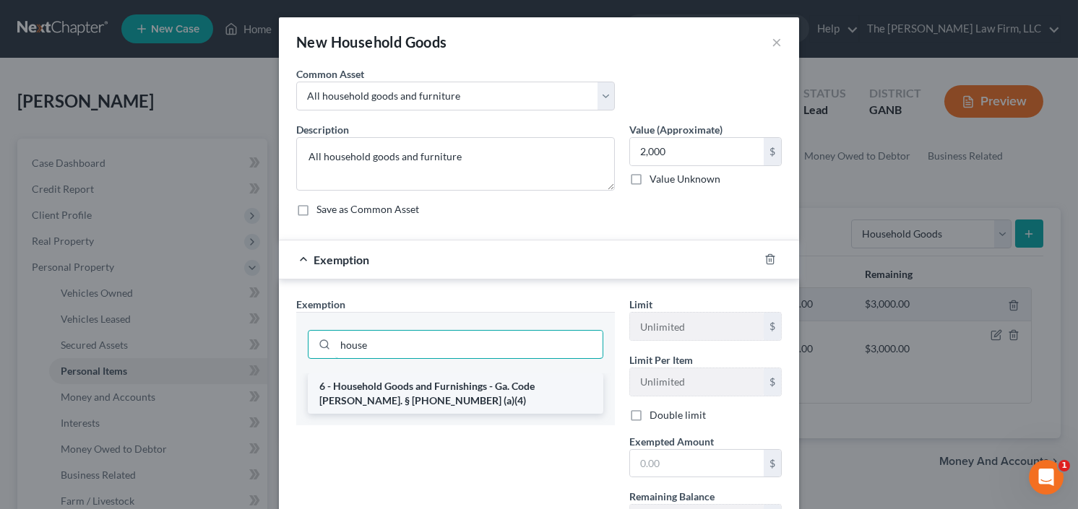
type input "house"
click at [456, 382] on li "6 - Household Goods and Furnishings - Ga. Code Ann. § 44-13-100 (a)(4)" at bounding box center [456, 394] width 296 height 40
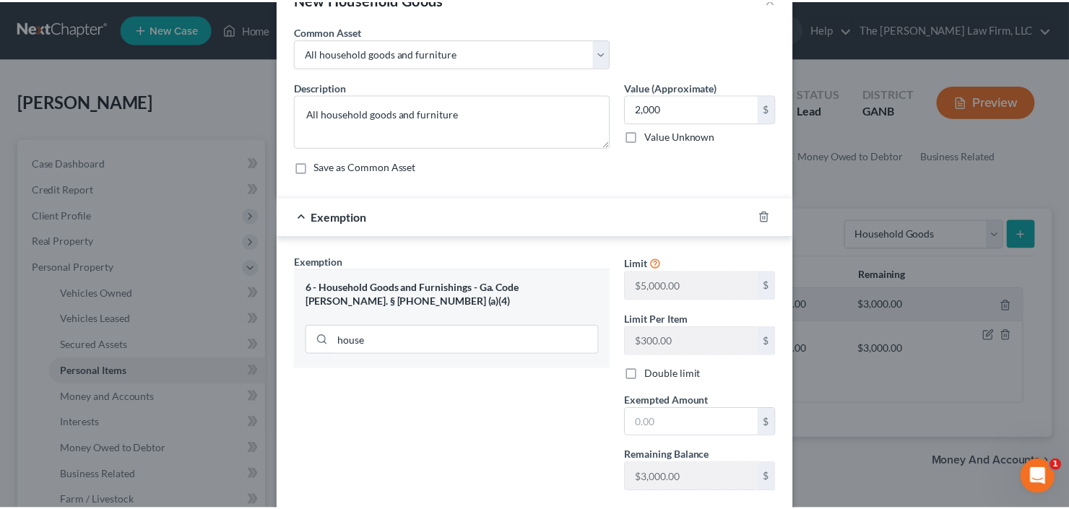
scroll to position [126, 0]
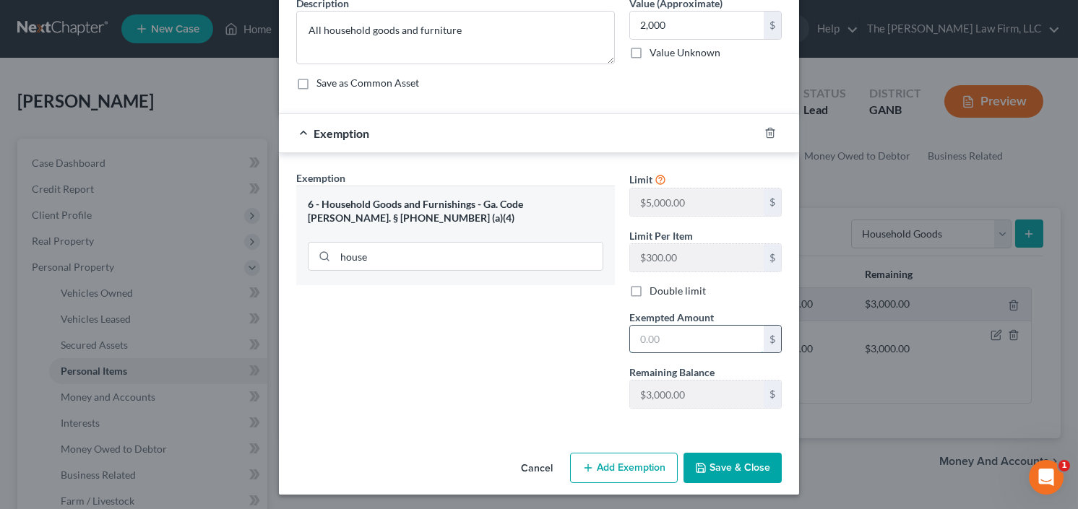
click at [692, 345] on input "text" at bounding box center [697, 339] width 134 height 27
type input "2,000.00"
click at [706, 461] on button "Save & Close" at bounding box center [733, 468] width 98 height 30
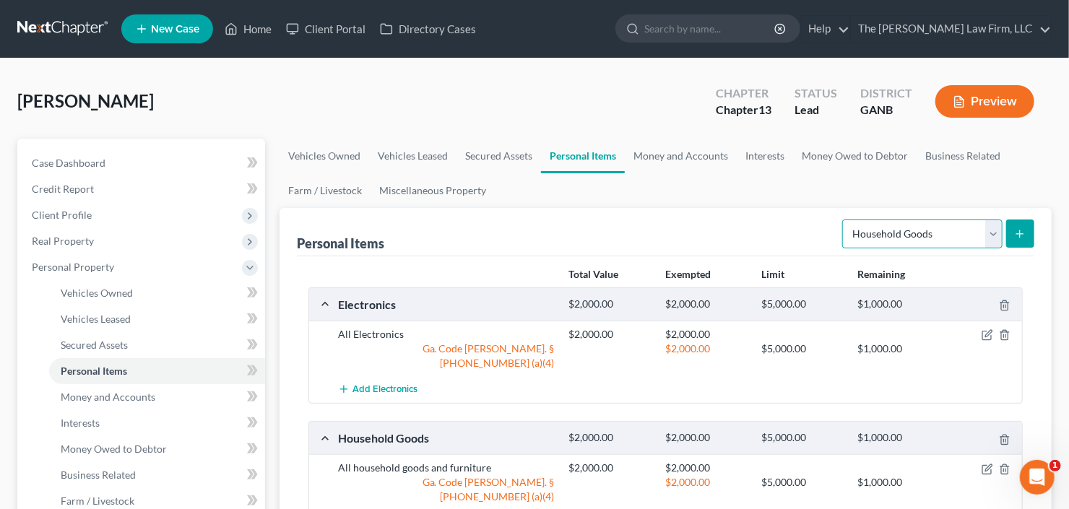
click at [889, 232] on select "Select Item Type Clothing Collectibles Of Value Electronics Firearms Household …" at bounding box center [922, 234] width 160 height 29
select select "clothing"
click at [845, 220] on select "Select Item Type Clothing Collectibles Of Value Electronics Firearms Household …" at bounding box center [922, 234] width 160 height 29
click at [1016, 229] on icon "submit" at bounding box center [1020, 234] width 12 height 12
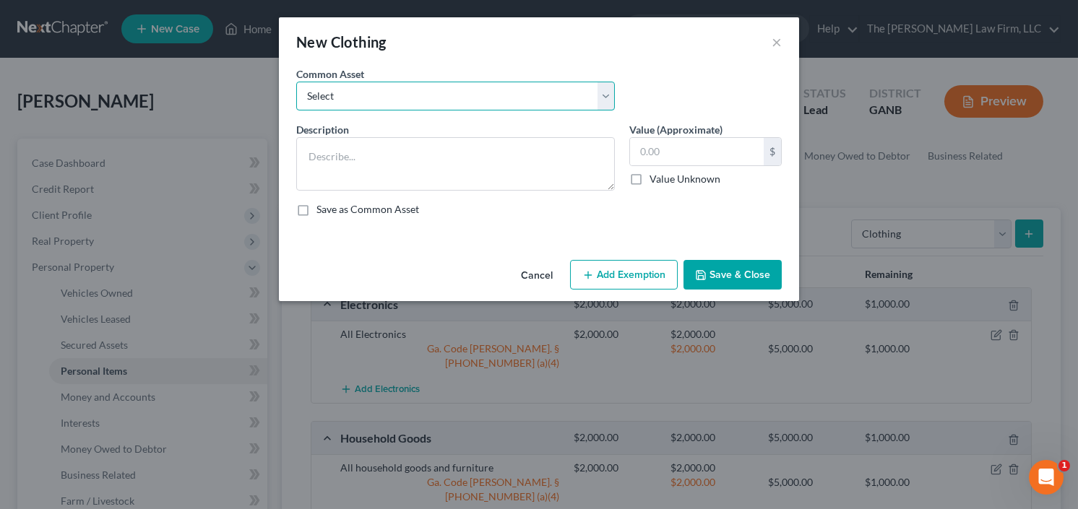
drag, startPoint x: 460, startPoint y: 100, endPoint x: 449, endPoint y: 108, distance: 12.9
click at [460, 100] on select "Select All clothing and shoes All clothing and shoes All clothing and shoes" at bounding box center [455, 96] width 319 height 29
select select "0"
click at [296, 82] on select "Select All clothing and shoes All clothing and shoes All clothing and shoes" at bounding box center [455, 96] width 319 height 29
type textarea "All clothing and shoes"
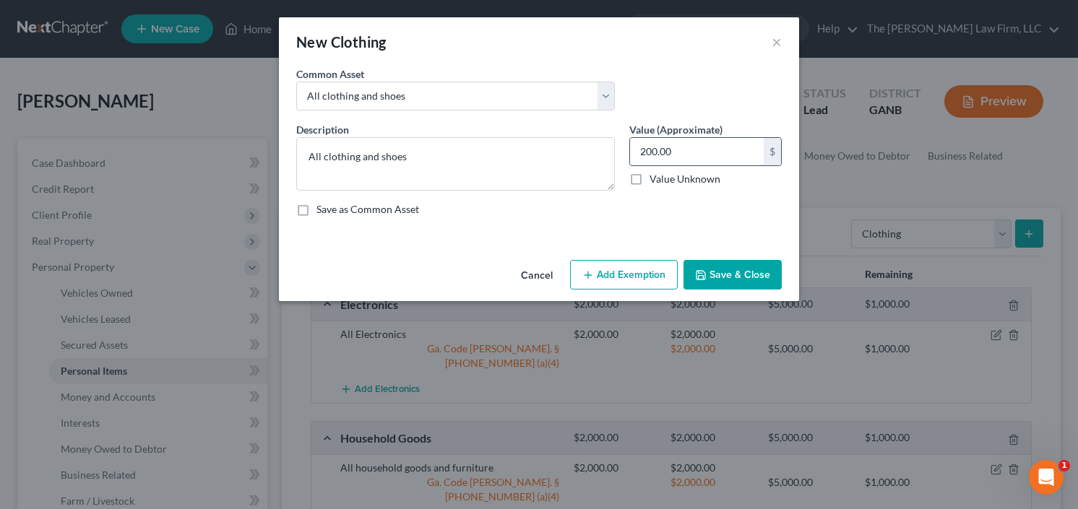
click at [686, 154] on input "200.00" at bounding box center [697, 151] width 134 height 27
type input "300"
click at [731, 280] on button "Save & Close" at bounding box center [733, 275] width 98 height 30
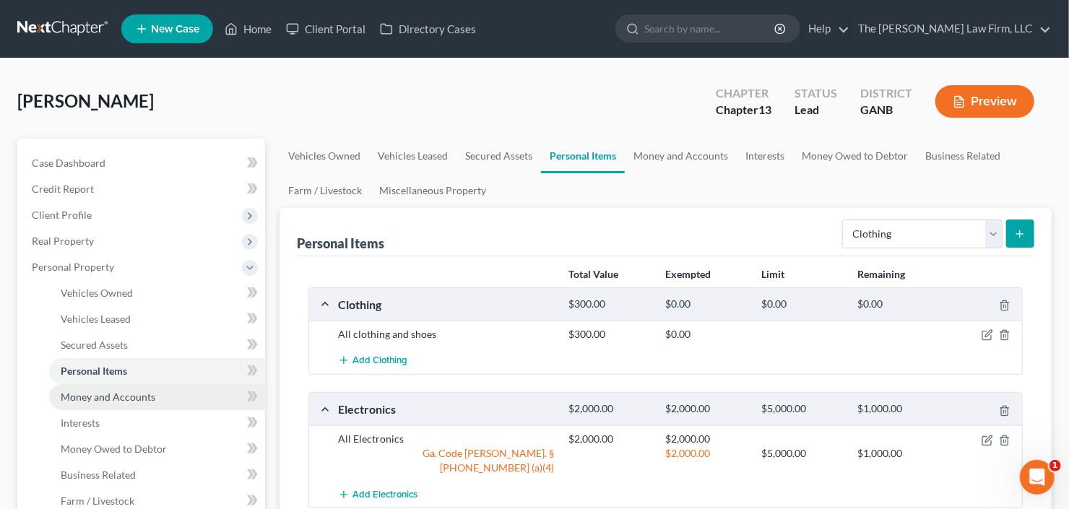
click at [87, 400] on span "Money and Accounts" at bounding box center [108, 397] width 95 height 12
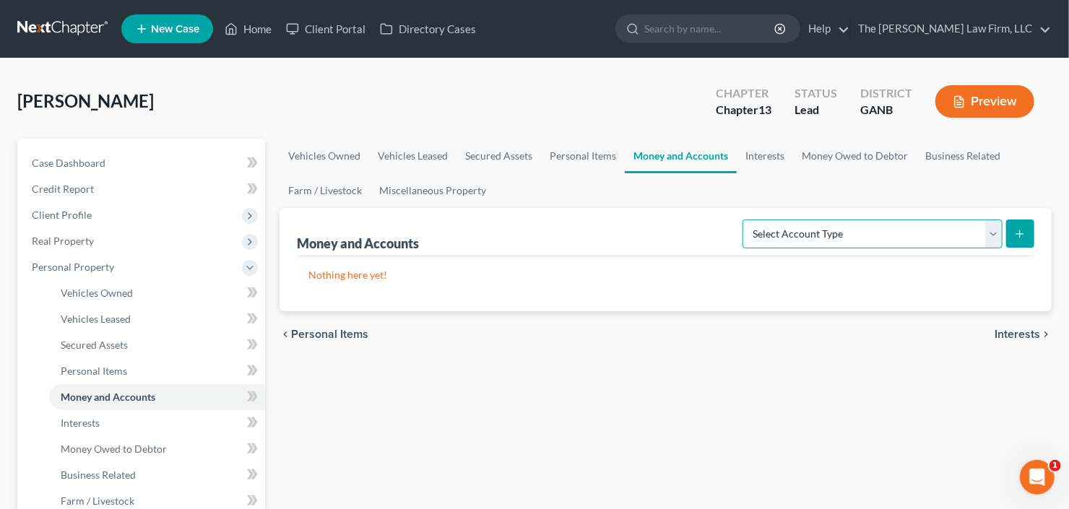
click at [869, 238] on select "Select Account Type Brokerage Cash on Hand Certificates of Deposit Checking Acc…" at bounding box center [873, 234] width 260 height 29
select select "checking"
click at [746, 220] on select "Select Account Type Brokerage Cash on Hand Certificates of Deposit Checking Acc…" at bounding box center [873, 234] width 260 height 29
click at [1022, 233] on icon "submit" at bounding box center [1020, 234] width 12 height 12
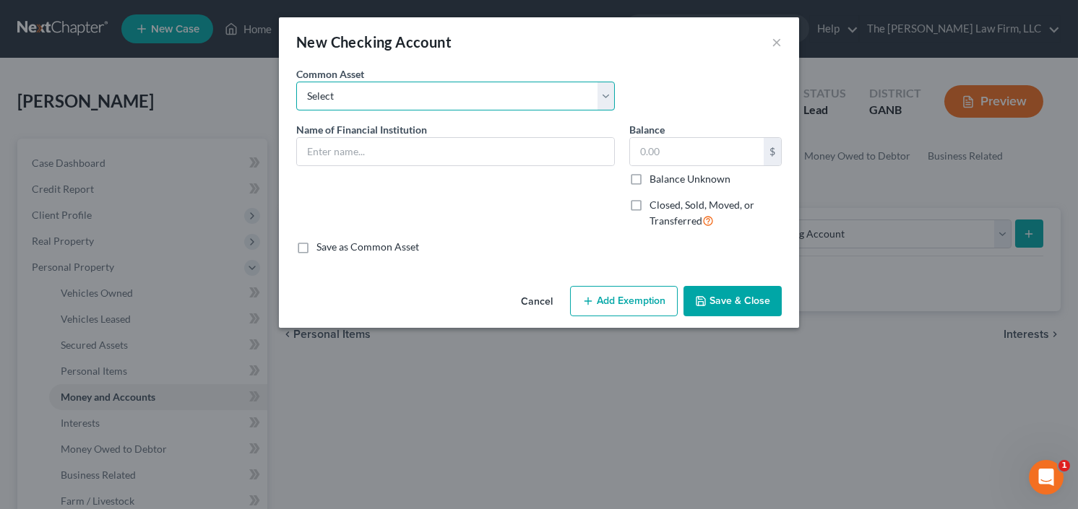
click at [392, 88] on select "Select PNC Credit Union of Georgia Discover Bank Atlanta Postal Credit Union Am…" at bounding box center [455, 96] width 319 height 29
select select "15"
click at [296, 82] on select "Select PNC Credit Union of Georgia Discover Bank Atlanta Postal Credit Union Am…" at bounding box center [455, 96] width 319 height 29
type input "Navy Federal Credit Union"
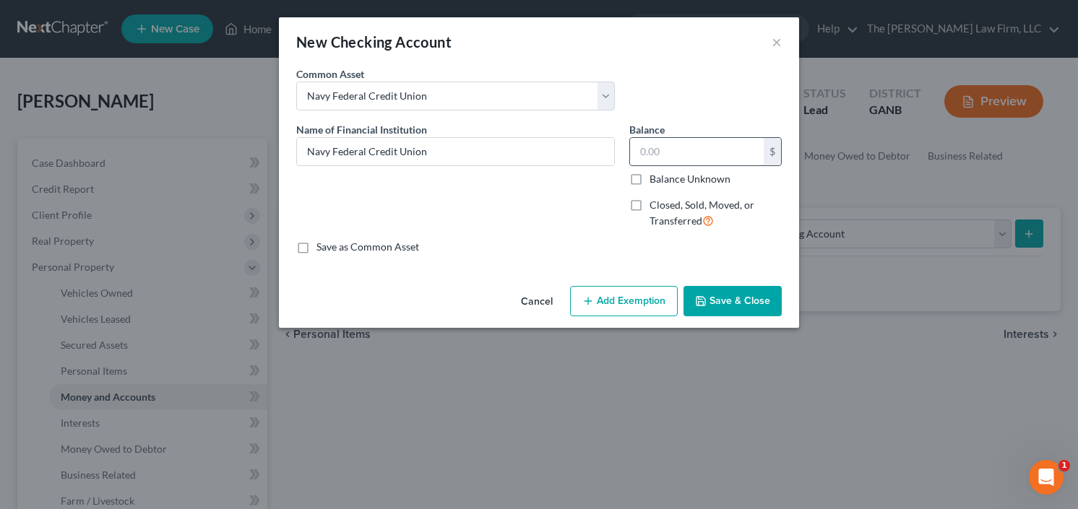
click at [723, 143] on input "text" at bounding box center [697, 151] width 134 height 27
type input "400"
click at [756, 314] on button "Save & Close" at bounding box center [733, 301] width 98 height 30
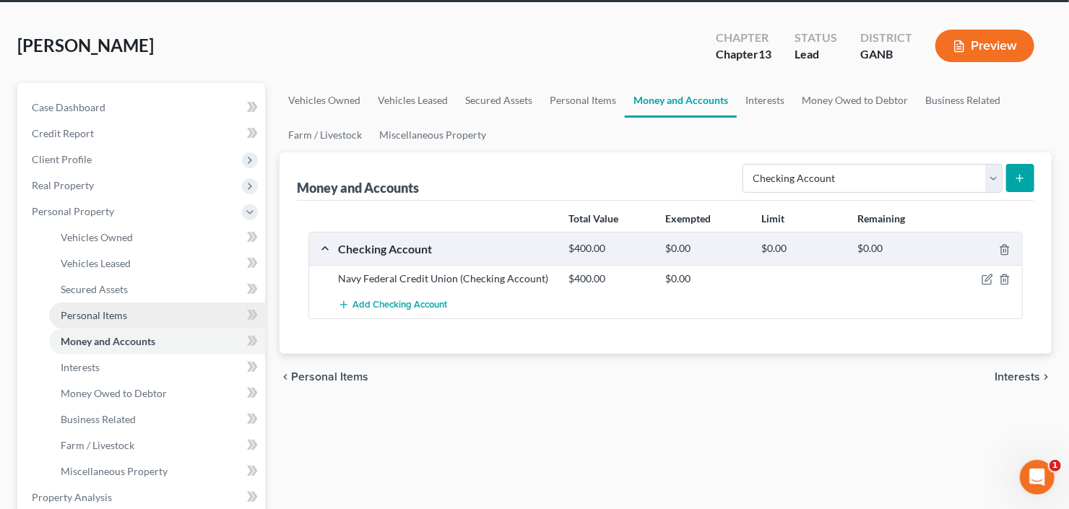
scroll to position [116, 0]
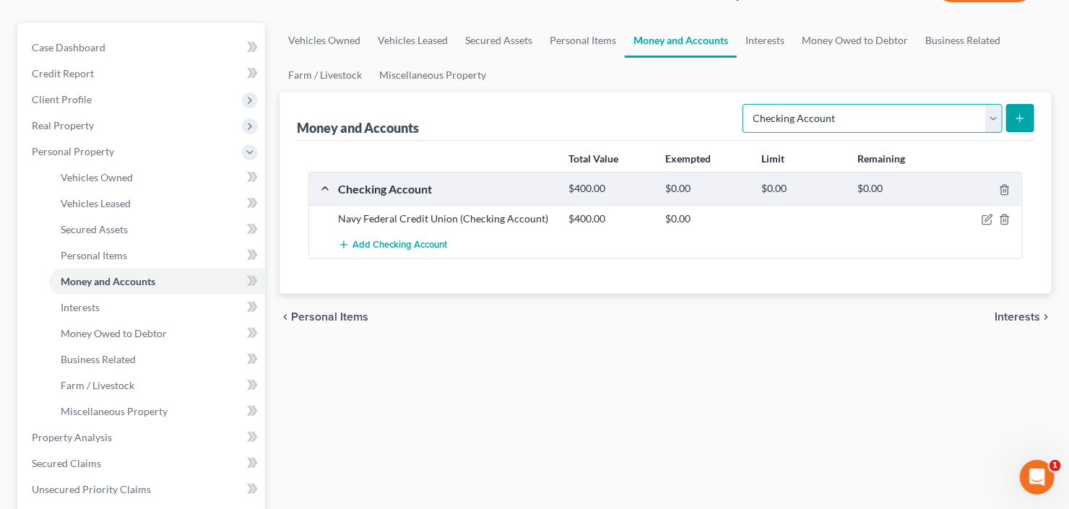
click at [912, 113] on select "Select Account Type Brokerage Cash on Hand Certificates of Deposit Checking Acc…" at bounding box center [873, 118] width 260 height 29
click at [746, 104] on select "Select Account Type Brokerage Cash on Hand Certificates of Deposit Checking Acc…" at bounding box center [873, 118] width 260 height 29
click at [1013, 121] on button "submit" at bounding box center [1020, 118] width 28 height 28
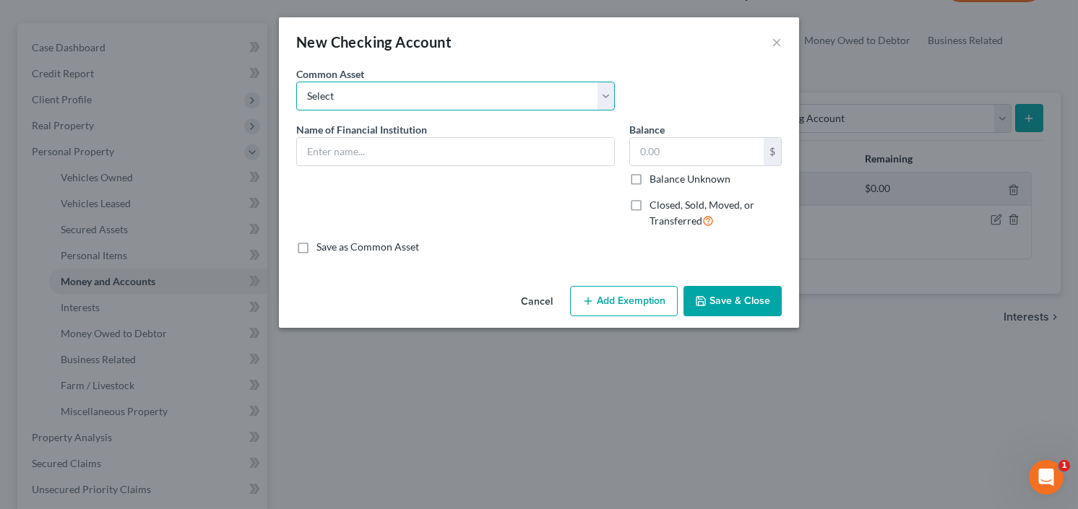
click at [372, 98] on select "Select PNC Credit Union of Georgia Discover Bank Atlanta Postal Credit Union Am…" at bounding box center [455, 96] width 319 height 29
select select "21"
click at [296, 82] on select "Select PNC Credit Union of Georgia Discover Bank Atlanta Postal Credit Union Am…" at bounding box center [455, 96] width 319 height 29
type input "Chase"
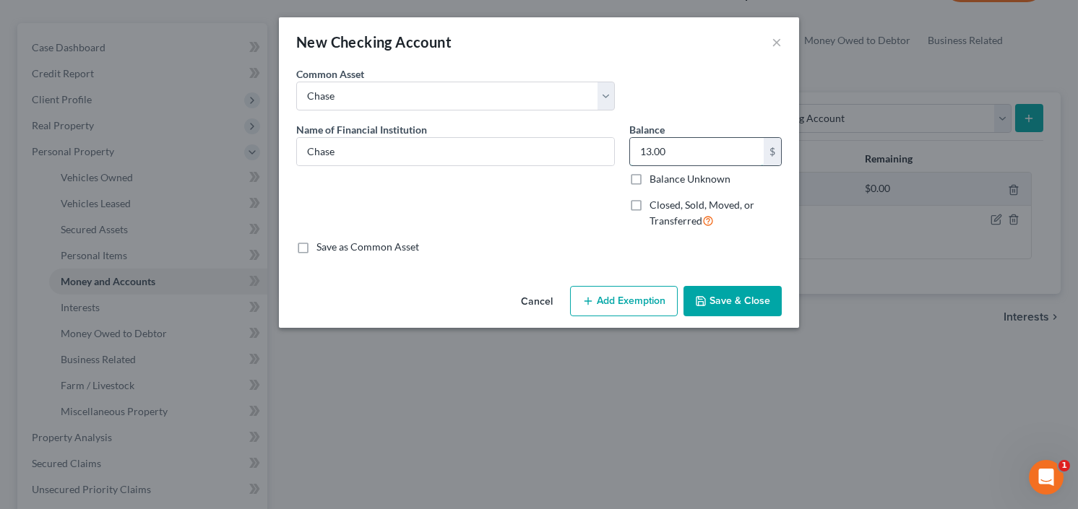
click at [706, 151] on input "13.00" at bounding box center [697, 151] width 134 height 27
type input "200.00"
drag, startPoint x: 743, startPoint y: 277, endPoint x: 746, endPoint y: 299, distance: 21.8
click at [743, 284] on div "New Checking Account × An exemption set must first be selected from the Filing …" at bounding box center [539, 172] width 520 height 311
click at [745, 299] on button "Save & Close" at bounding box center [733, 301] width 98 height 30
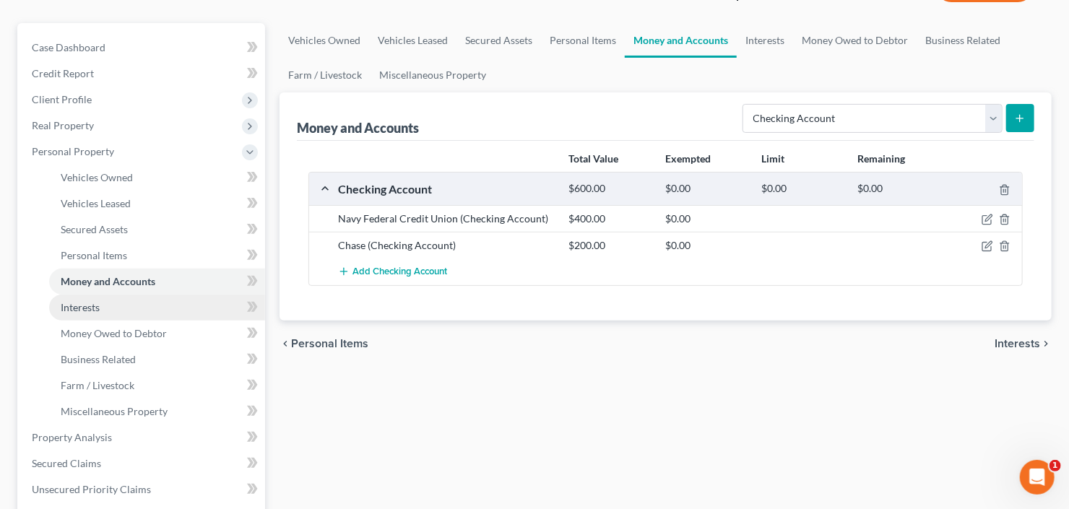
click at [80, 313] on link "Interests" at bounding box center [157, 308] width 216 height 26
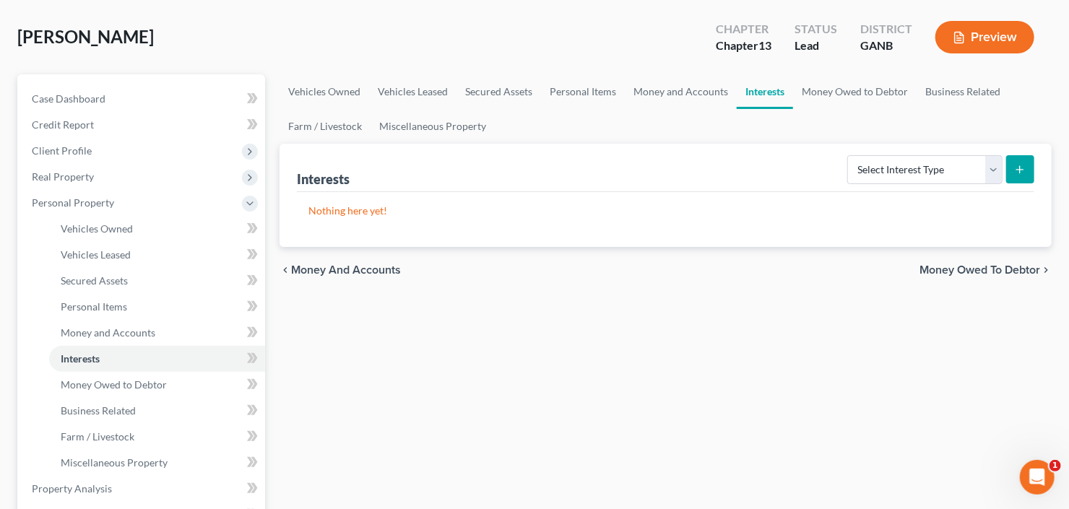
scroll to position [58, 0]
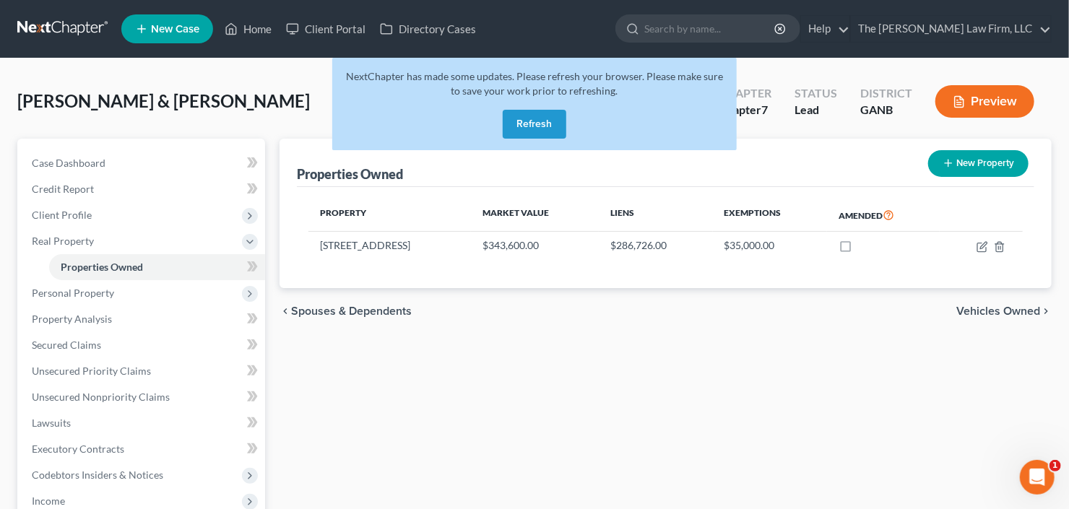
click at [550, 113] on button "Refresh" at bounding box center [535, 124] width 64 height 29
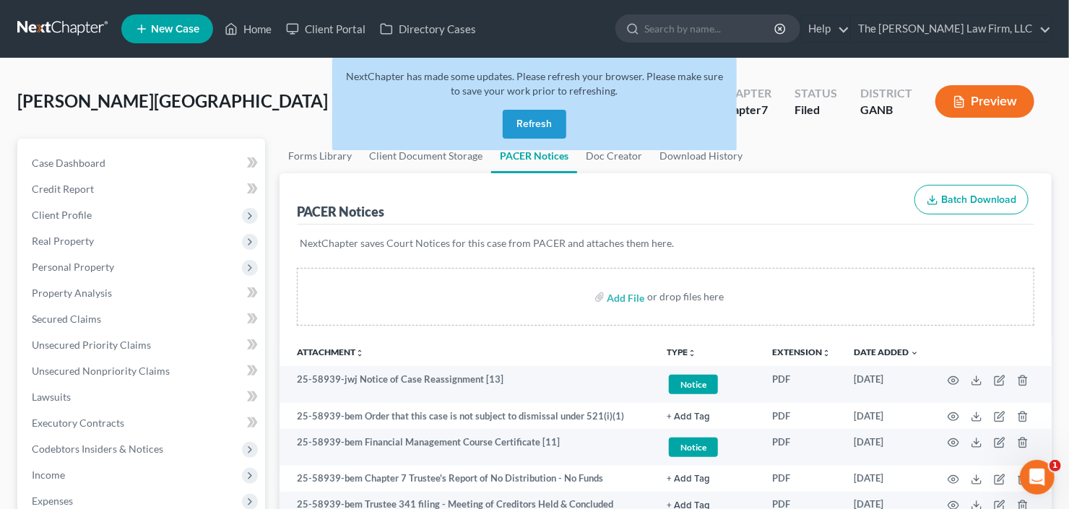
click at [529, 126] on button "Refresh" at bounding box center [535, 124] width 64 height 29
